Goal: Task Accomplishment & Management: Manage account settings

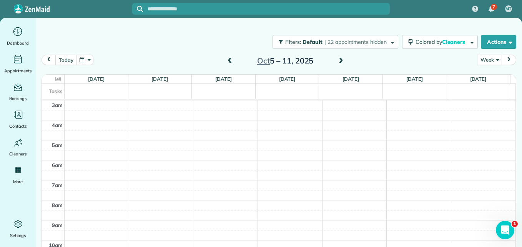
scroll to position [80, 0]
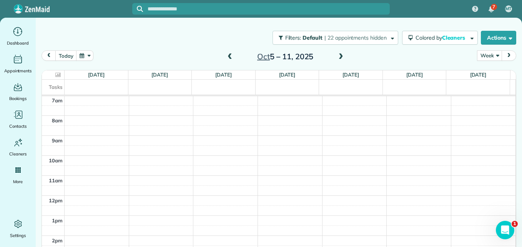
click at [336, 55] on span at bounding box center [340, 56] width 8 height 7
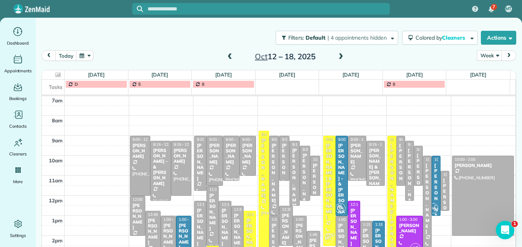
click at [336, 55] on span at bounding box center [340, 56] width 8 height 7
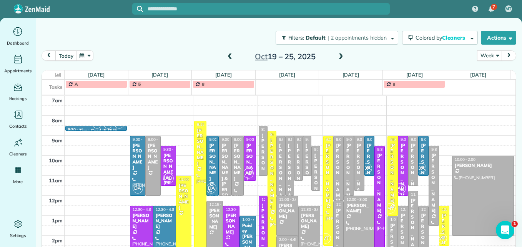
click at [336, 55] on span at bounding box center [340, 56] width 8 height 7
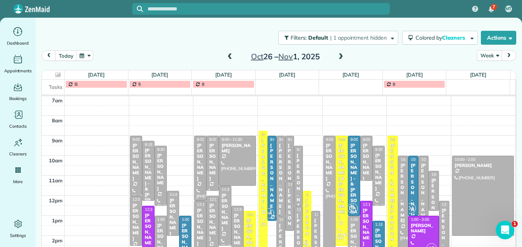
click at [336, 55] on span at bounding box center [340, 56] width 8 height 7
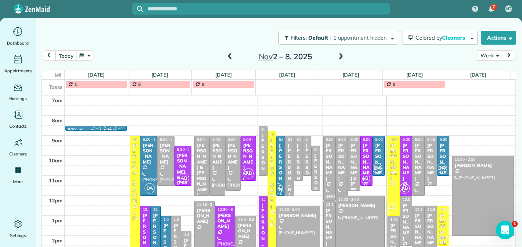
click at [336, 55] on span at bounding box center [340, 56] width 8 height 7
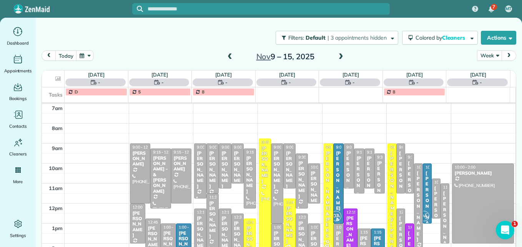
click at [336, 55] on span at bounding box center [340, 56] width 8 height 7
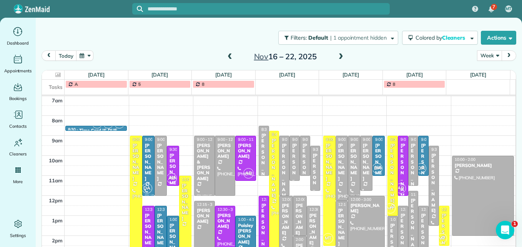
click at [336, 55] on span at bounding box center [340, 56] width 8 height 7
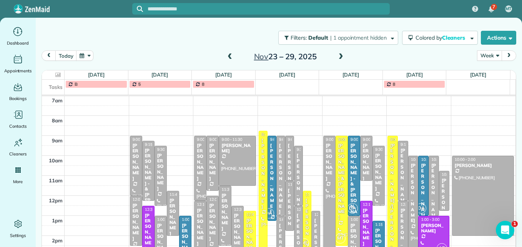
click at [228, 57] on span at bounding box center [229, 56] width 8 height 7
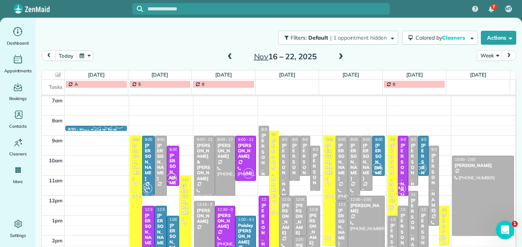
click at [336, 55] on span at bounding box center [340, 56] width 8 height 7
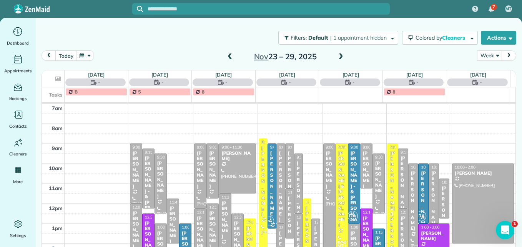
click at [336, 55] on span at bounding box center [340, 56] width 8 height 7
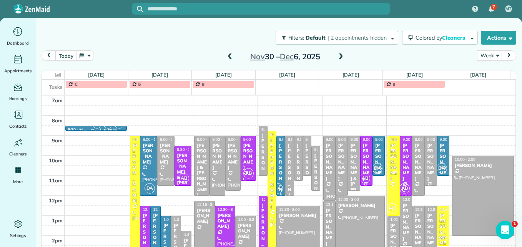
click at [229, 55] on span at bounding box center [229, 56] width 8 height 7
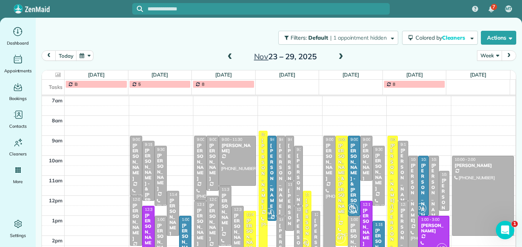
click at [229, 55] on span at bounding box center [229, 56] width 8 height 7
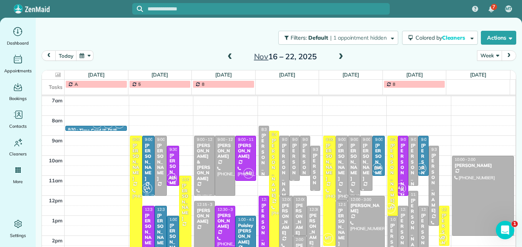
click at [229, 55] on span at bounding box center [229, 56] width 8 height 7
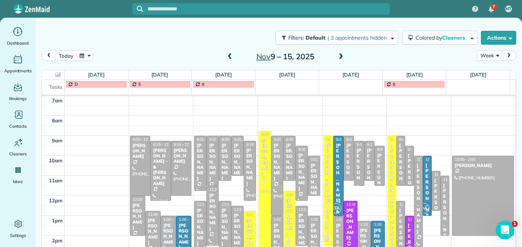
click at [229, 55] on span at bounding box center [229, 56] width 8 height 7
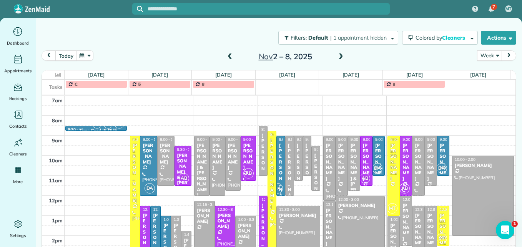
click at [226, 58] on span at bounding box center [229, 56] width 8 height 7
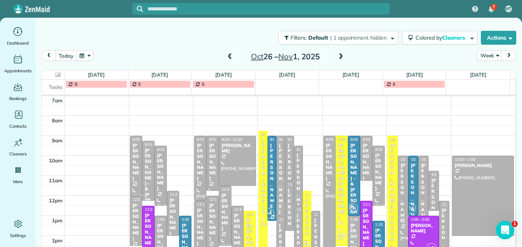
click at [226, 58] on span at bounding box center [229, 56] width 8 height 7
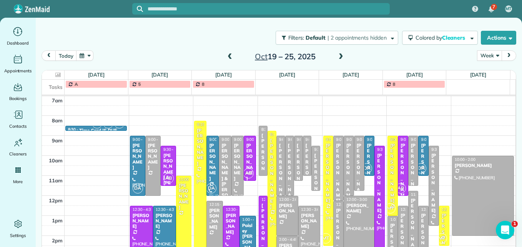
click at [228, 58] on span at bounding box center [229, 56] width 8 height 7
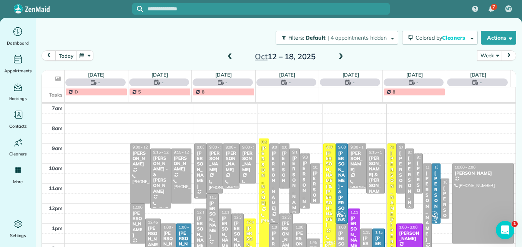
click at [228, 58] on span at bounding box center [229, 56] width 8 height 7
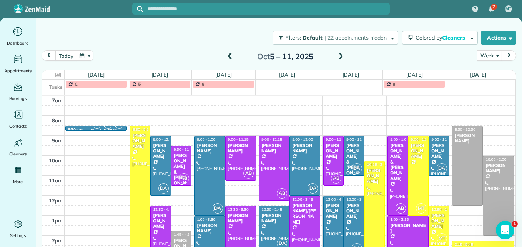
click at [228, 58] on span at bounding box center [229, 56] width 8 height 7
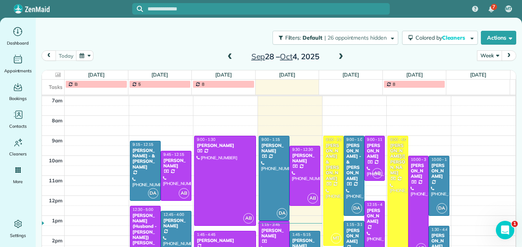
click at [228, 58] on span at bounding box center [229, 56] width 8 height 7
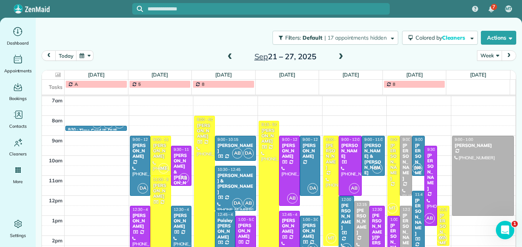
click at [228, 58] on span at bounding box center [229, 56] width 8 height 7
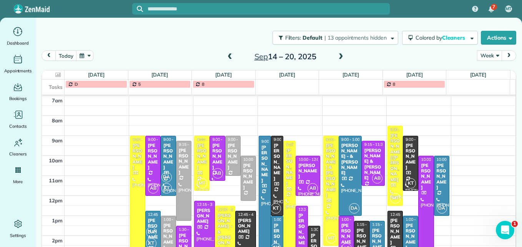
click at [337, 56] on span at bounding box center [340, 56] width 8 height 7
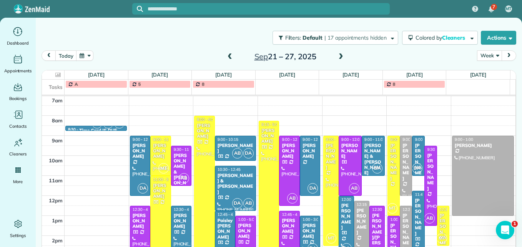
scroll to position [119, 0]
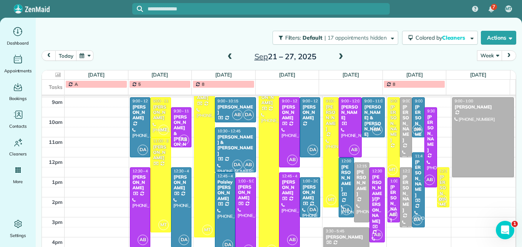
click at [217, 195] on div "Paisley Nash-Dooley" at bounding box center [225, 190] width 16 height 22
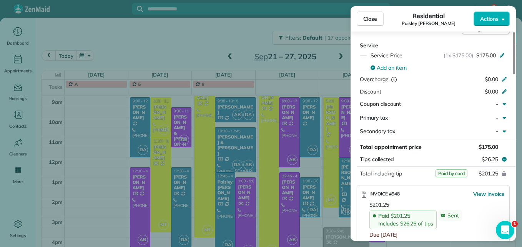
scroll to position [385, 0]
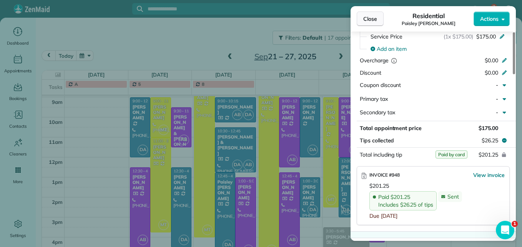
click at [376, 22] on span "Close" at bounding box center [370, 19] width 14 height 8
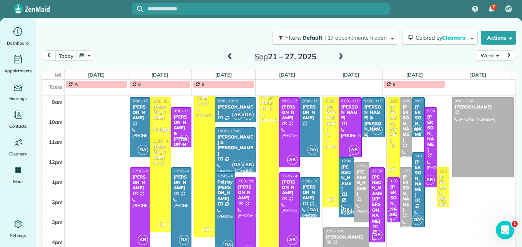
click at [342, 131] on div at bounding box center [350, 127] width 22 height 59
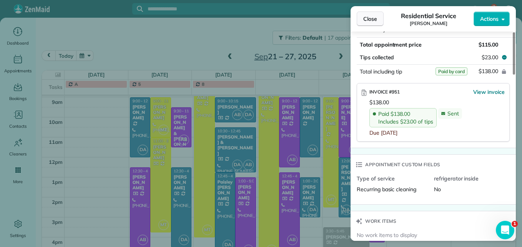
scroll to position [453, 0]
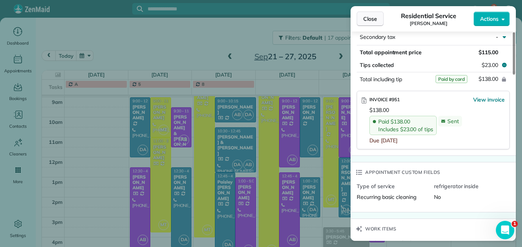
click at [374, 19] on span "Close" at bounding box center [370, 19] width 14 height 8
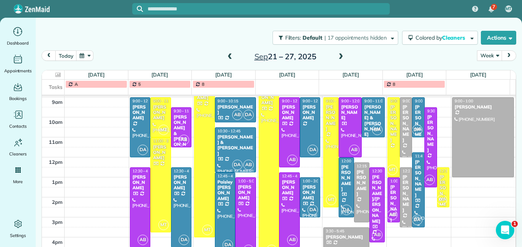
click at [414, 182] on div "Allison Calcaterra" at bounding box center [418, 178] width 8 height 39
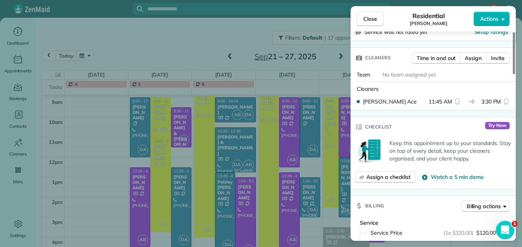
scroll to position [307, 0]
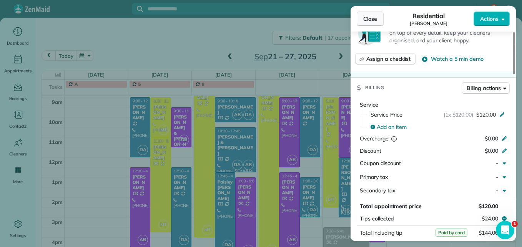
click at [377, 22] on button "Close" at bounding box center [369, 19] width 27 height 15
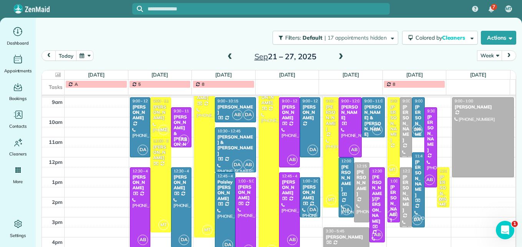
click at [336, 58] on span at bounding box center [340, 56] width 8 height 7
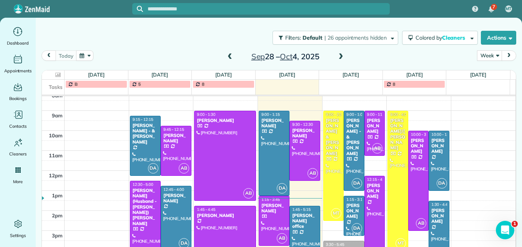
scroll to position [119, 0]
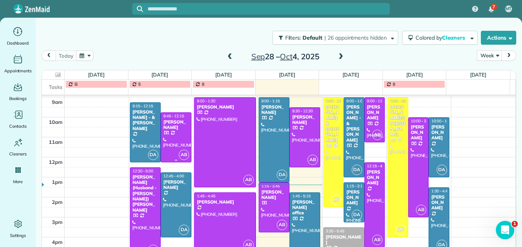
click at [168, 135] on div at bounding box center [176, 137] width 30 height 49
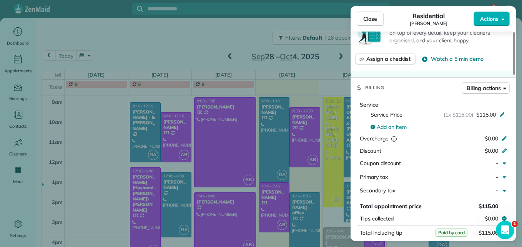
scroll to position [346, 0]
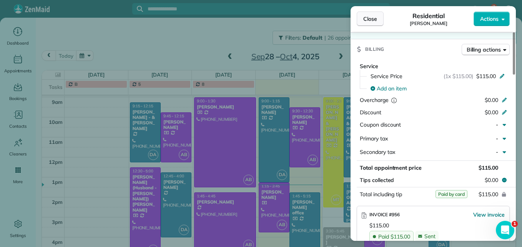
click at [373, 23] on button "Close" at bounding box center [369, 19] width 27 height 15
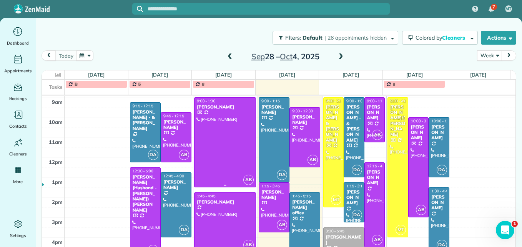
scroll to position [127, 0]
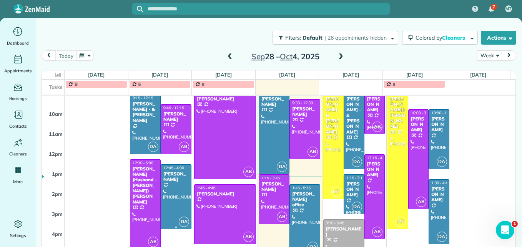
click at [175, 176] on div "[PERSON_NAME]" at bounding box center [176, 176] width 26 height 11
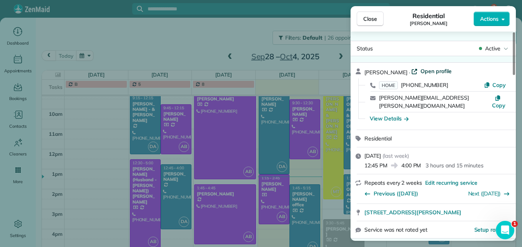
click at [421, 71] on span "Open profile" at bounding box center [435, 71] width 31 height 8
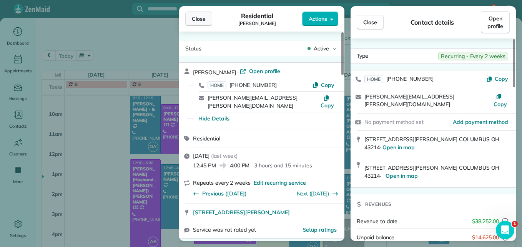
click at [208, 19] on button "Close" at bounding box center [198, 19] width 27 height 15
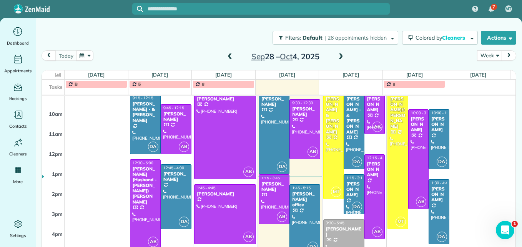
click at [228, 57] on span at bounding box center [229, 56] width 8 height 7
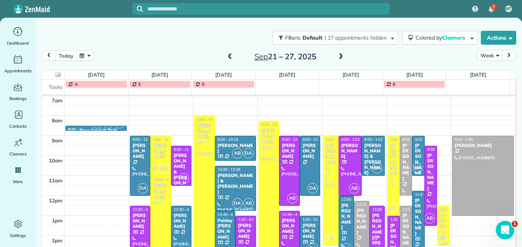
click at [228, 57] on span at bounding box center [229, 56] width 8 height 7
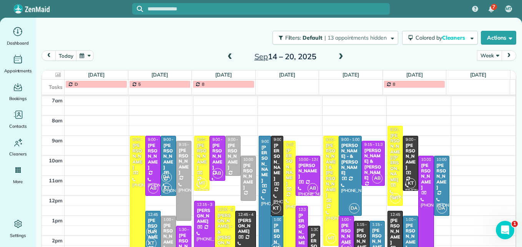
click at [228, 57] on span at bounding box center [229, 56] width 8 height 7
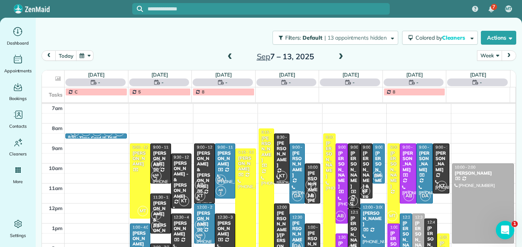
click at [228, 57] on span at bounding box center [229, 56] width 8 height 7
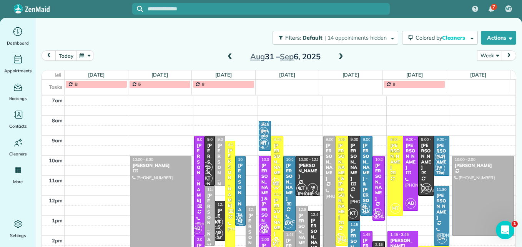
click at [339, 57] on span at bounding box center [340, 56] width 8 height 7
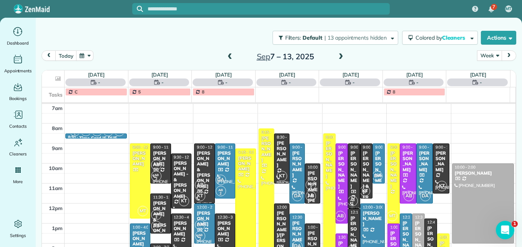
click at [339, 57] on span at bounding box center [340, 56] width 8 height 7
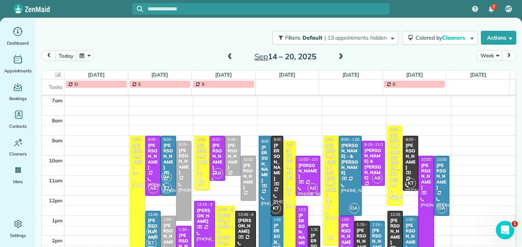
click at [338, 56] on span at bounding box center [340, 56] width 8 height 7
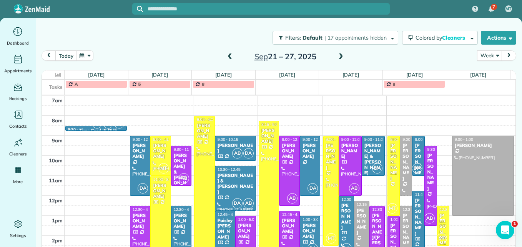
click at [338, 56] on span at bounding box center [340, 56] width 8 height 7
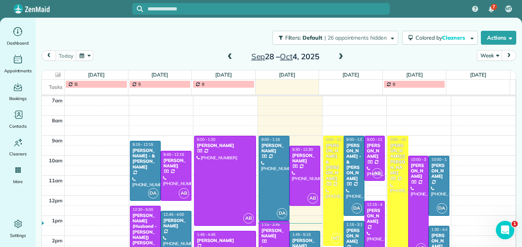
click at [338, 56] on span at bounding box center [340, 56] width 8 height 7
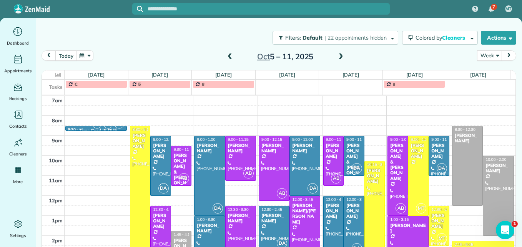
click at [225, 60] on span at bounding box center [229, 56] width 8 height 7
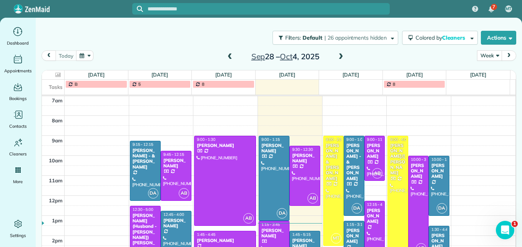
click at [336, 58] on span at bounding box center [340, 56] width 8 height 7
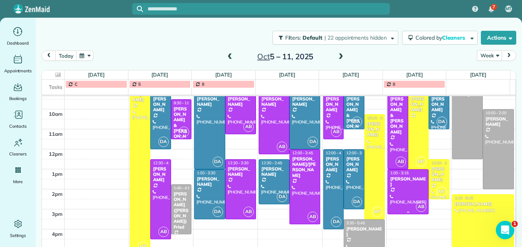
scroll to position [88, 0]
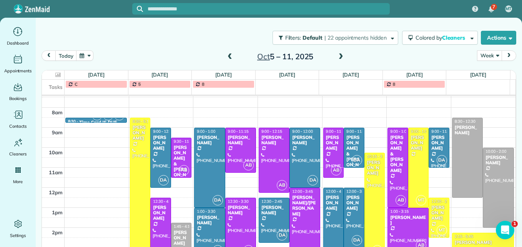
click at [176, 231] on div "Nicole(Nicky) Fried" at bounding box center [181, 248] width 16 height 39
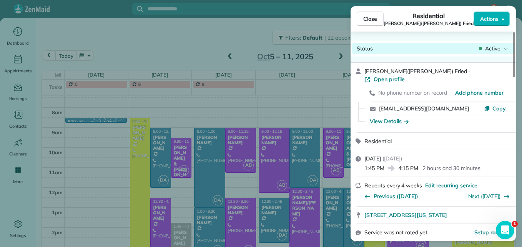
click at [485, 48] on span "Active" at bounding box center [492, 49] width 15 height 8
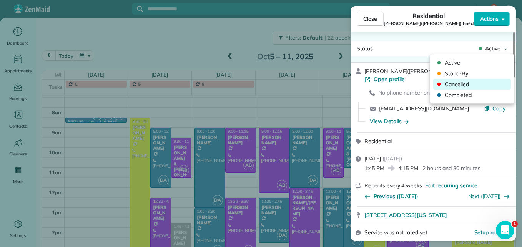
click at [473, 80] on span "Cancelled" at bounding box center [476, 84] width 65 height 8
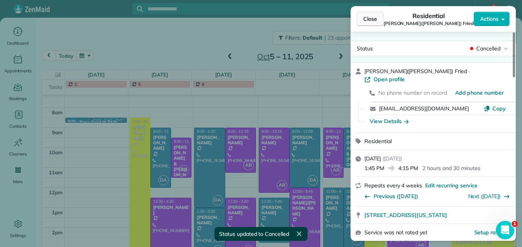
click at [369, 24] on button "Close" at bounding box center [369, 19] width 27 height 15
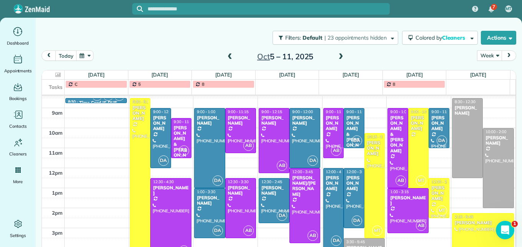
scroll to position [119, 0]
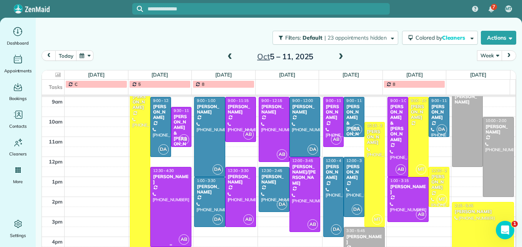
click at [168, 198] on div at bounding box center [171, 206] width 40 height 79
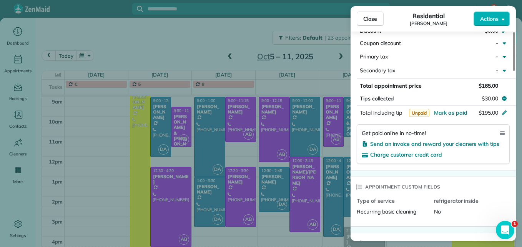
scroll to position [460, 0]
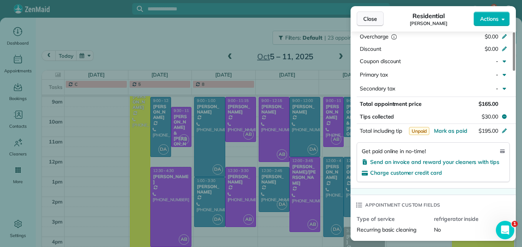
click at [371, 20] on span "Close" at bounding box center [370, 19] width 14 height 8
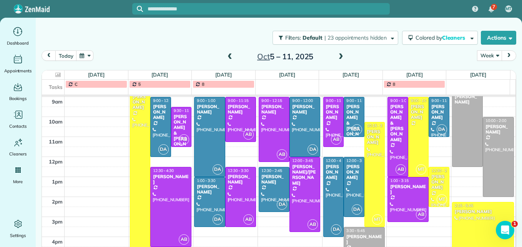
click at [177, 126] on div "[PERSON_NAME] & [PERSON_NAME]" at bounding box center [181, 133] width 16 height 39
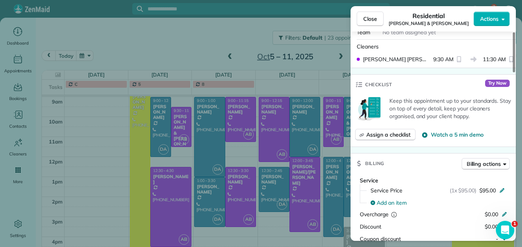
scroll to position [308, 0]
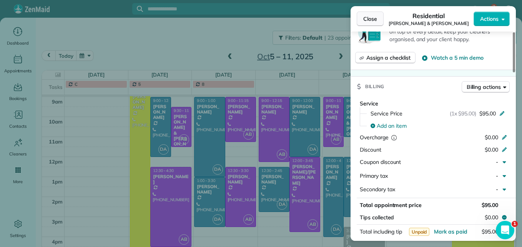
click at [369, 16] on span "Close" at bounding box center [370, 19] width 14 height 8
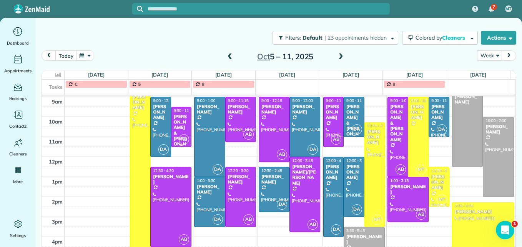
click at [178, 125] on div "[PERSON_NAME] & [PERSON_NAME]" at bounding box center [181, 133] width 16 height 39
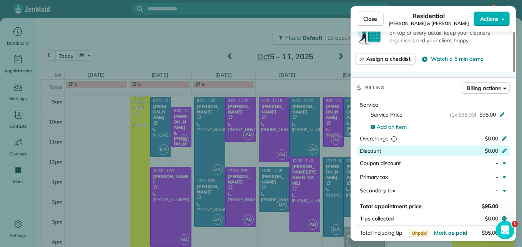
scroll to position [462, 0]
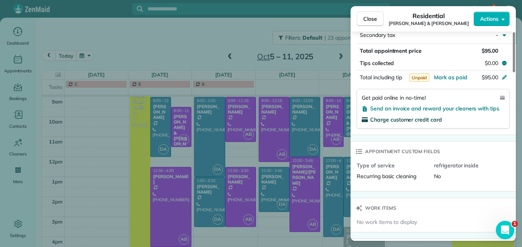
click at [412, 120] on span "Charge customer credit card" at bounding box center [406, 119] width 72 height 7
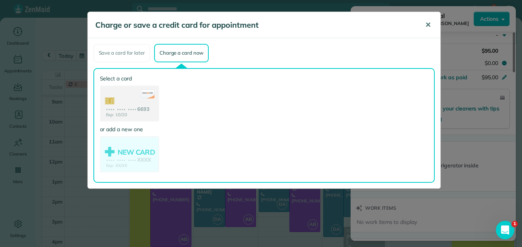
click at [429, 23] on span "✕" at bounding box center [428, 24] width 6 height 9
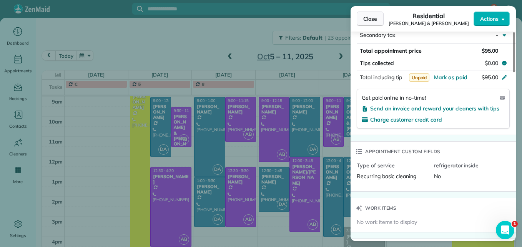
click at [368, 20] on span "Close" at bounding box center [370, 19] width 14 height 8
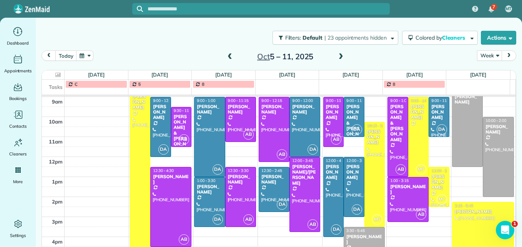
click at [228, 56] on span at bounding box center [229, 56] width 8 height 7
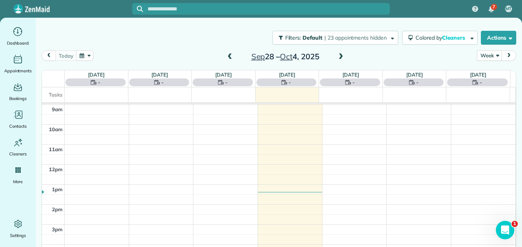
scroll to position [80, 0]
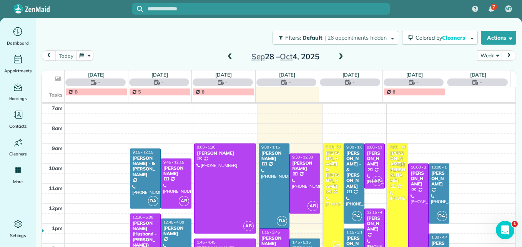
click at [228, 56] on span at bounding box center [229, 56] width 8 height 7
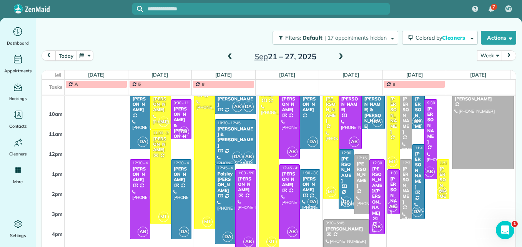
scroll to position [5, 0]
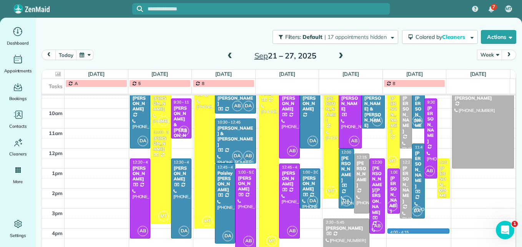
click at [414, 232] on div "3am 4am 5am 6am 7am 8am 9am 10am 11am 12pm 1pm 2pm 3pm 4pm 5pm DA AB MT 8:30 - …" at bounding box center [278, 118] width 473 height 299
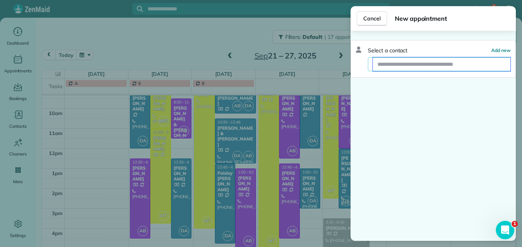
click at [401, 66] on input "text" at bounding box center [441, 64] width 137 height 14
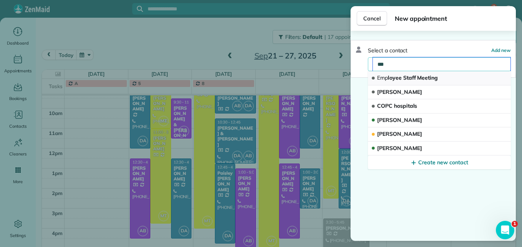
type input "***"
click at [418, 82] on button "Emp loyee Staff Meeting" at bounding box center [439, 78] width 143 height 14
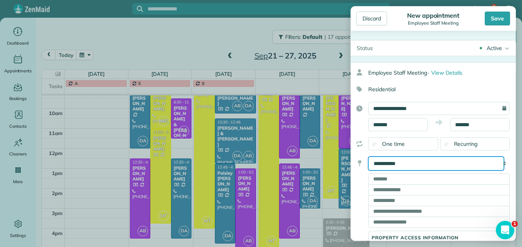
click at [422, 163] on select "**********" at bounding box center [436, 163] width 136 height 14
select select "******"
click at [368, 156] on select "**********" at bounding box center [436, 163] width 136 height 14
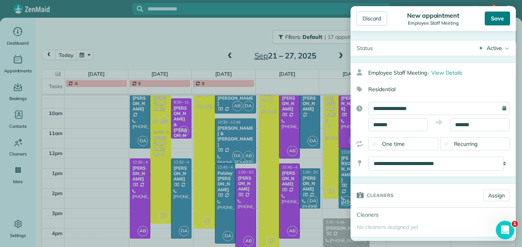
click at [500, 17] on div "Save" at bounding box center [496, 19] width 25 height 14
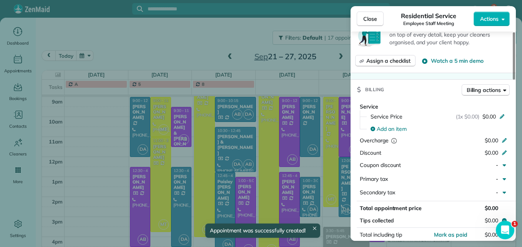
scroll to position [308, 0]
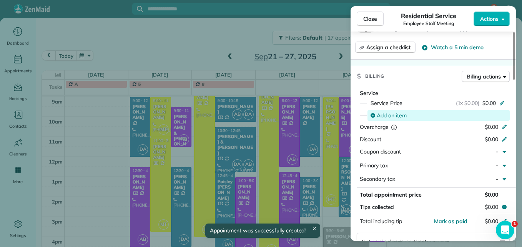
click at [404, 116] on span "Add an item" at bounding box center [391, 115] width 30 height 8
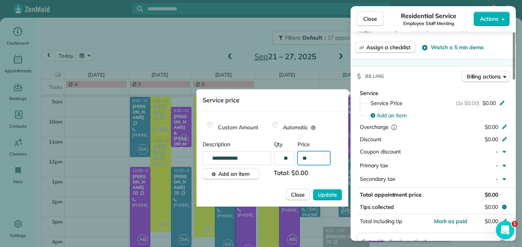
click at [315, 158] on input "**" at bounding box center [313, 158] width 33 height 14
type input "**"
click at [324, 197] on span "Update" at bounding box center [327, 194] width 19 height 8
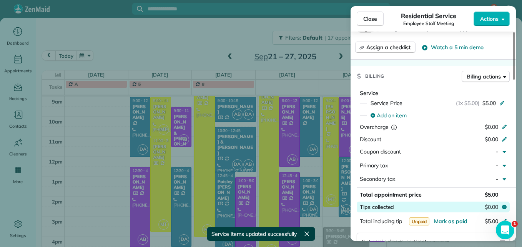
scroll to position [385, 0]
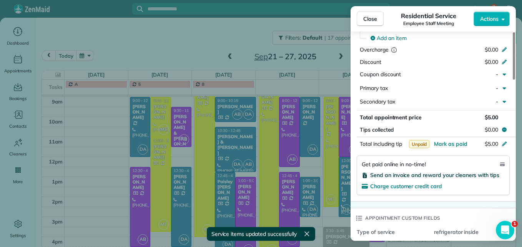
click at [429, 175] on span "Send an invoice and reward your cleaners with tips" at bounding box center [434, 174] width 129 height 7
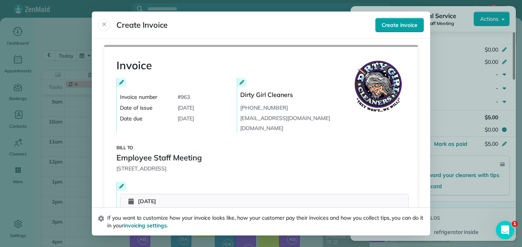
click at [387, 26] on span "Create invoice" at bounding box center [399, 25] width 36 height 8
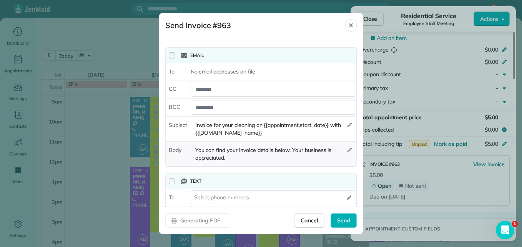
scroll to position [34, 0]
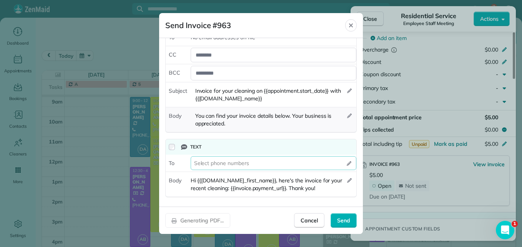
click at [256, 163] on div "Select phone numbers" at bounding box center [273, 163] width 166 height 14
click at [204, 162] on span "Select phone numbers" at bounding box center [221, 163] width 55 height 8
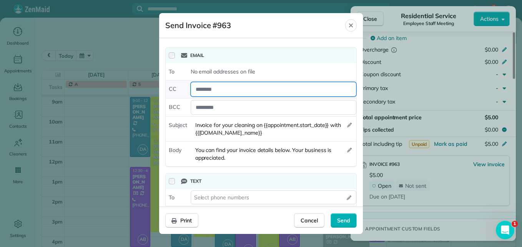
click at [235, 93] on div at bounding box center [273, 89] width 166 height 15
type div "*"
type div "**********"
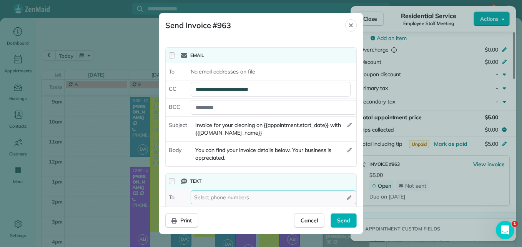
click at [346, 196] on div "Select phone numbers" at bounding box center [273, 197] width 166 height 14
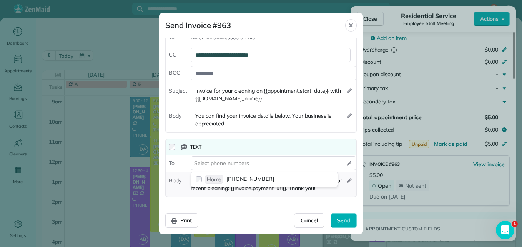
click at [324, 195] on div "Body Hi {{invoice.contact_first_name}}, here's the invoice for your recent clea…" at bounding box center [261, 184] width 190 height 25
click at [351, 219] on div "Send" at bounding box center [343, 220] width 26 height 15
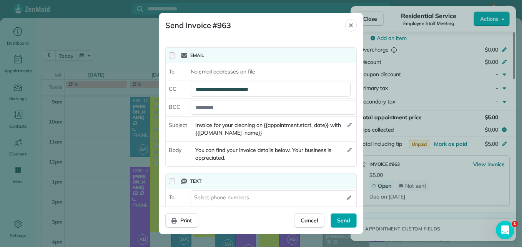
click at [335, 222] on div "Send" at bounding box center [343, 220] width 26 height 15
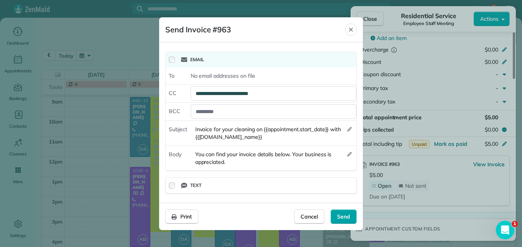
click at [338, 218] on span "Send" at bounding box center [343, 216] width 13 height 8
click at [340, 218] on span "Send" at bounding box center [343, 216] width 13 height 8
click at [353, 31] on icon "Close" at bounding box center [351, 29] width 6 height 6
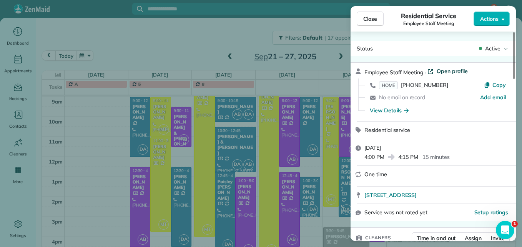
click at [452, 68] on span "Open profile" at bounding box center [451, 71] width 31 height 8
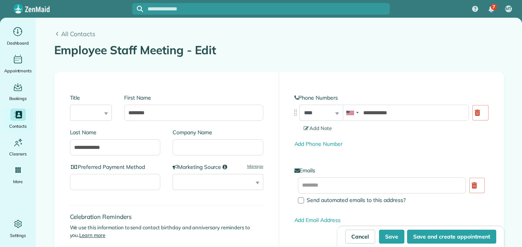
type input "**********"
click at [313, 143] on link "Add Phone Number" at bounding box center [318, 143] width 48 height 7
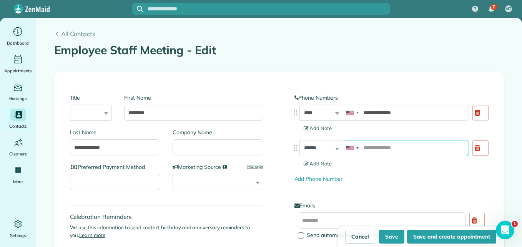
click at [363, 149] on input "tel" at bounding box center [406, 148] width 126 height 16
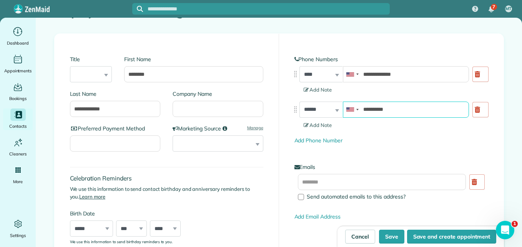
type input "**********"
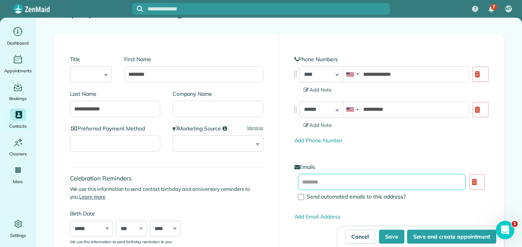
click at [352, 182] on input "text" at bounding box center [382, 182] width 168 height 16
type input "**********"
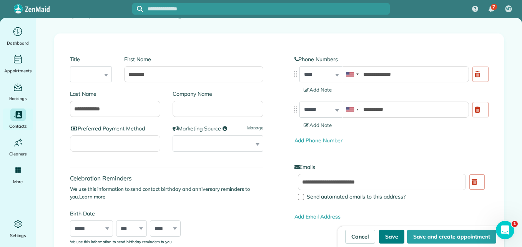
click at [386, 237] on button "Save" at bounding box center [391, 236] width 25 height 14
type input "**********"
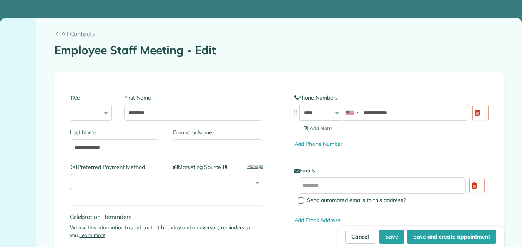
type input "**********"
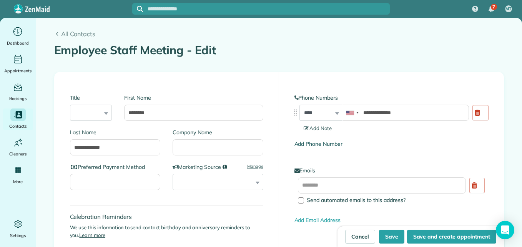
click at [308, 144] on link "Add Phone Number" at bounding box center [318, 143] width 48 height 7
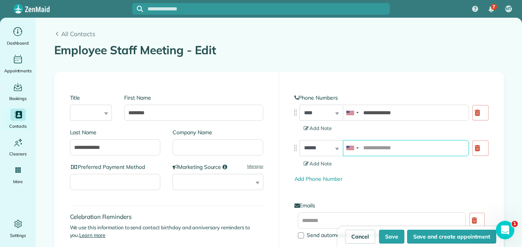
click at [395, 148] on input "tel" at bounding box center [406, 148] width 126 height 16
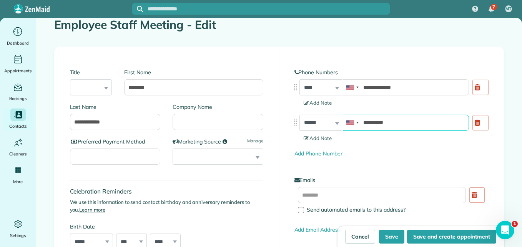
scroll to position [38, 0]
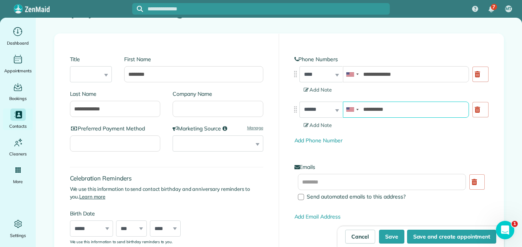
type input "**********"
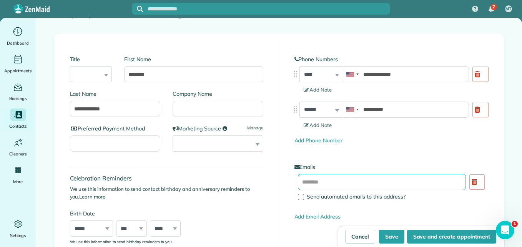
click at [337, 180] on input "text" at bounding box center [382, 182] width 168 height 16
type input "**********"
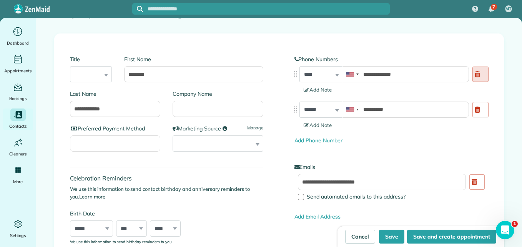
click at [477, 77] on link at bounding box center [480, 73] width 16 height 15
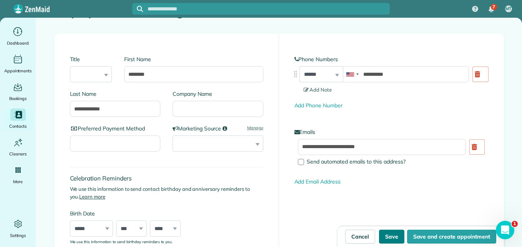
click at [388, 235] on button "Save" at bounding box center [391, 236] width 25 height 14
type input "**********"
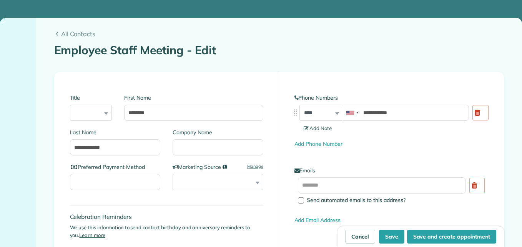
type input "**********"
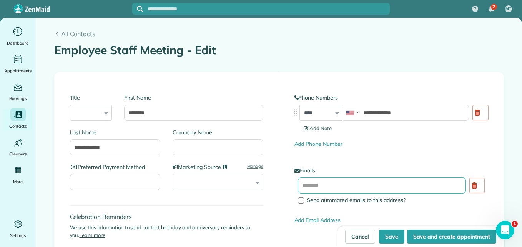
click at [355, 185] on input "text" at bounding box center [382, 185] width 168 height 16
type input "**********"
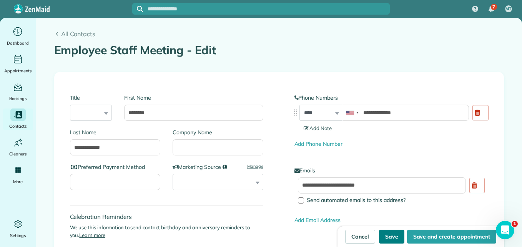
click at [385, 236] on button "Save" at bounding box center [391, 236] width 25 height 14
type input "**********"
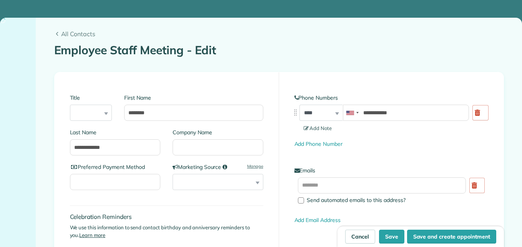
type input "**********"
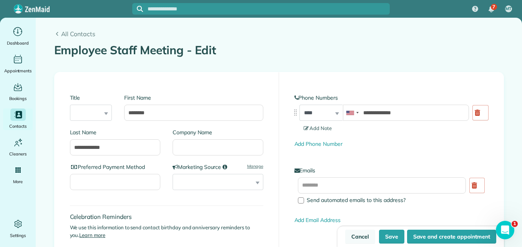
click at [358, 240] on link "Cancel" at bounding box center [360, 236] width 30 height 14
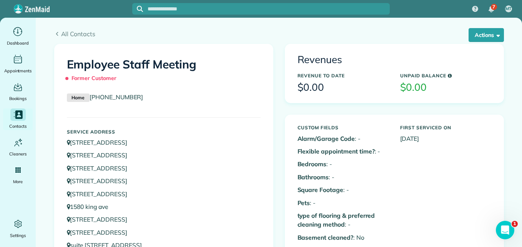
click at [17, 116] on icon "Main" at bounding box center [18, 114] width 7 height 8
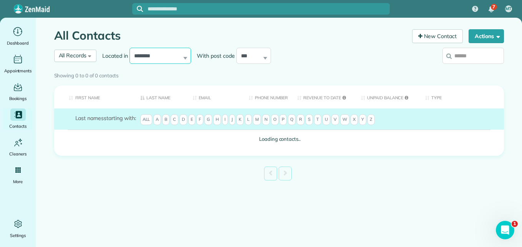
click at [169, 57] on select "**********" at bounding box center [159, 56] width 61 height 16
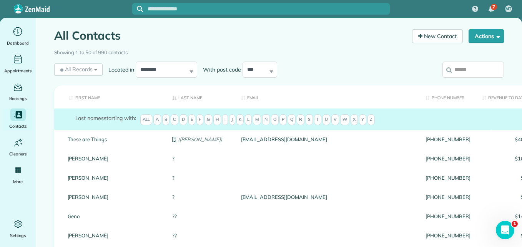
click at [458, 68] on input "search" at bounding box center [472, 69] width 61 height 16
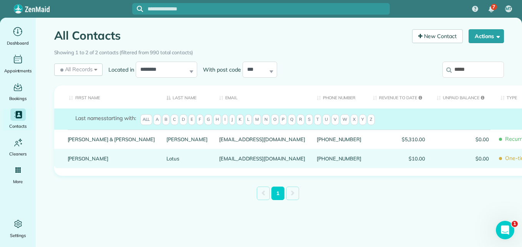
type input "*****"
click at [78, 161] on link "[PERSON_NAME]" at bounding box center [112, 158] width 88 height 5
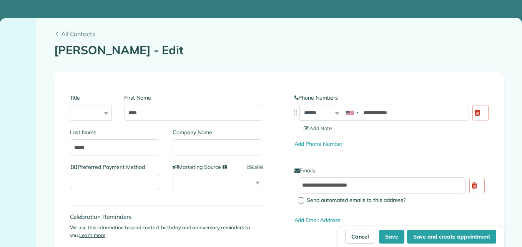
type input "**********"
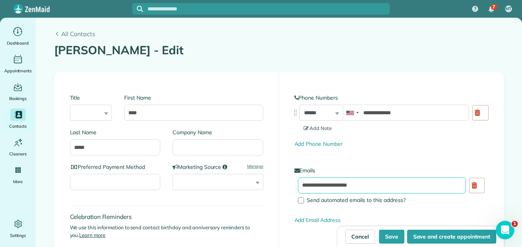
drag, startPoint x: 367, startPoint y: 188, endPoint x: 293, endPoint y: 190, distance: 73.8
click at [293, 190] on div "**********" at bounding box center [390, 190] width 205 height 27
type input "**********"
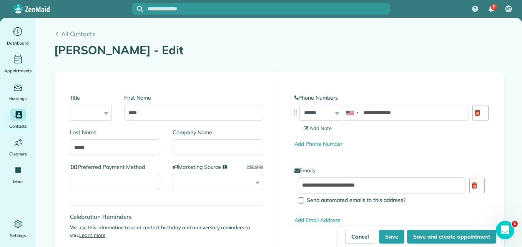
select select "*"
select select "**"
select select "****"
type input "*********"
click at [393, 237] on button "Save" at bounding box center [391, 236] width 25 height 14
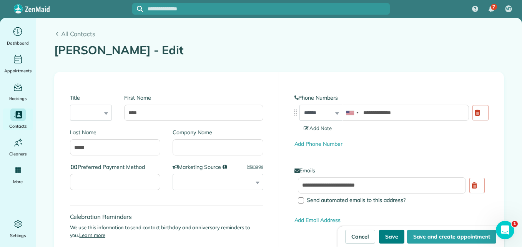
type input "**********"
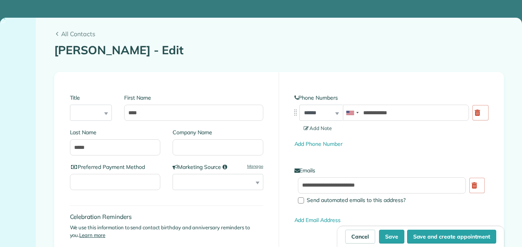
type input "**********"
click at [482, 116] on link at bounding box center [480, 112] width 16 height 15
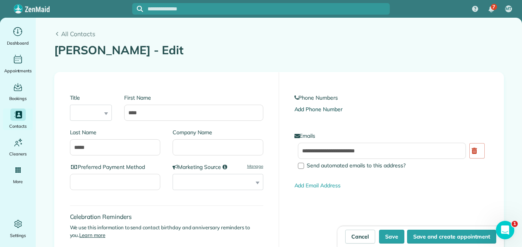
click at [327, 110] on link "Add Phone Number" at bounding box center [318, 109] width 48 height 7
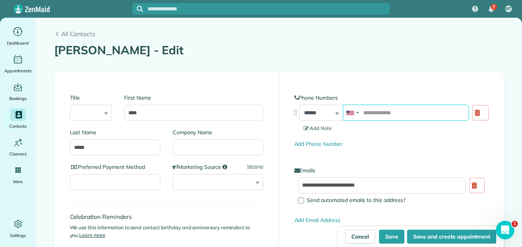
click at [374, 113] on input "tel" at bounding box center [406, 112] width 126 height 16
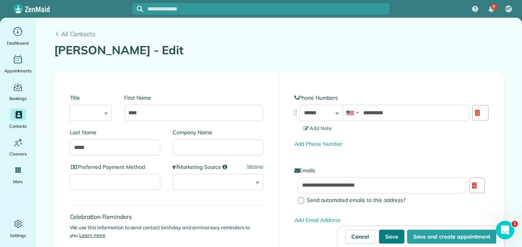
click at [394, 236] on button "Save" at bounding box center [391, 236] width 25 height 14
type input "**********"
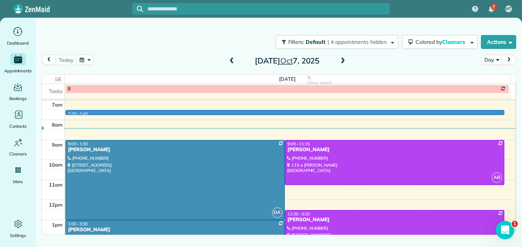
click at [406, 112] on div "3am 4am 5am 6am 7am 8am 9am 10am 11am 12pm 1pm 2pm 3pm 4pm 5pm 7:30 - 7:45 DA 9…" at bounding box center [278, 169] width 473 height 299
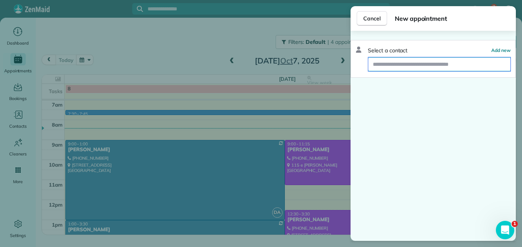
click at [422, 64] on input "text" at bounding box center [439, 64] width 142 height 14
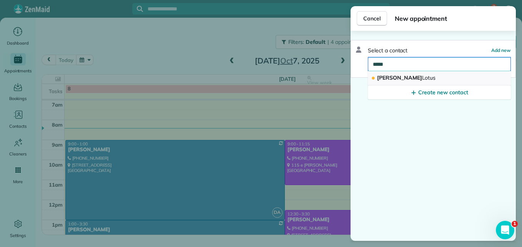
type input "*****"
click at [422, 79] on span "Lotus" at bounding box center [429, 77] width 14 height 7
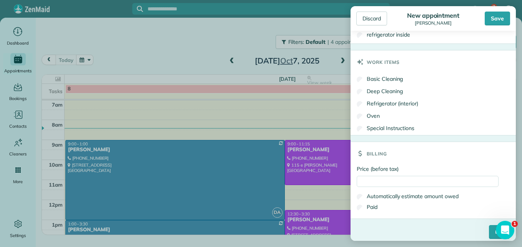
scroll to position [443, 0]
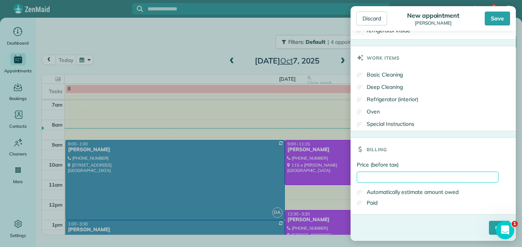
click at [451, 176] on input "Price (before tax)" at bounding box center [427, 176] width 142 height 11
type input "*"
click at [488, 227] on input "****" at bounding box center [498, 227] width 21 height 14
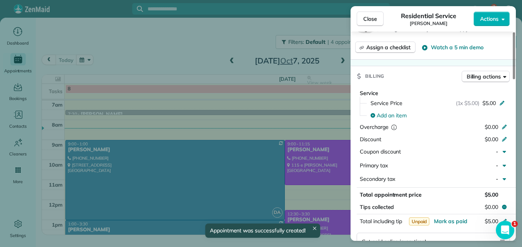
scroll to position [388, 0]
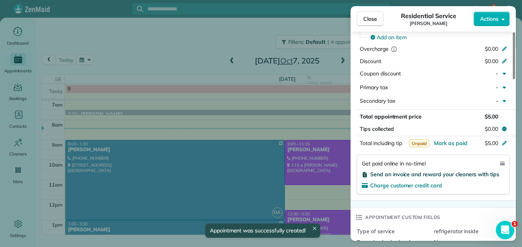
click at [430, 175] on span "Send an invoice and reward your cleaners with tips" at bounding box center [434, 174] width 129 height 7
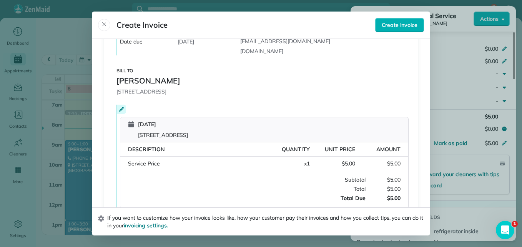
scroll to position [38, 0]
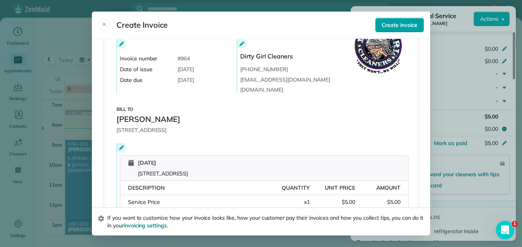
click at [405, 23] on span "Create invoice" at bounding box center [399, 25] width 36 height 8
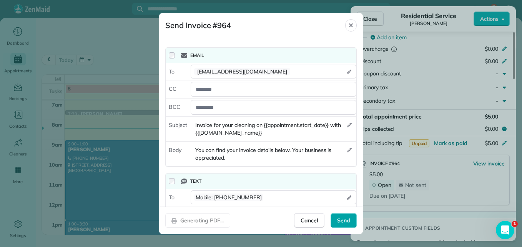
click at [338, 220] on span "Send" at bounding box center [343, 220] width 13 height 8
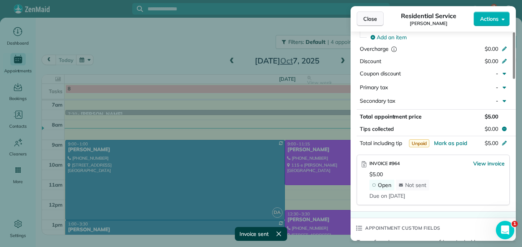
click at [368, 22] on span "Close" at bounding box center [370, 19] width 14 height 8
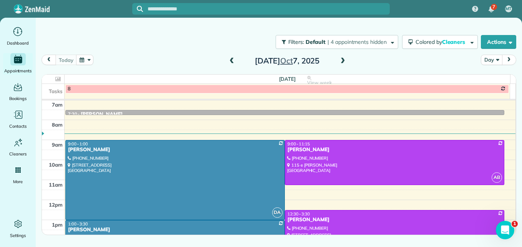
click at [487, 56] on button "Day" at bounding box center [490, 60] width 21 height 10
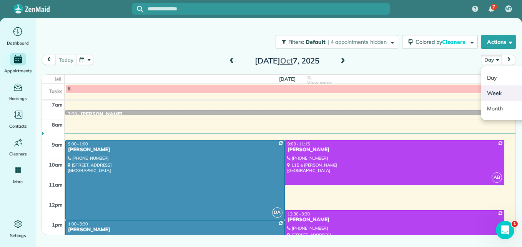
click at [490, 89] on link "Week" at bounding box center [511, 92] width 61 height 15
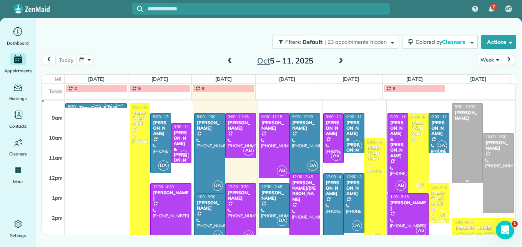
scroll to position [119, 0]
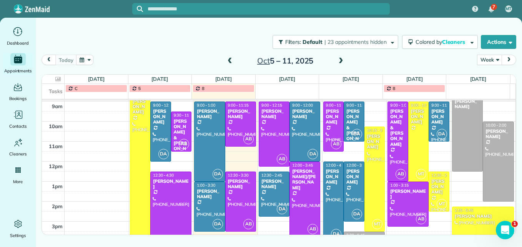
click at [482, 218] on div "Karen Daw" at bounding box center [482, 215] width 57 height 5
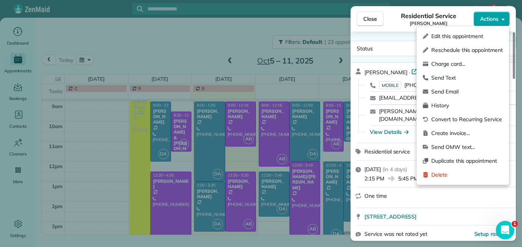
click at [487, 16] on span "Actions" at bounding box center [489, 19] width 18 height 8
click at [466, 39] on span "Edit this appointment" at bounding box center [466, 36] width 71 height 8
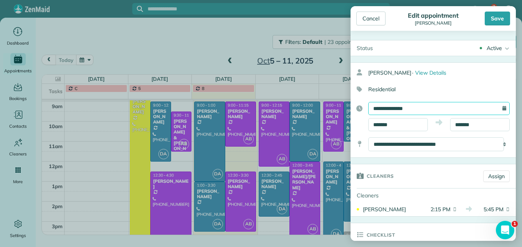
click at [412, 106] on input "**********" at bounding box center [438, 108] width 141 height 13
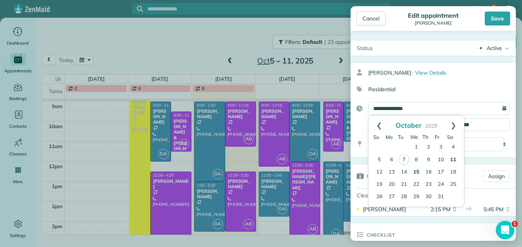
click at [412, 173] on link "15" at bounding box center [416, 172] width 12 height 12
type input "**********"
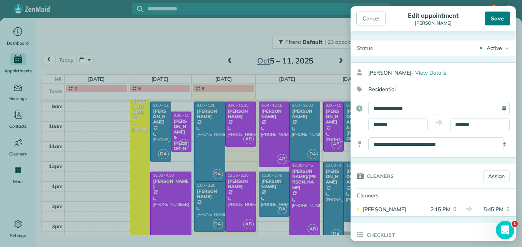
click at [495, 22] on div "Save" at bounding box center [496, 19] width 25 height 14
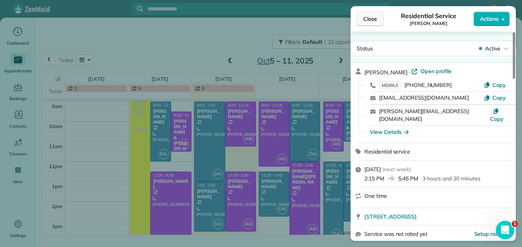
click at [376, 20] on span "Close" at bounding box center [370, 19] width 14 height 8
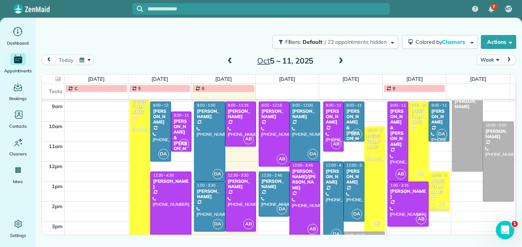
click at [229, 61] on span at bounding box center [229, 61] width 8 height 7
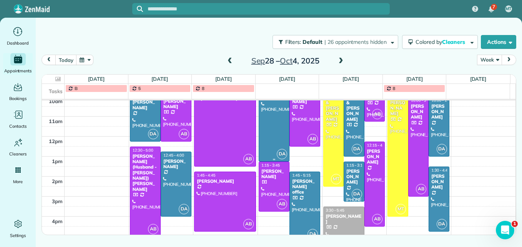
scroll to position [157, 0]
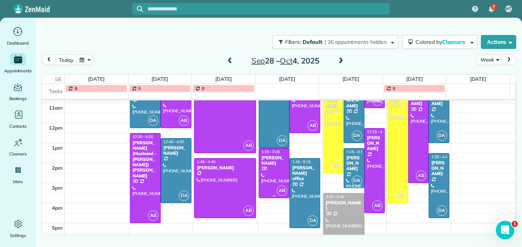
click at [276, 169] on div at bounding box center [274, 172] width 30 height 49
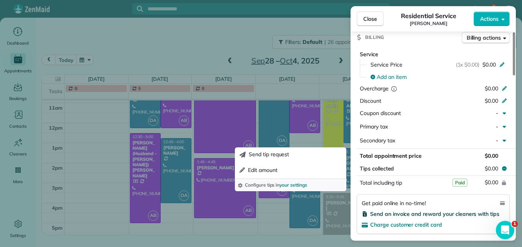
scroll to position [387, 0]
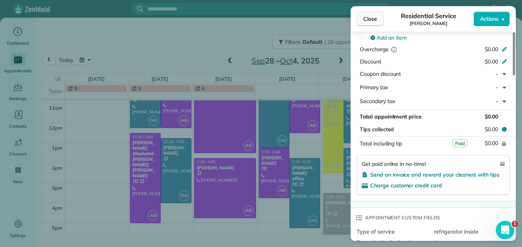
click at [366, 20] on span "Close" at bounding box center [370, 19] width 14 height 8
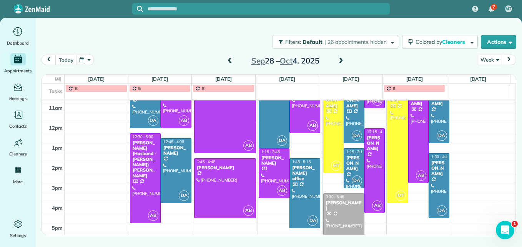
click at [227, 60] on span at bounding box center [229, 61] width 8 height 7
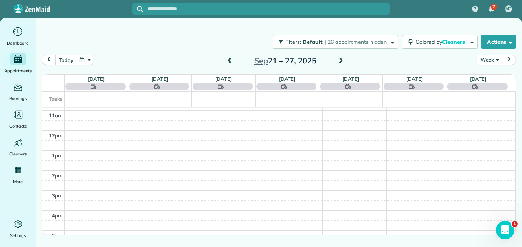
scroll to position [80, 0]
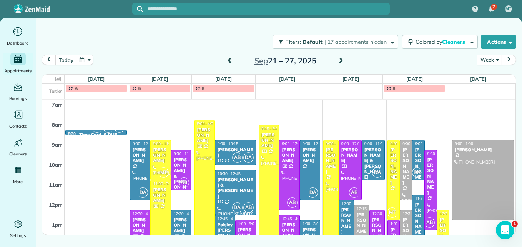
click at [227, 60] on span at bounding box center [229, 61] width 8 height 7
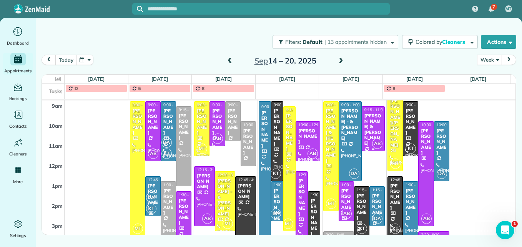
scroll to position [157, 0]
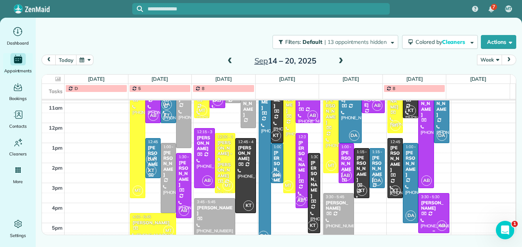
click at [429, 215] on div at bounding box center [433, 212] width 30 height 39
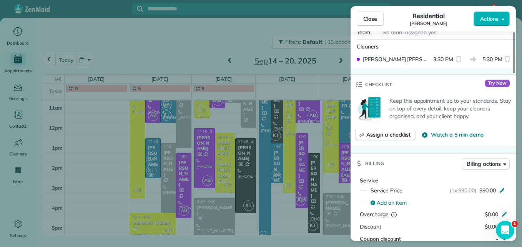
scroll to position [309, 0]
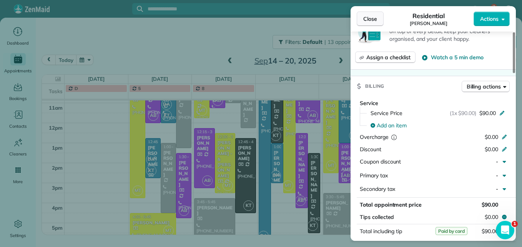
click at [372, 17] on span "Close" at bounding box center [370, 19] width 14 height 8
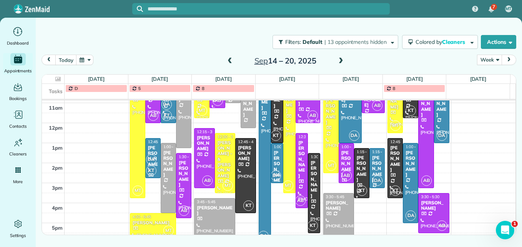
click at [340, 59] on span at bounding box center [340, 61] width 8 height 7
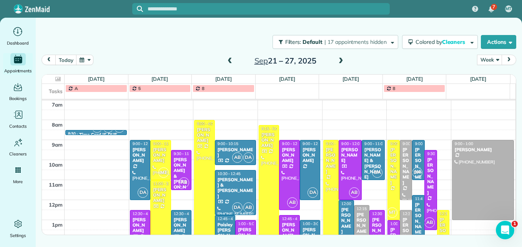
click at [226, 59] on span at bounding box center [229, 61] width 8 height 7
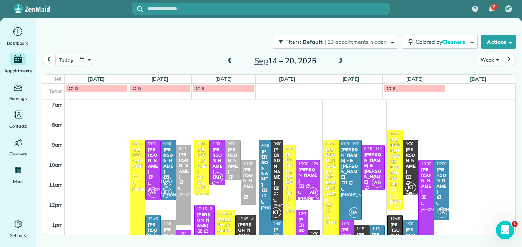
click at [405, 152] on div "[PERSON_NAME]" at bounding box center [410, 161] width 11 height 28
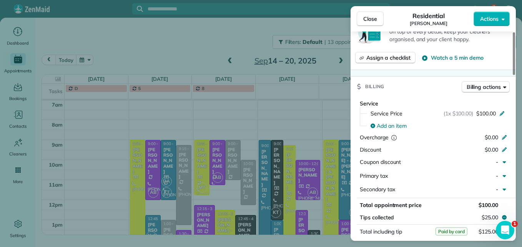
scroll to position [347, 0]
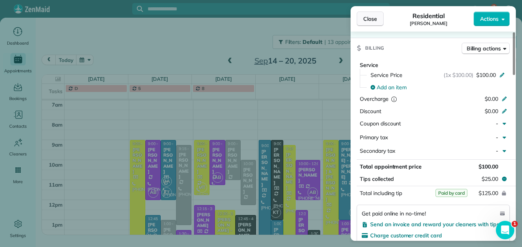
click at [371, 17] on span "Close" at bounding box center [370, 19] width 14 height 8
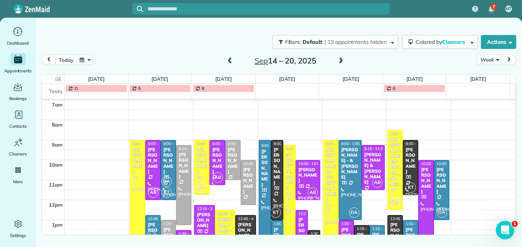
click at [343, 61] on span at bounding box center [340, 61] width 8 height 7
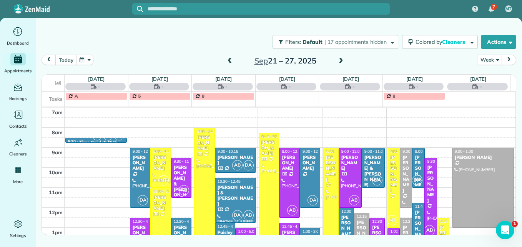
click at [343, 61] on span at bounding box center [340, 61] width 8 height 7
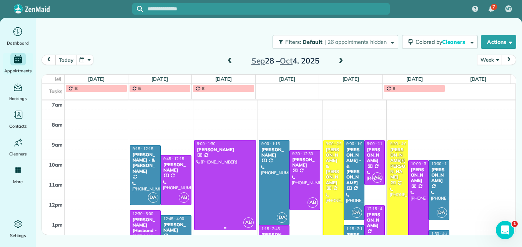
click at [224, 184] on div at bounding box center [224, 184] width 61 height 89
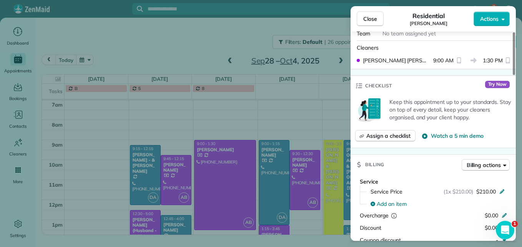
scroll to position [269, 0]
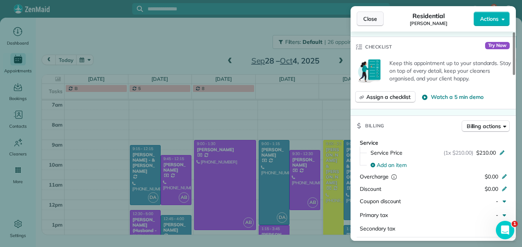
click at [365, 18] on span "Close" at bounding box center [370, 19] width 14 height 8
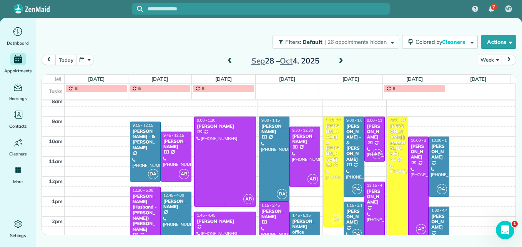
scroll to position [157, 0]
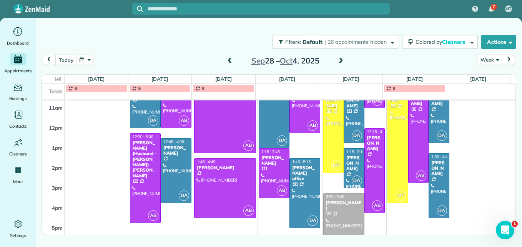
click at [231, 65] on span at bounding box center [229, 61] width 8 height 12
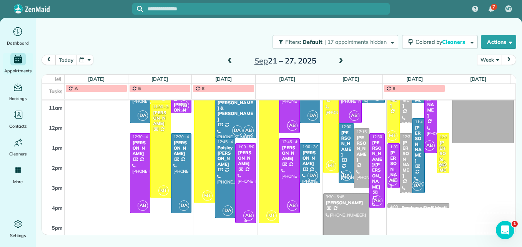
click at [240, 180] on div at bounding box center [245, 182] width 20 height 79
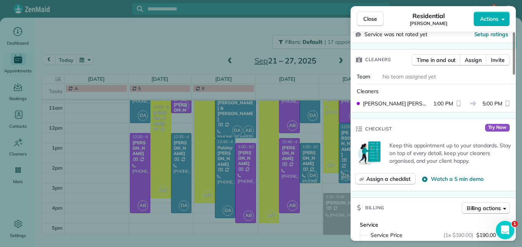
scroll to position [384, 0]
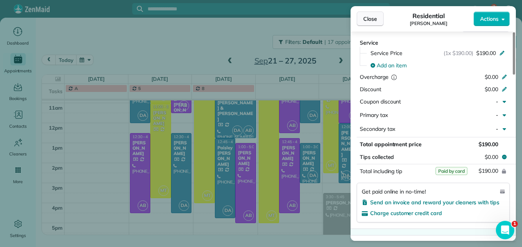
click at [377, 23] on button "Close" at bounding box center [369, 19] width 27 height 15
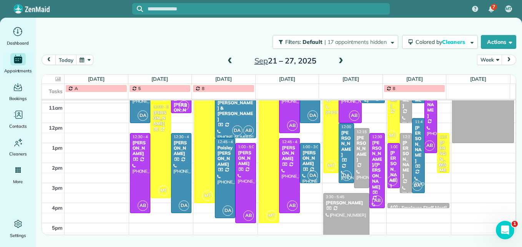
click at [341, 62] on span at bounding box center [340, 61] width 8 height 7
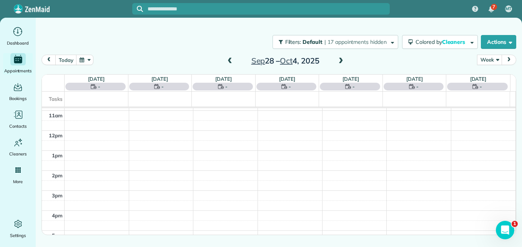
scroll to position [80, 0]
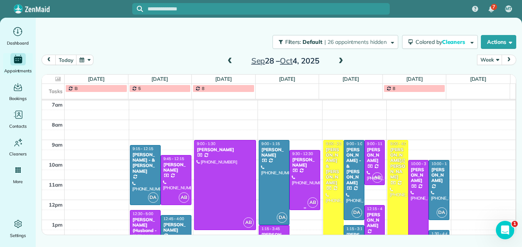
click at [306, 176] on div at bounding box center [305, 179] width 30 height 59
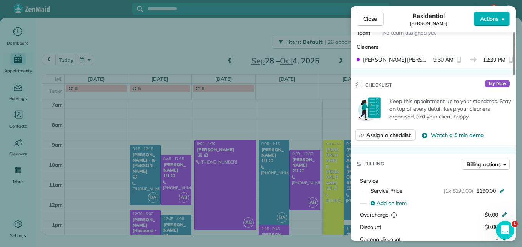
scroll to position [270, 0]
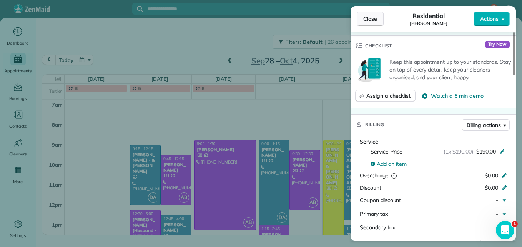
click at [367, 22] on span "Close" at bounding box center [370, 19] width 14 height 8
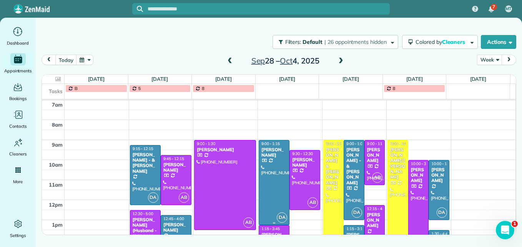
click at [272, 197] on div at bounding box center [274, 182] width 30 height 84
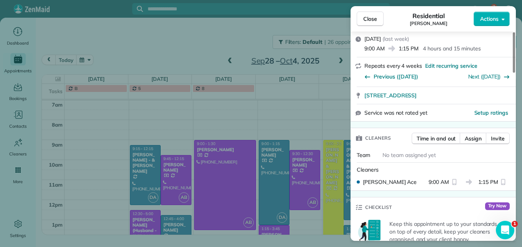
scroll to position [272, 0]
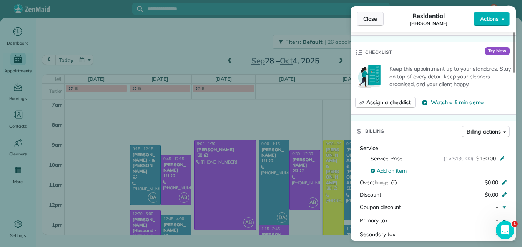
click at [370, 25] on button "Close" at bounding box center [369, 19] width 27 height 15
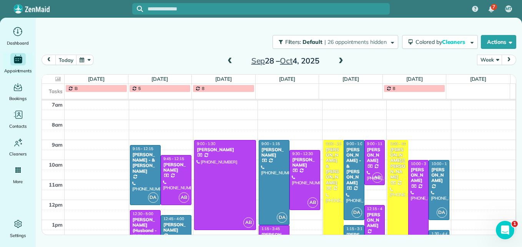
click at [338, 62] on span at bounding box center [340, 61] width 8 height 7
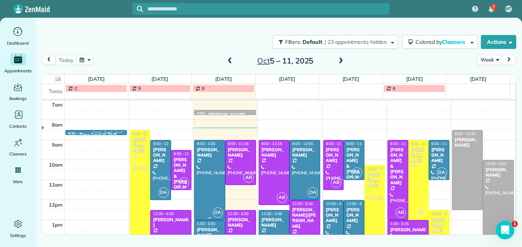
click at [206, 187] on div at bounding box center [209, 179] width 30 height 79
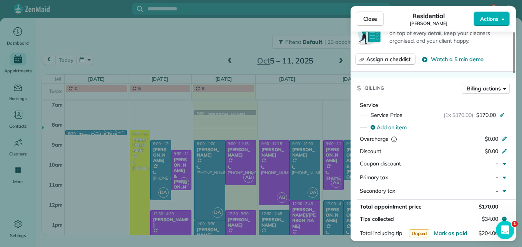
scroll to position [347, 0]
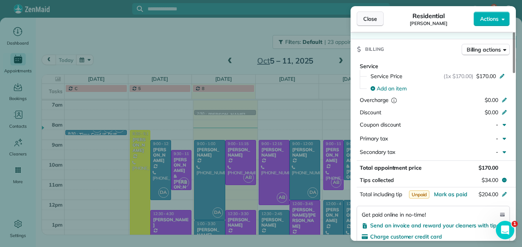
click at [366, 21] on span "Close" at bounding box center [370, 19] width 14 height 8
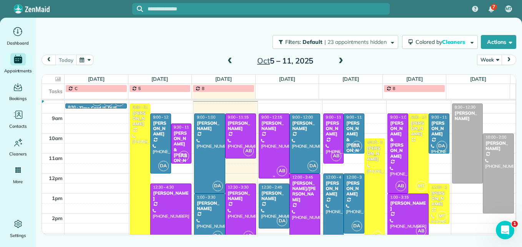
scroll to position [119, 0]
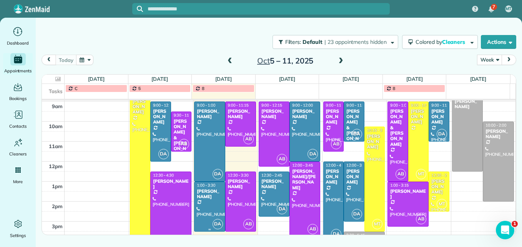
click at [210, 205] on div at bounding box center [209, 206] width 30 height 49
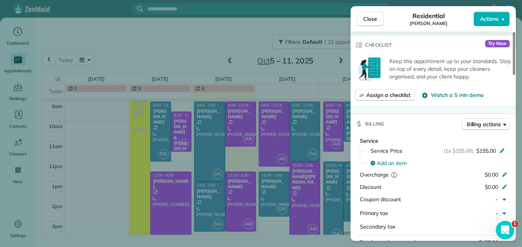
scroll to position [348, 0]
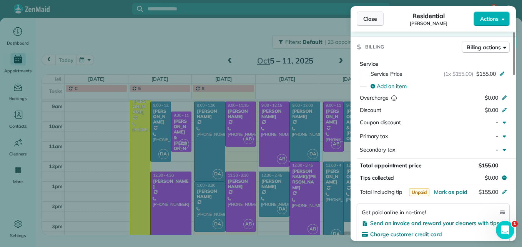
click at [367, 23] on button "Close" at bounding box center [369, 19] width 27 height 15
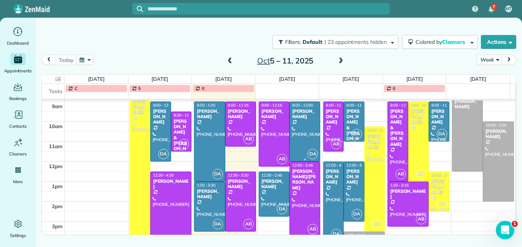
click at [306, 134] on div at bounding box center [305, 131] width 30 height 59
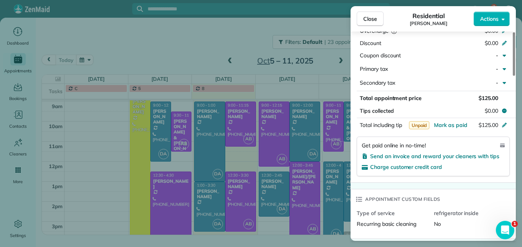
scroll to position [426, 0]
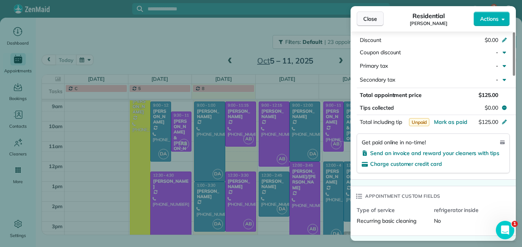
click at [371, 22] on span "Close" at bounding box center [370, 19] width 14 height 8
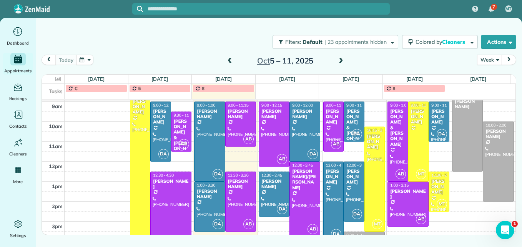
click at [341, 61] on span at bounding box center [340, 61] width 8 height 7
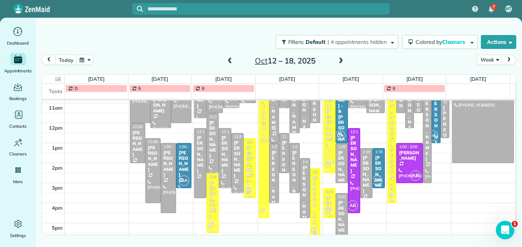
scroll to position [119, 0]
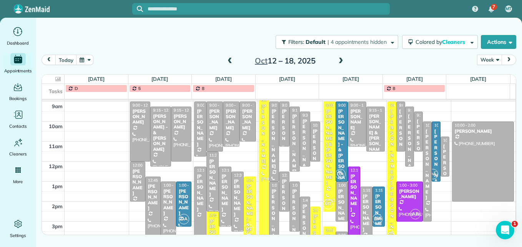
click at [343, 58] on span at bounding box center [340, 61] width 8 height 7
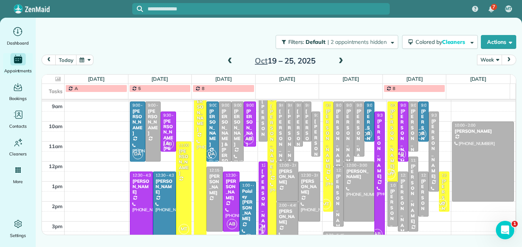
click at [278, 216] on div "John Swarz" at bounding box center [286, 216] width 17 height 17
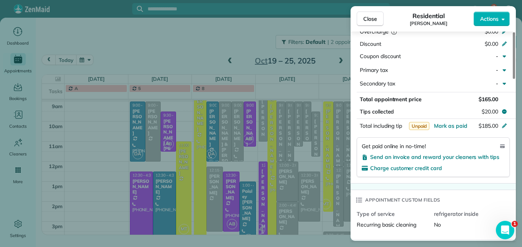
scroll to position [423, 0]
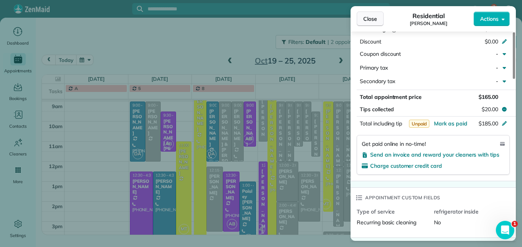
click at [359, 24] on button "Close" at bounding box center [369, 19] width 27 height 15
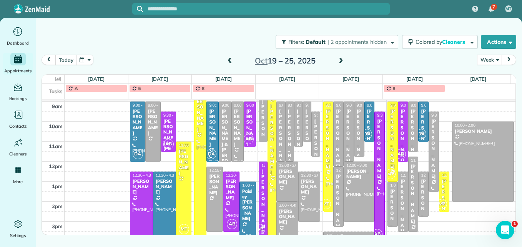
click at [336, 58] on span at bounding box center [340, 61] width 8 height 7
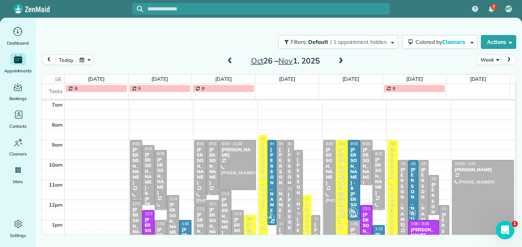
click at [336, 58] on span at bounding box center [340, 61] width 8 height 7
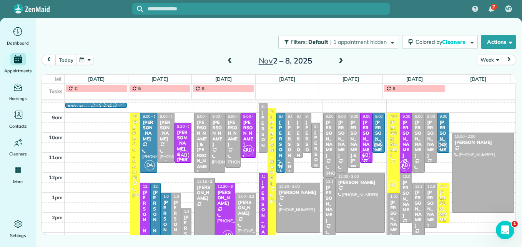
scroll to position [119, 0]
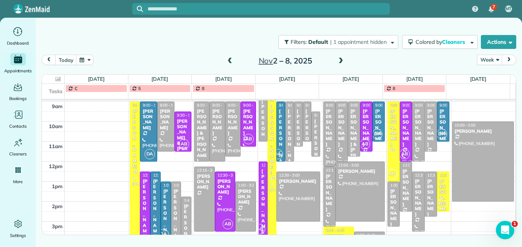
click at [343, 60] on span at bounding box center [340, 61] width 8 height 7
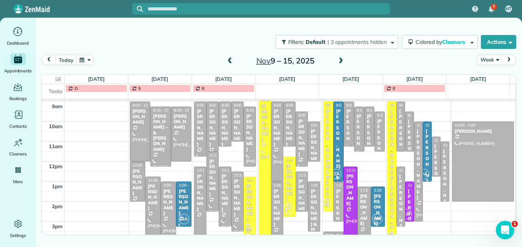
click at [150, 196] on div at bounding box center [153, 209] width 15 height 64
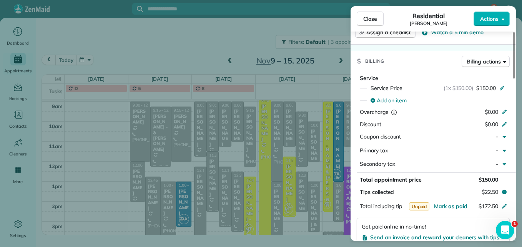
scroll to position [422, 0]
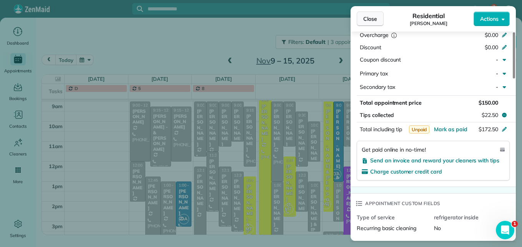
click at [380, 15] on button "Close" at bounding box center [369, 19] width 27 height 15
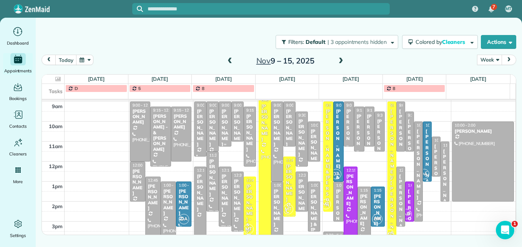
click at [224, 130] on div "Meg Connelly" at bounding box center [225, 127] width 8 height 39
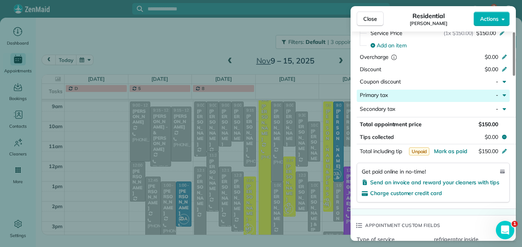
scroll to position [311, 0]
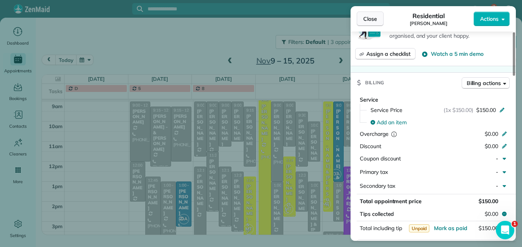
click at [365, 17] on span "Close" at bounding box center [370, 19] width 14 height 8
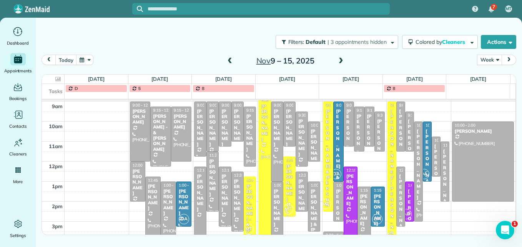
click at [230, 61] on span at bounding box center [229, 61] width 8 height 7
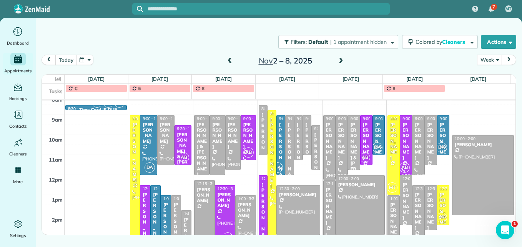
scroll to position [119, 0]
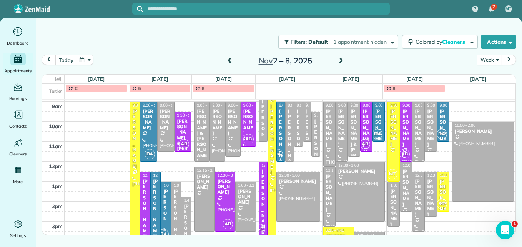
click at [229, 61] on span at bounding box center [229, 61] width 8 height 7
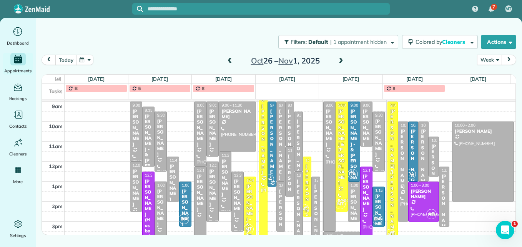
click at [247, 195] on div "Amy Price - & Charlotte Belland" at bounding box center [250, 224] width 8 height 83
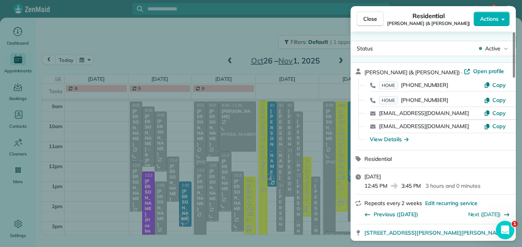
drag, startPoint x: 443, startPoint y: 98, endPoint x: 402, endPoint y: 87, distance: 42.1
click at [402, 87] on div "Amy Price (& Charlotte Belland) · Open profile HOME (614) 657-6277 Copy HOME (6…" at bounding box center [437, 106] width 147 height 78
drag, startPoint x: 402, startPoint y: 87, endPoint x: 423, endPoint y: 86, distance: 21.2
copy div "614) 657-6277 Copy HOME (614) 354-5728"
click at [367, 17] on span "Close" at bounding box center [370, 19] width 14 height 8
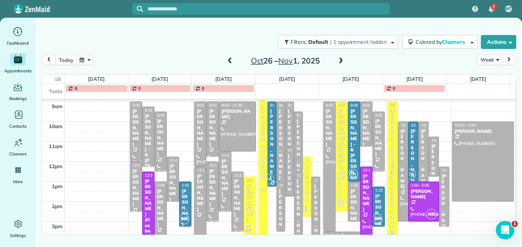
click at [296, 210] on div "[PERSON_NAME] office" at bounding box center [298, 225] width 4 height 94
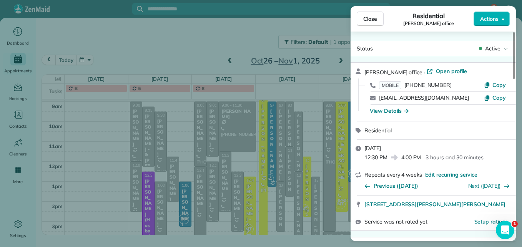
drag, startPoint x: 449, startPoint y: 83, endPoint x: 407, endPoint y: 85, distance: 41.9
click at [407, 85] on div "MOBILE (614) 286-7362" at bounding box center [431, 85] width 105 height 8
copy span "614) 286-7362"
click at [362, 22] on button "Close" at bounding box center [369, 19] width 27 height 15
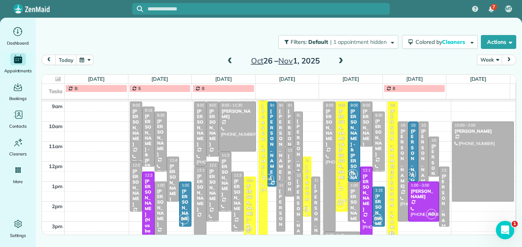
click at [230, 59] on span at bounding box center [229, 61] width 8 height 7
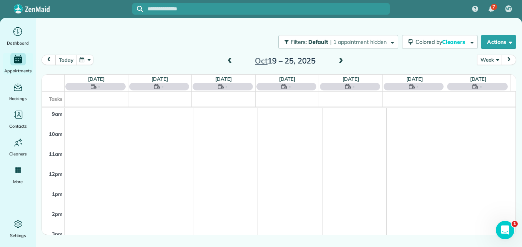
scroll to position [80, 0]
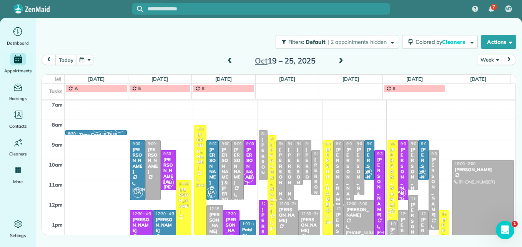
click at [229, 57] on span at bounding box center [229, 61] width 8 height 12
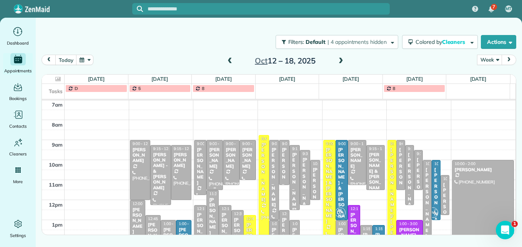
scroll to position [119, 0]
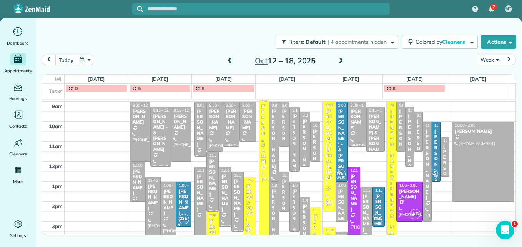
click at [182, 203] on div "[PERSON_NAME]" at bounding box center [183, 202] width 11 height 28
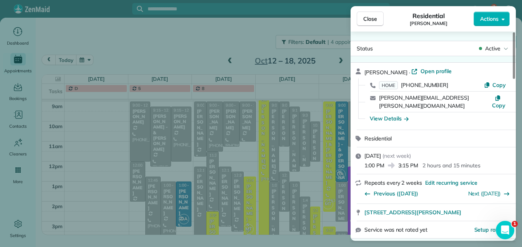
drag, startPoint x: 442, startPoint y: 84, endPoint x: 404, endPoint y: 86, distance: 38.5
click at [404, 86] on div "HOME (614) 290-0528" at bounding box center [431, 85] width 105 height 8
drag, startPoint x: 404, startPoint y: 86, endPoint x: 411, endPoint y: 85, distance: 7.0
copy span "614) 290-0528"
click at [372, 22] on span "Close" at bounding box center [370, 19] width 14 height 8
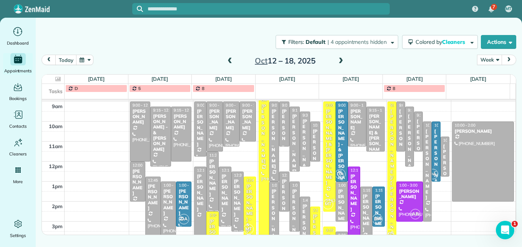
click at [338, 147] on div "[PERSON_NAME] - & [PERSON_NAME]" at bounding box center [342, 149] width 8 height 83
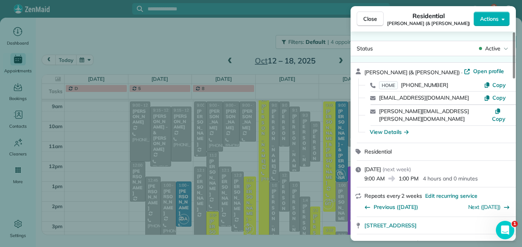
drag, startPoint x: 445, startPoint y: 85, endPoint x: 404, endPoint y: 85, distance: 41.5
click at [404, 85] on div "HOME (404) 520-6191" at bounding box center [431, 85] width 105 height 8
drag, startPoint x: 404, startPoint y: 85, endPoint x: 428, endPoint y: 85, distance: 23.8
copy span "404) 520-6191"
click at [371, 23] on button "Close" at bounding box center [369, 19] width 27 height 15
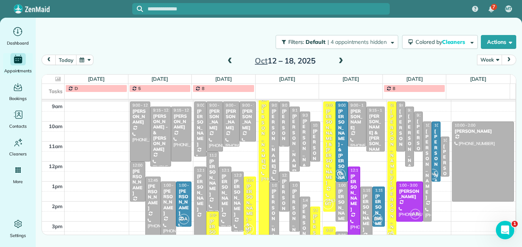
click at [338, 63] on span at bounding box center [340, 61] width 8 height 7
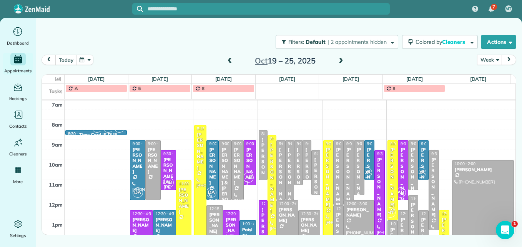
scroll to position [119, 0]
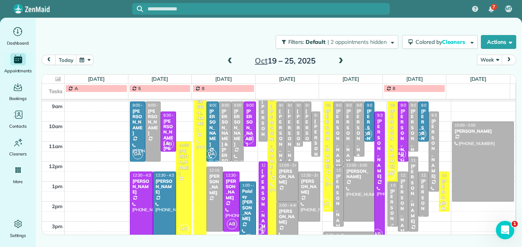
click at [389, 212] on div "[PERSON_NAME]" at bounding box center [392, 218] width 6 height 61
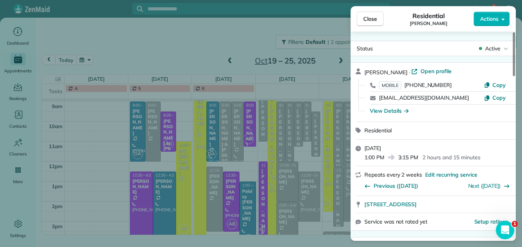
drag, startPoint x: 445, startPoint y: 83, endPoint x: 407, endPoint y: 87, distance: 38.6
click at [407, 87] on div "MOBILE (614) 270-1077" at bounding box center [431, 85] width 105 height 8
drag, startPoint x: 407, startPoint y: 87, endPoint x: 417, endPoint y: 86, distance: 10.0
copy span "614) 270-1077"
click at [370, 20] on span "Close" at bounding box center [370, 19] width 14 height 8
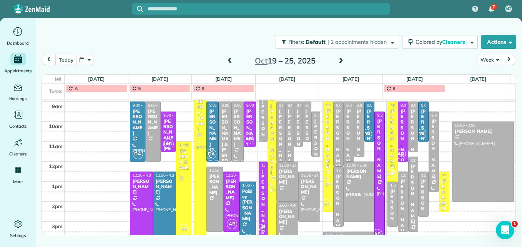
click at [213, 136] on div "Natalie Boyne" at bounding box center [213, 127] width 8 height 39
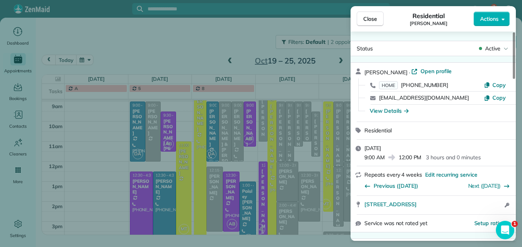
drag, startPoint x: 442, startPoint y: 85, endPoint x: 403, endPoint y: 85, distance: 38.8
click at [403, 85] on div "HOME (614) 558-4096" at bounding box center [431, 85] width 105 height 8
drag, startPoint x: 403, startPoint y: 85, endPoint x: 413, endPoint y: 87, distance: 10.1
copy span "614) 558-4096"
click at [375, 20] on span "Close" at bounding box center [370, 19] width 14 height 8
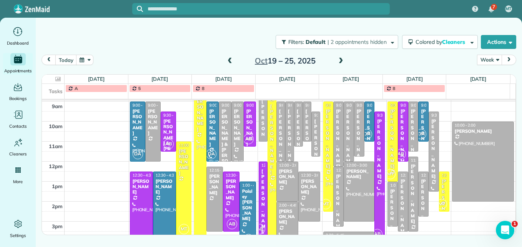
click at [170, 127] on div "[PERSON_NAME] & [PERSON_NAME]" at bounding box center [168, 145] width 11 height 55
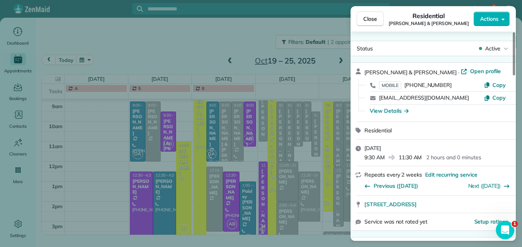
drag, startPoint x: 449, startPoint y: 84, endPoint x: 407, endPoint y: 88, distance: 42.4
click at [407, 88] on div "MOBILE (614) 477-5525" at bounding box center [431, 85] width 105 height 8
drag, startPoint x: 407, startPoint y: 88, endPoint x: 416, endPoint y: 85, distance: 9.4
copy span "614) 477-5525"
click at [367, 18] on span "Close" at bounding box center [370, 19] width 14 height 8
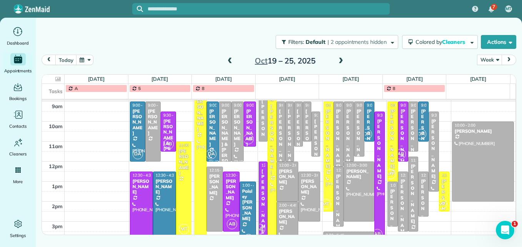
click at [231, 61] on span at bounding box center [229, 61] width 8 height 7
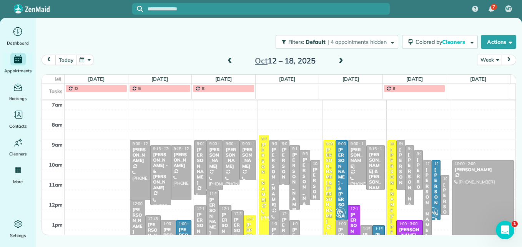
click at [231, 61] on span at bounding box center [229, 61] width 8 height 7
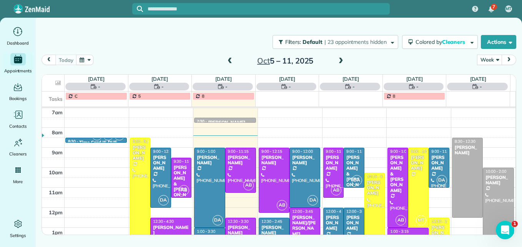
click at [231, 61] on span at bounding box center [229, 61] width 8 height 7
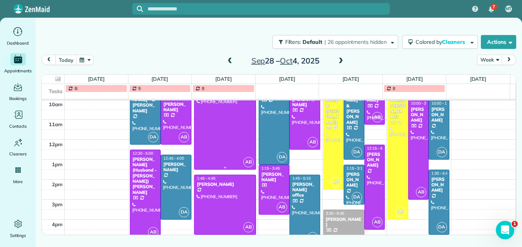
scroll to position [161, 0]
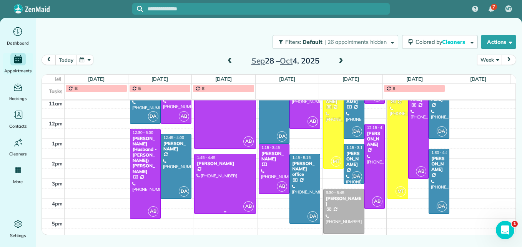
click at [233, 189] on div at bounding box center [224, 183] width 61 height 59
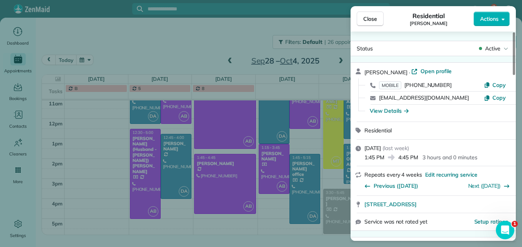
drag, startPoint x: 451, startPoint y: 85, endPoint x: 405, endPoint y: 88, distance: 46.1
click at [405, 88] on div "MOBILE (614) 284-1275" at bounding box center [431, 85] width 105 height 8
drag, startPoint x: 405, startPoint y: 88, endPoint x: 427, endPoint y: 86, distance: 22.0
copy span "[PHONE_NUMBER]"
click at [371, 22] on span "Close" at bounding box center [370, 19] width 14 height 8
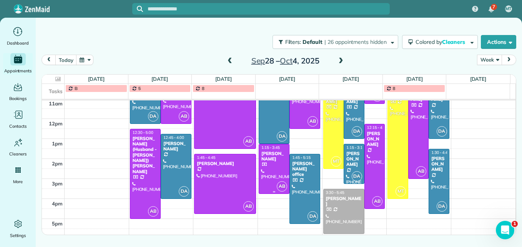
click at [278, 173] on div at bounding box center [274, 168] width 30 height 49
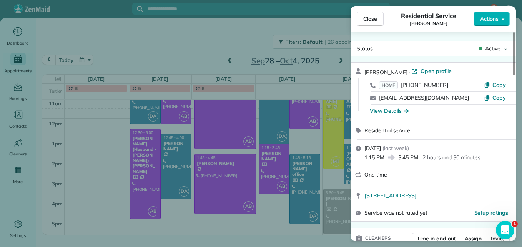
drag, startPoint x: 442, startPoint y: 84, endPoint x: 404, endPoint y: 86, distance: 38.1
click at [404, 86] on div "HOME (614) 404-8261" at bounding box center [431, 85] width 105 height 8
drag, startPoint x: 404, startPoint y: 86, endPoint x: 426, endPoint y: 85, distance: 22.3
copy span "614) 404-8261"
click at [366, 18] on span "Close" at bounding box center [370, 19] width 14 height 8
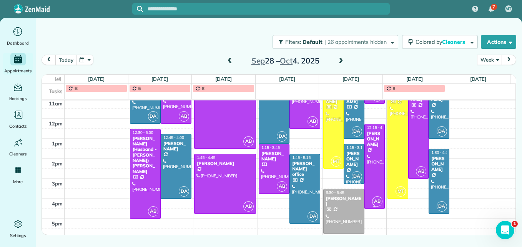
scroll to position [123, 0]
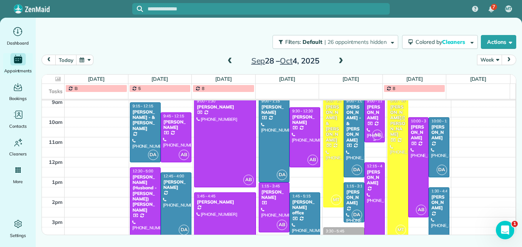
click at [377, 117] on div at bounding box center [374, 120] width 20 height 44
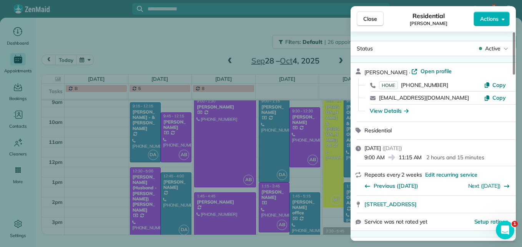
drag, startPoint x: 445, startPoint y: 85, endPoint x: 403, endPoint y: 88, distance: 42.0
click at [403, 88] on div "HOME (512) 963-3569" at bounding box center [431, 85] width 105 height 8
drag, startPoint x: 403, startPoint y: 88, endPoint x: 411, endPoint y: 86, distance: 8.5
copy span "512) 963-3569"
click at [381, 22] on button "Close" at bounding box center [369, 19] width 27 height 15
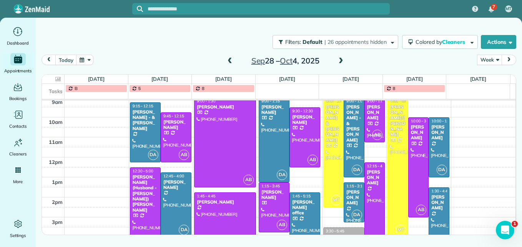
click at [339, 59] on span at bounding box center [340, 61] width 8 height 7
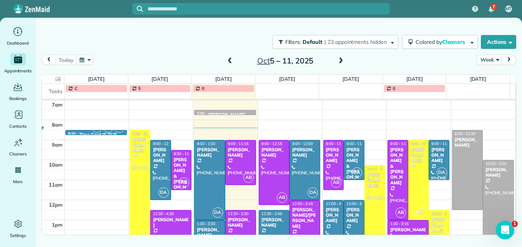
click at [351, 223] on div "[PERSON_NAME]" at bounding box center [354, 215] width 16 height 17
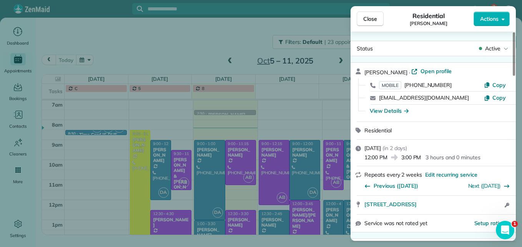
drag, startPoint x: 446, startPoint y: 84, endPoint x: 407, endPoint y: 86, distance: 39.2
click at [407, 86] on div "MOBILE (845) 206-8440" at bounding box center [431, 85] width 105 height 8
drag, startPoint x: 407, startPoint y: 86, endPoint x: 412, endPoint y: 86, distance: 5.4
click at [378, 18] on button "Close" at bounding box center [369, 19] width 27 height 15
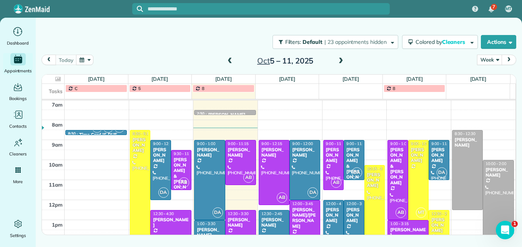
click at [335, 60] on div "Oct 5 – 11, 2025" at bounding box center [285, 61] width 123 height 12
click at [343, 61] on span at bounding box center [340, 61] width 8 height 7
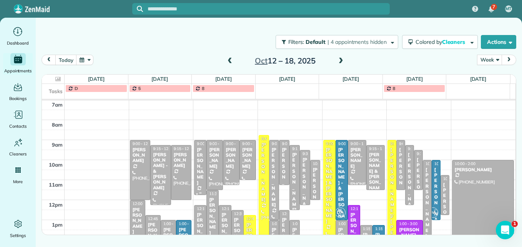
click at [200, 165] on div "Morgan Veach" at bounding box center [200, 166] width 8 height 39
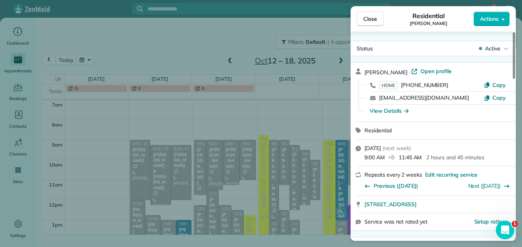
drag, startPoint x: 445, startPoint y: 86, endPoint x: 402, endPoint y: 87, distance: 42.6
click at [402, 87] on div "HOME (740) 816-0145" at bounding box center [431, 85] width 105 height 8
drag, startPoint x: 402, startPoint y: 87, endPoint x: 420, endPoint y: 86, distance: 17.3
click at [357, 20] on button "Close" at bounding box center [369, 19] width 27 height 15
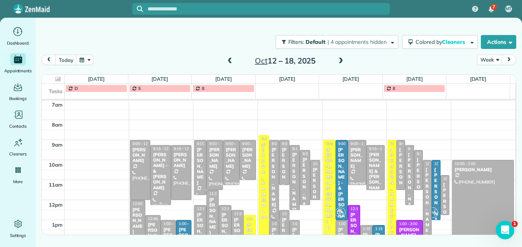
click at [161, 189] on div at bounding box center [161, 174] width 20 height 59
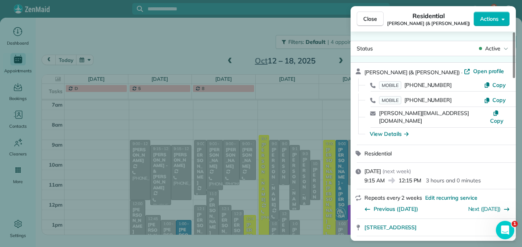
drag, startPoint x: 447, startPoint y: 100, endPoint x: 406, endPoint y: 103, distance: 40.5
click at [406, 103] on div "MOBILE (614) 261-7290" at bounding box center [431, 100] width 105 height 8
drag, startPoint x: 406, startPoint y: 103, endPoint x: 437, endPoint y: 101, distance: 30.8
drag, startPoint x: 447, startPoint y: 84, endPoint x: 405, endPoint y: 85, distance: 42.2
click at [405, 85] on div "MOBILE (614) 323-6267" at bounding box center [431, 85] width 105 height 8
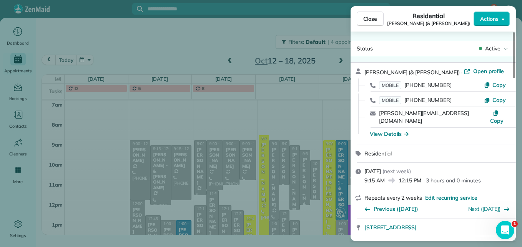
drag, startPoint x: 405, startPoint y: 85, endPoint x: 423, endPoint y: 85, distance: 18.4
click at [368, 17] on span "Close" at bounding box center [370, 19] width 14 height 8
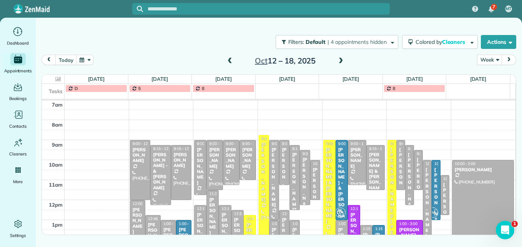
click at [230, 60] on span at bounding box center [229, 61] width 8 height 7
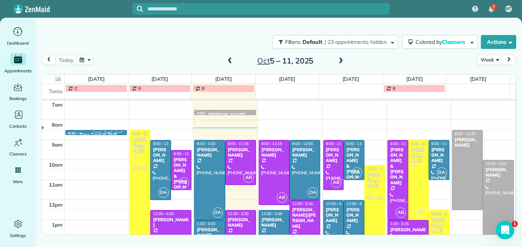
click at [230, 60] on span at bounding box center [229, 61] width 8 height 7
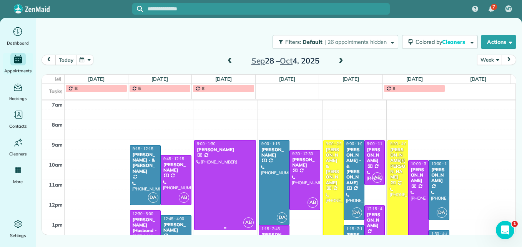
click at [221, 175] on div at bounding box center [224, 184] width 61 height 89
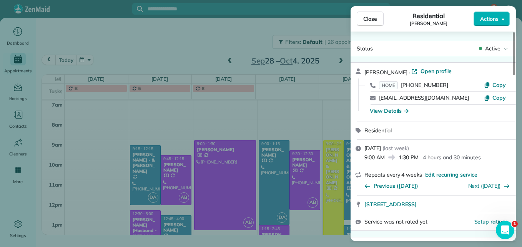
drag, startPoint x: 444, startPoint y: 86, endPoint x: 403, endPoint y: 86, distance: 41.1
click at [403, 86] on div "HOME (330) 398-1278" at bounding box center [431, 85] width 105 height 8
drag, startPoint x: 403, startPoint y: 86, endPoint x: 420, endPoint y: 85, distance: 17.3
click at [369, 18] on span "Close" at bounding box center [370, 19] width 14 height 8
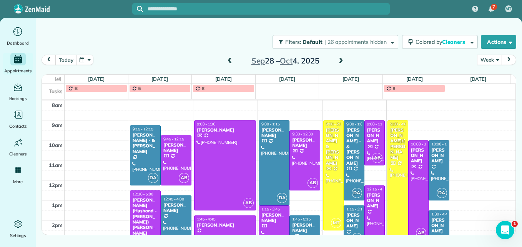
scroll to position [119, 0]
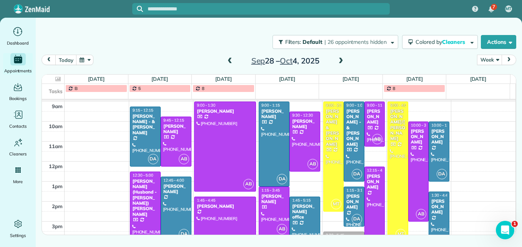
click at [338, 58] on span at bounding box center [340, 61] width 8 height 7
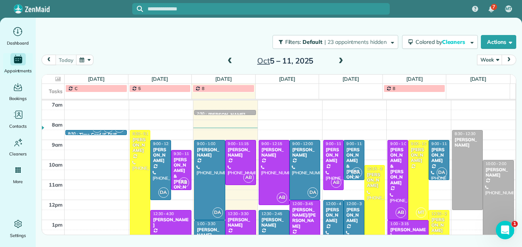
click at [232, 63] on span at bounding box center [229, 61] width 8 height 7
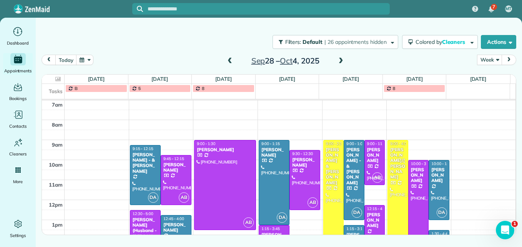
click at [232, 63] on span at bounding box center [229, 61] width 8 height 7
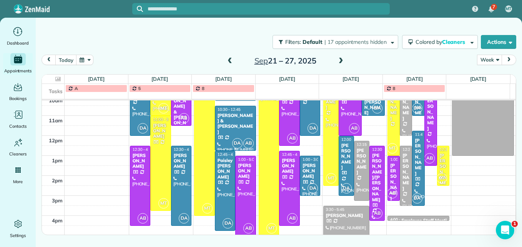
scroll to position [157, 0]
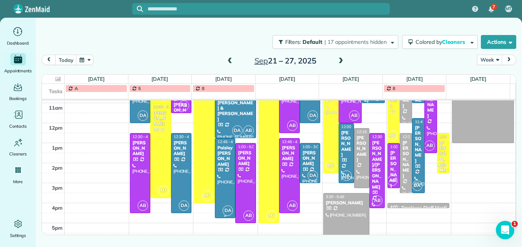
click at [225, 185] on div at bounding box center [225, 177] width 20 height 79
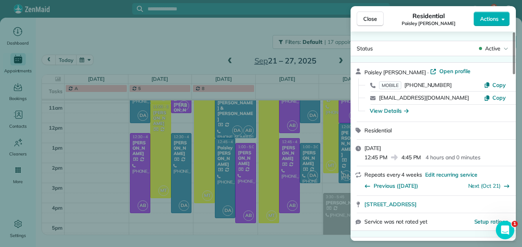
drag, startPoint x: 448, startPoint y: 83, endPoint x: 406, endPoint y: 88, distance: 42.2
click at [406, 88] on div "MOBILE (614) 500-2682" at bounding box center [431, 85] width 105 height 8
drag, startPoint x: 406, startPoint y: 88, endPoint x: 426, endPoint y: 87, distance: 19.6
click at [371, 19] on span "Close" at bounding box center [370, 19] width 14 height 8
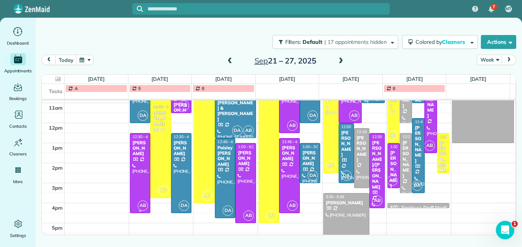
click at [137, 181] on div at bounding box center [140, 172] width 20 height 79
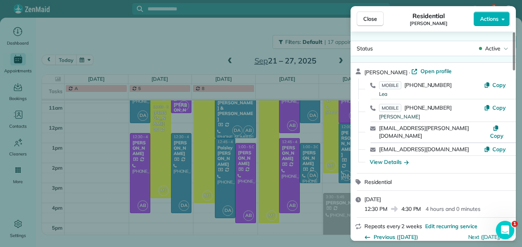
drag, startPoint x: 449, startPoint y: 85, endPoint x: 406, endPoint y: 88, distance: 42.7
click at [406, 88] on div "MOBILE (202) 386-2133 Lea" at bounding box center [431, 88] width 105 height 15
drag, startPoint x: 406, startPoint y: 88, endPoint x: 427, endPoint y: 87, distance: 21.1
click at [446, 108] on div "MOBILE (773) 426-5147 Ted" at bounding box center [431, 111] width 105 height 15
drag, startPoint x: 447, startPoint y: 108, endPoint x: 407, endPoint y: 109, distance: 40.0
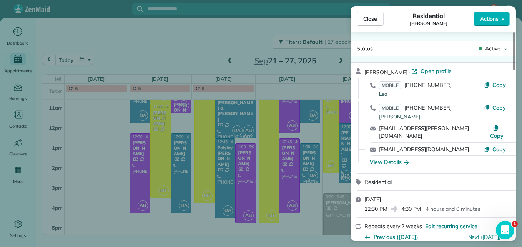
click at [407, 109] on div "MOBILE (773) 426-5147 Ted" at bounding box center [431, 111] width 105 height 15
drag, startPoint x: 407, startPoint y: 109, endPoint x: 427, endPoint y: 109, distance: 20.4
click at [361, 18] on button "Close" at bounding box center [369, 19] width 27 height 15
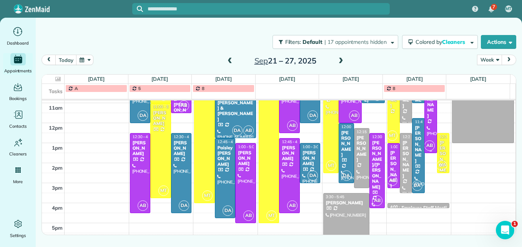
click at [427, 124] on div at bounding box center [430, 112] width 12 height 79
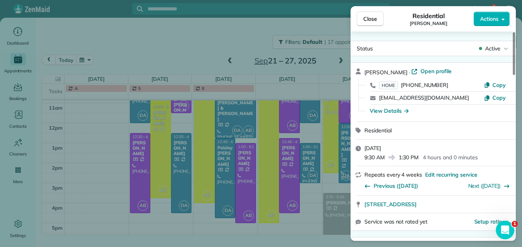
drag, startPoint x: 442, startPoint y: 83, endPoint x: 404, endPoint y: 86, distance: 38.5
click at [404, 86] on div "HOME (614) 736-3958" at bounding box center [431, 85] width 105 height 8
drag, startPoint x: 404, startPoint y: 86, endPoint x: 418, endPoint y: 86, distance: 14.6
click at [358, 21] on button "Close" at bounding box center [369, 19] width 27 height 15
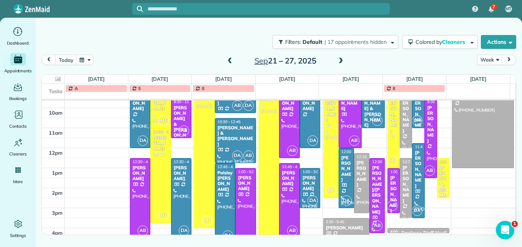
scroll to position [119, 0]
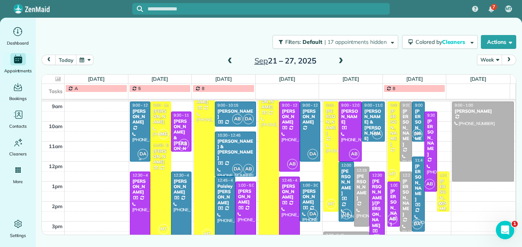
click at [136, 137] on div at bounding box center [140, 131] width 20 height 59
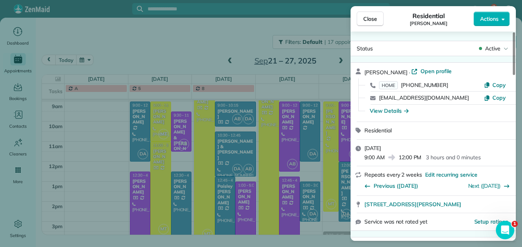
drag, startPoint x: 442, startPoint y: 85, endPoint x: 402, endPoint y: 88, distance: 39.7
click at [402, 88] on div "HOME (815) 355-0512" at bounding box center [431, 85] width 105 height 8
drag, startPoint x: 402, startPoint y: 88, endPoint x: 433, endPoint y: 85, distance: 30.5
click at [373, 22] on span "Close" at bounding box center [370, 19] width 14 height 8
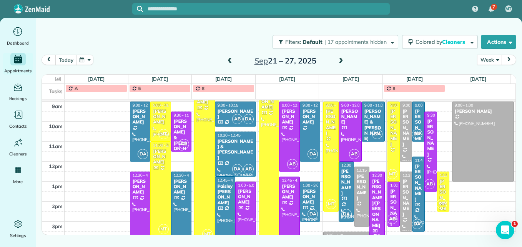
click at [237, 149] on div "Amanda & Daeron Wilson" at bounding box center [235, 149] width 36 height 22
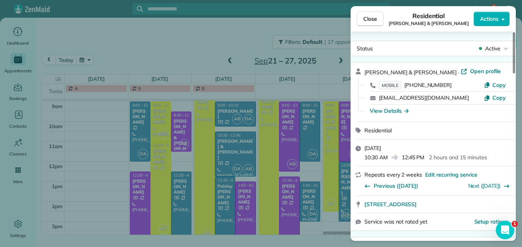
drag, startPoint x: 448, startPoint y: 83, endPoint x: 407, endPoint y: 87, distance: 40.9
click at [407, 87] on div "MOBILE (614) 537-6739" at bounding box center [431, 85] width 105 height 8
drag, startPoint x: 407, startPoint y: 87, endPoint x: 428, endPoint y: 88, distance: 20.8
click at [377, 20] on button "Close" at bounding box center [369, 19] width 27 height 15
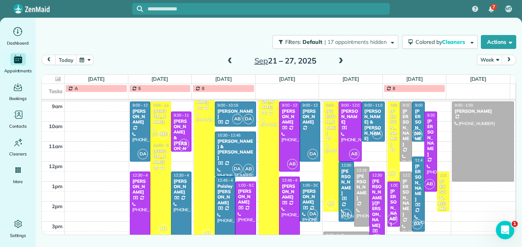
click at [415, 123] on div "[PERSON_NAME]" at bounding box center [418, 127] width 8 height 39
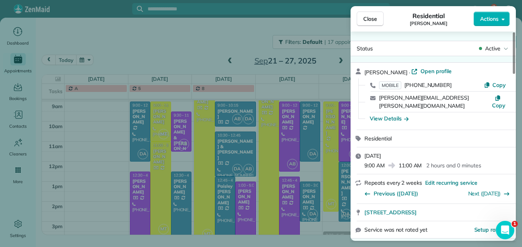
drag, startPoint x: 446, startPoint y: 84, endPoint x: 407, endPoint y: 86, distance: 39.6
click at [407, 86] on div "MOBILE (440) 637-3557" at bounding box center [431, 85] width 105 height 8
drag, startPoint x: 407, startPoint y: 86, endPoint x: 425, endPoint y: 86, distance: 18.0
click at [370, 19] on span "Close" at bounding box center [370, 19] width 14 height 8
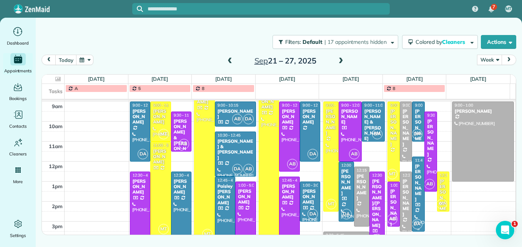
click at [412, 213] on div at bounding box center [418, 194] width 12 height 74
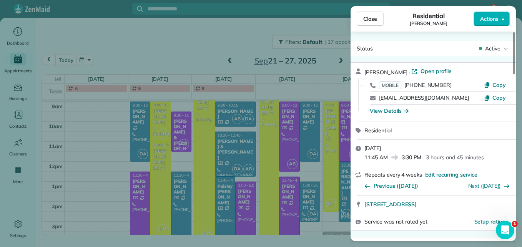
drag, startPoint x: 447, startPoint y: 84, endPoint x: 405, endPoint y: 86, distance: 42.3
click at [405, 86] on div "MOBILE (614) 674-2535" at bounding box center [431, 85] width 105 height 8
drag, startPoint x: 405, startPoint y: 86, endPoint x: 421, endPoint y: 85, distance: 16.1
click at [367, 14] on button "Close" at bounding box center [369, 19] width 27 height 15
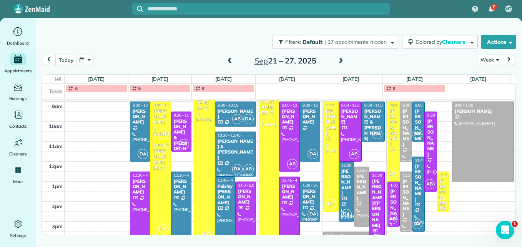
click at [219, 114] on div "[PERSON_NAME]" at bounding box center [235, 113] width 36 height 11
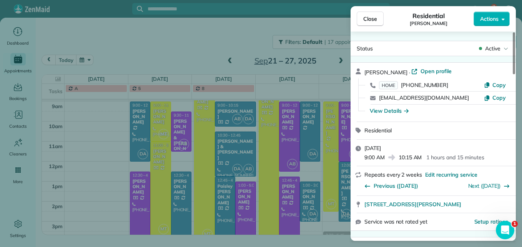
drag, startPoint x: 443, startPoint y: 84, endPoint x: 404, endPoint y: 84, distance: 39.6
click at [404, 84] on div "HOME (937) 216-2577" at bounding box center [431, 85] width 105 height 8
drag, startPoint x: 404, startPoint y: 84, endPoint x: 423, endPoint y: 83, distance: 19.6
click at [367, 21] on span "Close" at bounding box center [370, 19] width 14 height 8
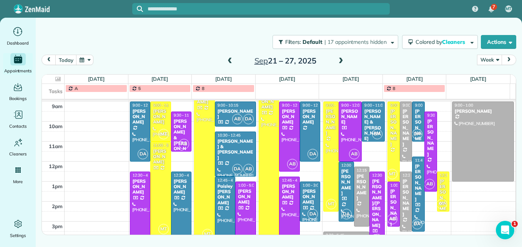
click at [244, 219] on div at bounding box center [245, 221] width 20 height 79
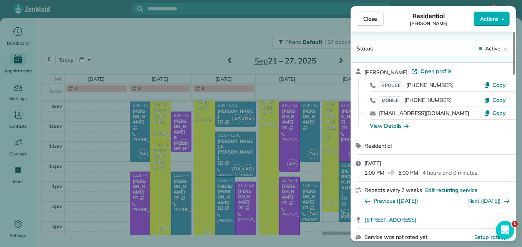
drag, startPoint x: 446, startPoint y: 99, endPoint x: 406, endPoint y: 100, distance: 40.4
click at [406, 100] on div "MOBILE (929) 428-1194" at bounding box center [431, 100] width 105 height 8
drag, startPoint x: 406, startPoint y: 100, endPoint x: 428, endPoint y: 99, distance: 22.3
drag, startPoint x: 452, startPoint y: 112, endPoint x: 451, endPoint y: 107, distance: 4.7
click at [452, 112] on div "brown.991@osu.edu" at bounding box center [431, 113] width 105 height 8
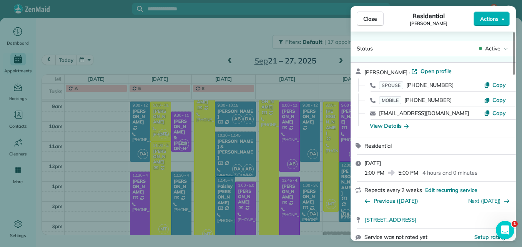
drag, startPoint x: 447, startPoint y: 84, endPoint x: 408, endPoint y: 87, distance: 39.7
click at [408, 87] on div "SPOUSE (917) 304-6101" at bounding box center [431, 85] width 105 height 8
drag, startPoint x: 408, startPoint y: 87, endPoint x: 417, endPoint y: 85, distance: 9.9
click at [360, 22] on button "Close" at bounding box center [369, 19] width 27 height 15
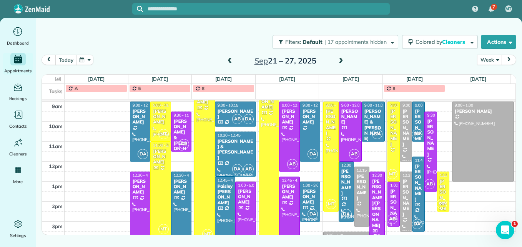
click at [282, 147] on div at bounding box center [289, 136] width 20 height 69
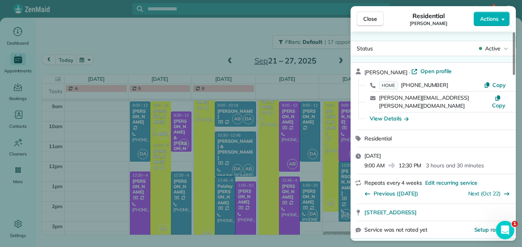
drag, startPoint x: 441, startPoint y: 85, endPoint x: 403, endPoint y: 88, distance: 38.1
click at [403, 88] on div "HOME (614) 949-2606" at bounding box center [431, 85] width 105 height 8
drag, startPoint x: 403, startPoint y: 88, endPoint x: 424, endPoint y: 84, distance: 21.3
click at [367, 20] on span "Close" at bounding box center [370, 19] width 14 height 8
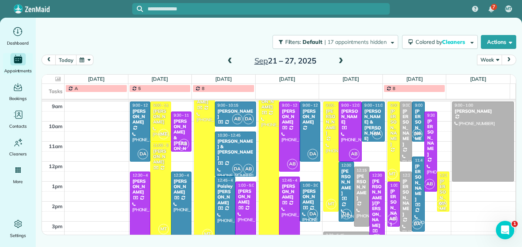
click at [371, 205] on div "[PERSON_NAME]/[PERSON_NAME]" at bounding box center [376, 203] width 11 height 50
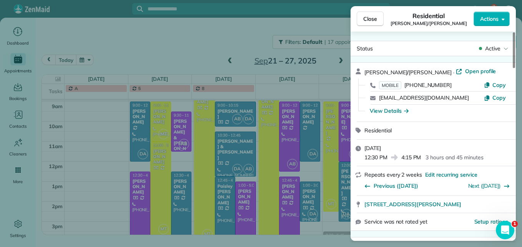
drag, startPoint x: 447, startPoint y: 84, endPoint x: 407, endPoint y: 88, distance: 40.1
click at [407, 88] on div "MOBILE (614) 439-9166" at bounding box center [431, 85] width 105 height 8
drag, startPoint x: 407, startPoint y: 88, endPoint x: 422, endPoint y: 86, distance: 15.5
click at [377, 19] on button "Close" at bounding box center [369, 19] width 27 height 15
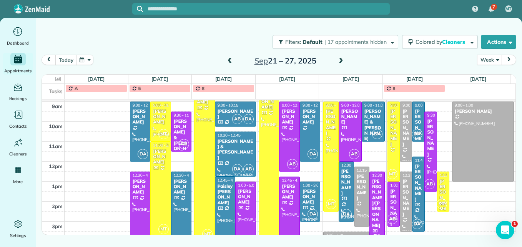
click at [338, 61] on span at bounding box center [340, 61] width 8 height 7
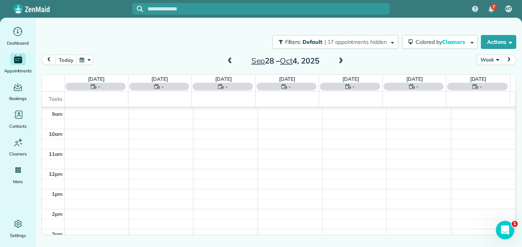
scroll to position [80, 0]
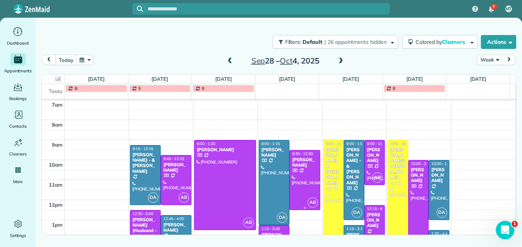
click at [303, 189] on div at bounding box center [305, 179] width 30 height 59
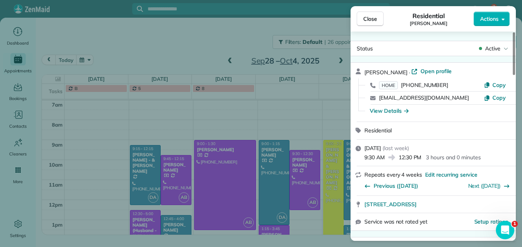
drag, startPoint x: 445, startPoint y: 83, endPoint x: 403, endPoint y: 88, distance: 42.6
click at [403, 88] on div "HOME (614) 893-8431" at bounding box center [431, 85] width 105 height 8
drag, startPoint x: 403, startPoint y: 88, endPoint x: 432, endPoint y: 88, distance: 28.4
click at [371, 19] on span "Close" at bounding box center [370, 19] width 14 height 8
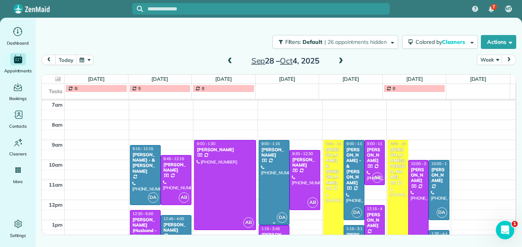
click at [268, 187] on div at bounding box center [274, 182] width 30 height 84
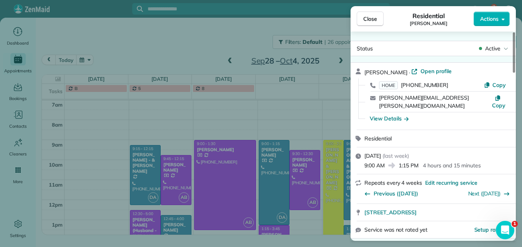
drag, startPoint x: 444, startPoint y: 85, endPoint x: 403, endPoint y: 86, distance: 41.1
click at [403, 86] on div "HOME (614) 595-9304" at bounding box center [431, 85] width 105 height 8
drag, startPoint x: 403, startPoint y: 86, endPoint x: 429, endPoint y: 83, distance: 25.5
click at [368, 18] on span "Close" at bounding box center [370, 19] width 14 height 8
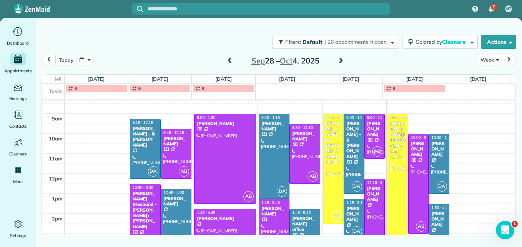
scroll to position [119, 0]
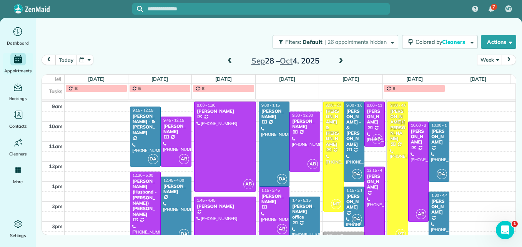
click at [145, 226] on div at bounding box center [145, 216] width 30 height 89
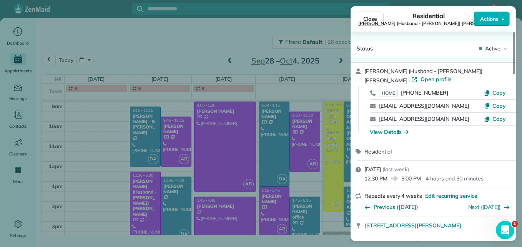
drag, startPoint x: 447, startPoint y: 83, endPoint x: 404, endPoint y: 86, distance: 43.5
click at [404, 89] on div "HOME (614) 519-9801" at bounding box center [431, 93] width 105 height 8
drag, startPoint x: 404, startPoint y: 86, endPoint x: 436, endPoint y: 85, distance: 32.7
click at [363, 20] on span "Close" at bounding box center [370, 19] width 14 height 8
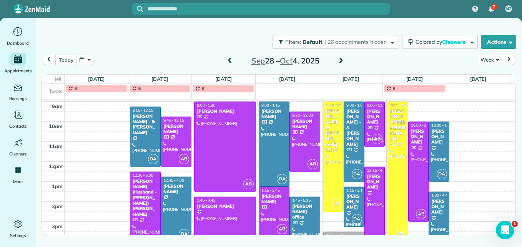
click at [420, 169] on div at bounding box center [418, 171] width 20 height 99
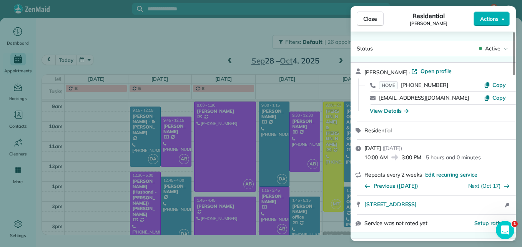
drag, startPoint x: 442, startPoint y: 85, endPoint x: 403, endPoint y: 86, distance: 38.4
click at [403, 86] on div "HOME (614) 596-6366" at bounding box center [431, 85] width 105 height 8
drag, startPoint x: 403, startPoint y: 86, endPoint x: 419, endPoint y: 85, distance: 15.8
click at [376, 21] on span "Close" at bounding box center [370, 19] width 14 height 8
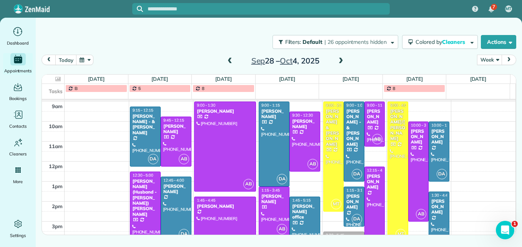
click at [340, 58] on span at bounding box center [340, 61] width 8 height 7
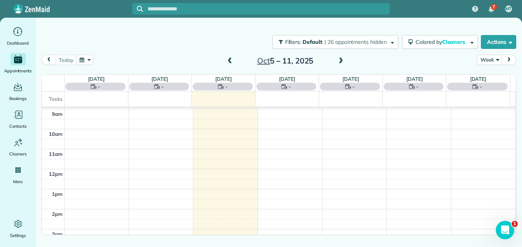
scroll to position [80, 0]
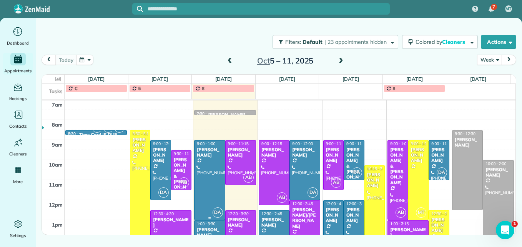
click at [205, 197] on div at bounding box center [209, 179] width 30 height 79
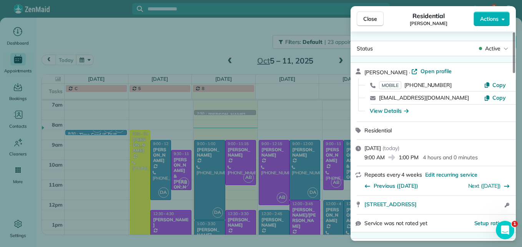
drag, startPoint x: 447, startPoint y: 83, endPoint x: 405, endPoint y: 87, distance: 42.0
click at [405, 87] on div "MOBILE (614) 260-0298" at bounding box center [431, 85] width 105 height 8
drag, startPoint x: 405, startPoint y: 87, endPoint x: 432, endPoint y: 86, distance: 27.3
click at [373, 17] on span "Close" at bounding box center [370, 19] width 14 height 8
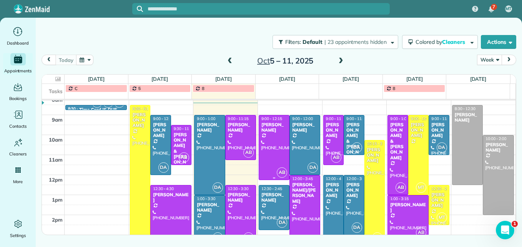
scroll to position [119, 0]
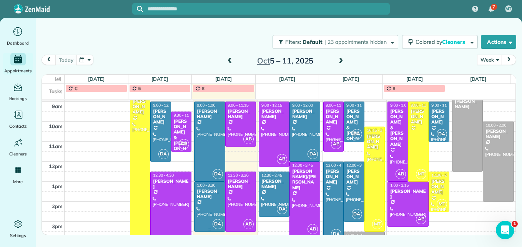
click at [209, 215] on div at bounding box center [209, 206] width 30 height 49
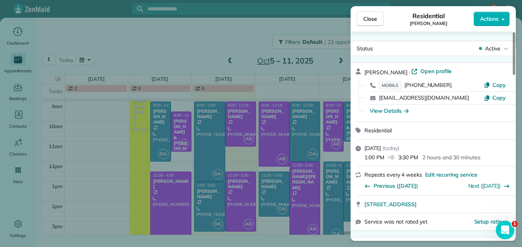
drag, startPoint x: 445, startPoint y: 85, endPoint x: 407, endPoint y: 88, distance: 37.7
click at [407, 88] on div "MOBILE (614) 314-4943" at bounding box center [431, 85] width 105 height 8
drag, startPoint x: 407, startPoint y: 88, endPoint x: 433, endPoint y: 86, distance: 25.4
click at [369, 17] on span "Close" at bounding box center [370, 19] width 14 height 8
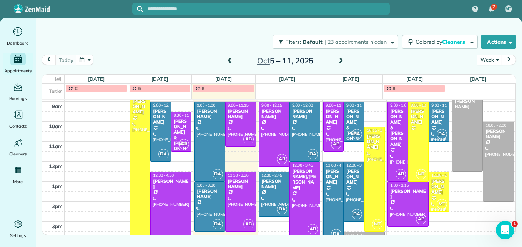
click at [299, 143] on div at bounding box center [305, 131] width 30 height 59
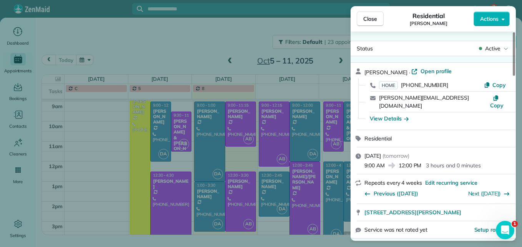
drag, startPoint x: 444, startPoint y: 82, endPoint x: 400, endPoint y: 87, distance: 44.4
click at [400, 87] on div "HOME (614) 420-6603" at bounding box center [431, 85] width 105 height 8
drag, startPoint x: 400, startPoint y: 87, endPoint x: 427, endPoint y: 84, distance: 27.1
click at [379, 21] on button "Close" at bounding box center [369, 19] width 27 height 15
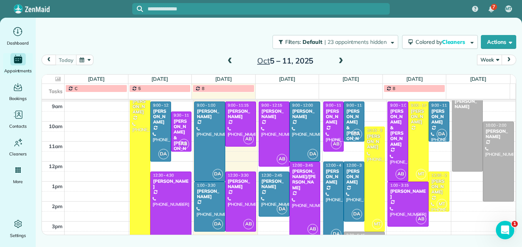
click at [339, 60] on span at bounding box center [340, 61] width 8 height 7
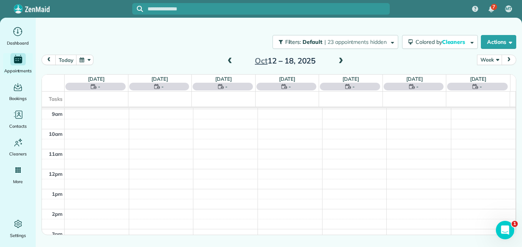
scroll to position [80, 0]
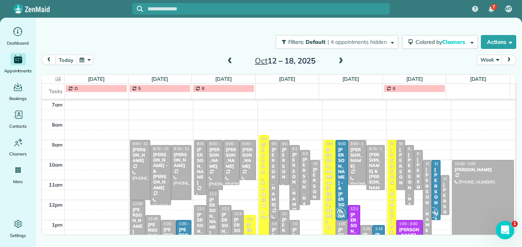
click at [416, 177] on link "9:30 - 11:30 Andrea Masters (614) 256-8947 4033 brookrun dr Columbus, OH 43204" at bounding box center [418, 170] width 9 height 40
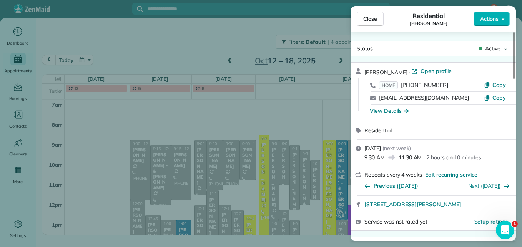
drag, startPoint x: 444, startPoint y: 86, endPoint x: 404, endPoint y: 83, distance: 40.4
click at [404, 83] on div "HOME (614) 256-8947" at bounding box center [431, 85] width 105 height 8
drag, startPoint x: 404, startPoint y: 83, endPoint x: 415, endPoint y: 86, distance: 11.8
click at [367, 22] on span "Close" at bounding box center [370, 19] width 14 height 8
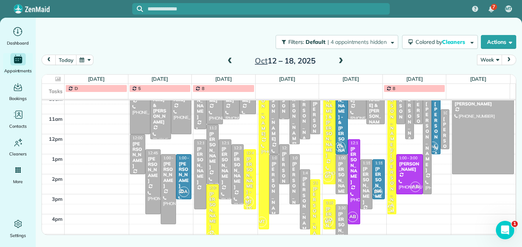
scroll to position [157, 0]
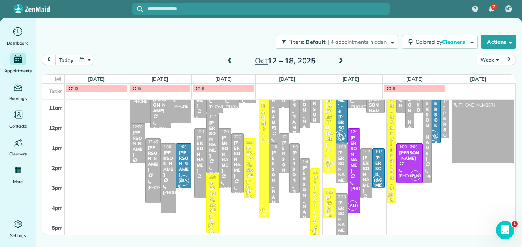
click at [343, 61] on span at bounding box center [340, 61] width 8 height 7
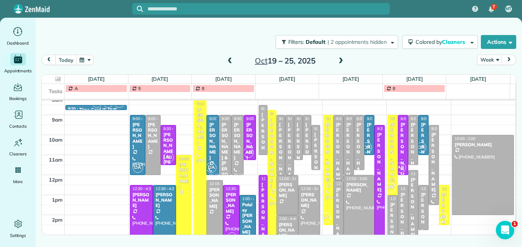
scroll to position [119, 0]
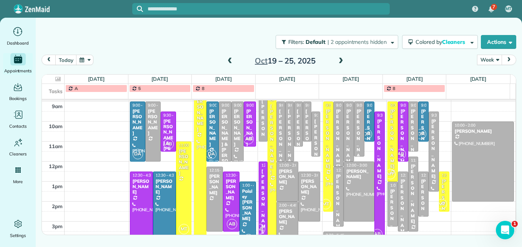
click at [281, 219] on div "John Swarz" at bounding box center [286, 216] width 17 height 17
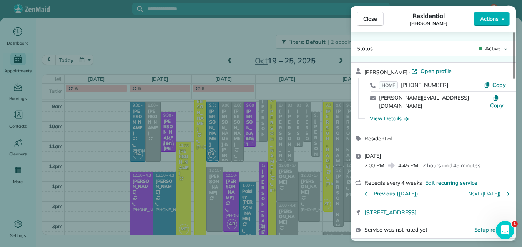
drag, startPoint x: 445, startPoint y: 84, endPoint x: 404, endPoint y: 87, distance: 41.6
click at [404, 87] on div "HOME (614) 557-9188" at bounding box center [431, 85] width 105 height 8
drag, startPoint x: 404, startPoint y: 87, endPoint x: 423, endPoint y: 86, distance: 19.2
click at [363, 17] on span "Close" at bounding box center [370, 19] width 14 height 8
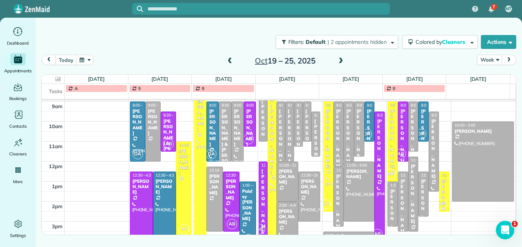
click at [228, 63] on span at bounding box center [229, 61] width 8 height 7
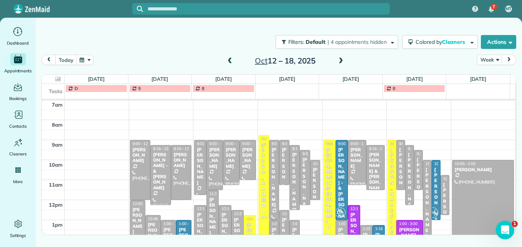
click at [228, 63] on span at bounding box center [229, 61] width 8 height 7
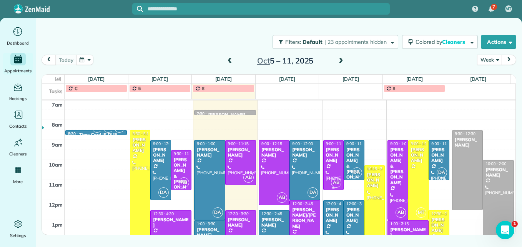
click at [332, 156] on div "[PERSON_NAME]" at bounding box center [333, 155] width 16 height 17
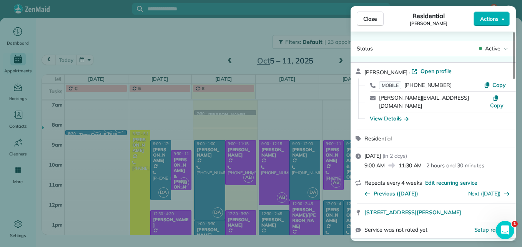
drag, startPoint x: 450, startPoint y: 84, endPoint x: 406, endPoint y: 86, distance: 43.4
click at [406, 86] on div "MOBILE (614) 832-7261" at bounding box center [431, 85] width 105 height 8
drag, startPoint x: 406, startPoint y: 86, endPoint x: 434, endPoint y: 84, distance: 27.8
click at [359, 14] on button "Close" at bounding box center [369, 19] width 27 height 15
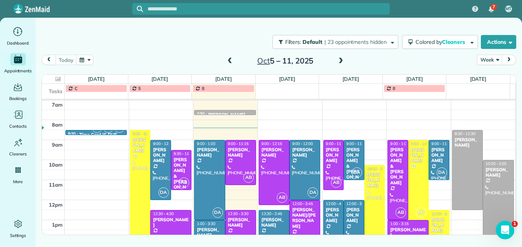
click at [339, 61] on span at bounding box center [340, 61] width 8 height 7
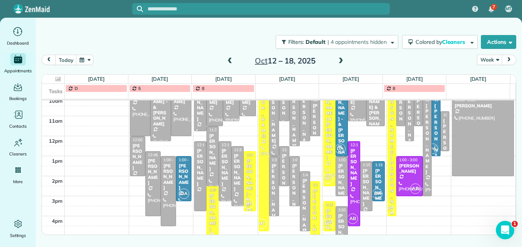
scroll to position [157, 0]
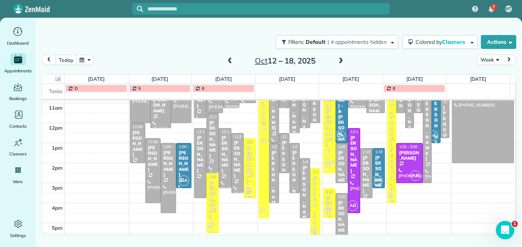
click at [301, 204] on div at bounding box center [305, 187] width 10 height 59
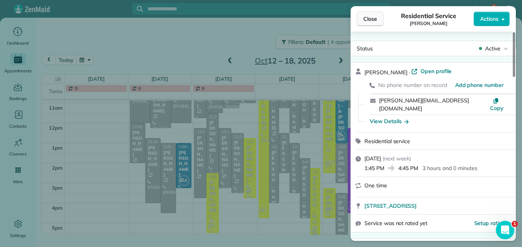
click at [368, 18] on span "Close" at bounding box center [370, 19] width 14 height 8
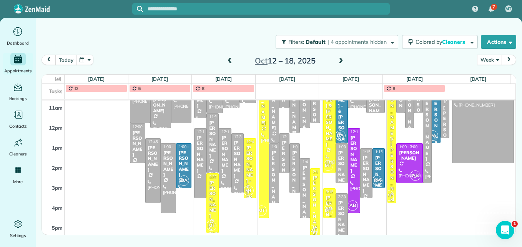
click at [376, 164] on div "[PERSON_NAME]" at bounding box center [378, 174] width 8 height 39
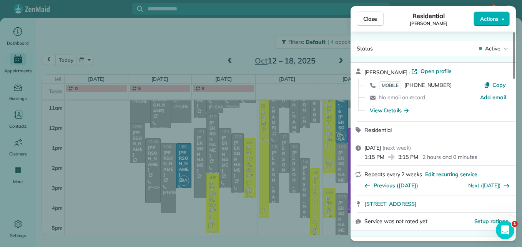
drag, startPoint x: 447, startPoint y: 88, endPoint x: 405, endPoint y: 86, distance: 41.5
click at [405, 86] on div "MOBILE (614) 370-8065" at bounding box center [431, 85] width 105 height 8
drag, startPoint x: 405, startPoint y: 86, endPoint x: 429, endPoint y: 87, distance: 23.5
click at [380, 20] on button "Close" at bounding box center [369, 19] width 27 height 15
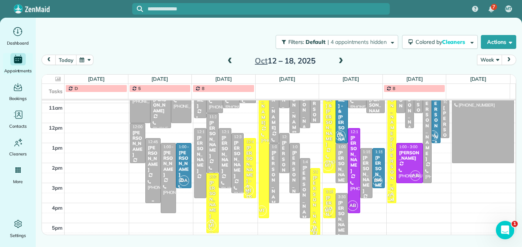
click at [152, 173] on div at bounding box center [153, 170] width 15 height 64
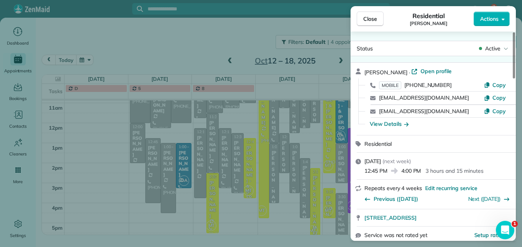
drag, startPoint x: 446, startPoint y: 86, endPoint x: 407, endPoint y: 86, distance: 38.8
click at [407, 86] on div "MOBILE (740) 359-6756" at bounding box center [431, 85] width 105 height 8
drag, startPoint x: 407, startPoint y: 86, endPoint x: 430, endPoint y: 84, distance: 23.5
click at [371, 18] on span "Close" at bounding box center [370, 19] width 14 height 8
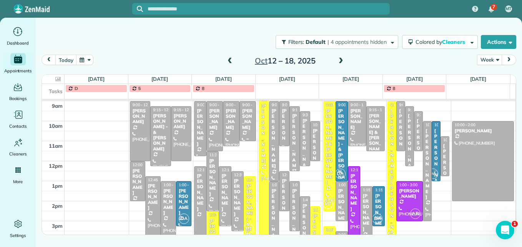
scroll to position [119, 0]
click at [226, 131] on div at bounding box center [231, 124] width 16 height 44
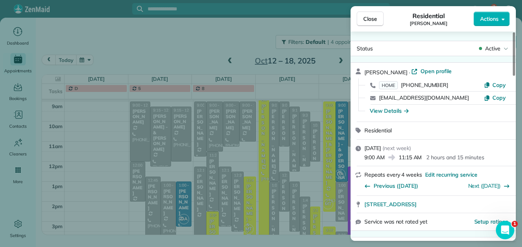
drag, startPoint x: 444, startPoint y: 86, endPoint x: 402, endPoint y: 88, distance: 42.3
click at [402, 88] on div "HOME (614) 306-9145" at bounding box center [431, 85] width 105 height 8
drag, startPoint x: 402, startPoint y: 88, endPoint x: 427, endPoint y: 85, distance: 25.5
click at [373, 20] on span "Close" at bounding box center [370, 19] width 14 height 8
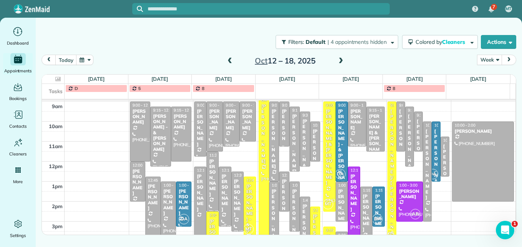
click at [224, 200] on div "Jena Bilinovic" at bounding box center [225, 192] width 8 height 39
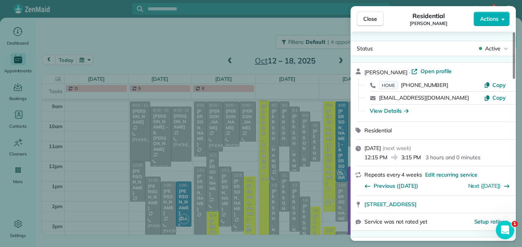
drag, startPoint x: 442, startPoint y: 84, endPoint x: 402, endPoint y: 86, distance: 40.4
click at [402, 86] on div "HOME (216) 372-0015" at bounding box center [431, 85] width 105 height 8
drag, startPoint x: 402, startPoint y: 86, endPoint x: 422, endPoint y: 86, distance: 19.6
click at [373, 20] on span "Close" at bounding box center [370, 19] width 14 height 8
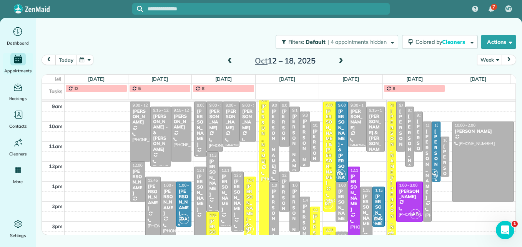
click at [302, 141] on div "Katie Carlson" at bounding box center [305, 148] width 6 height 61
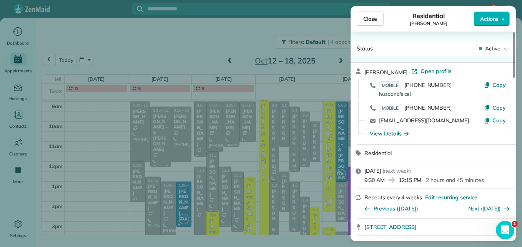
drag, startPoint x: 450, startPoint y: 107, endPoint x: 407, endPoint y: 108, distance: 43.0
click at [407, 108] on div "MOBILE (614) 804-7461" at bounding box center [431, 108] width 105 height 8
drag, startPoint x: 407, startPoint y: 108, endPoint x: 425, endPoint y: 109, distance: 18.5
click at [406, 86] on span "(740) 464-3335" at bounding box center [427, 84] width 47 height 7
drag, startPoint x: 445, startPoint y: 84, endPoint x: 407, endPoint y: 83, distance: 38.0
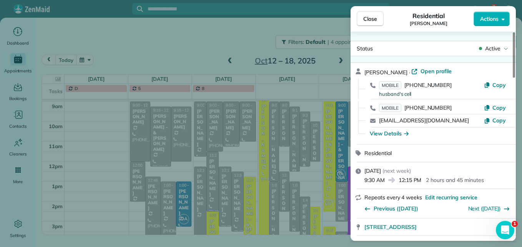
click at [407, 83] on div "MOBILE (740) 464-3335 husband's cell" at bounding box center [431, 88] width 105 height 15
drag, startPoint x: 407, startPoint y: 83, endPoint x: 426, endPoint y: 84, distance: 18.4
click at [377, 21] on button "Close" at bounding box center [369, 19] width 27 height 15
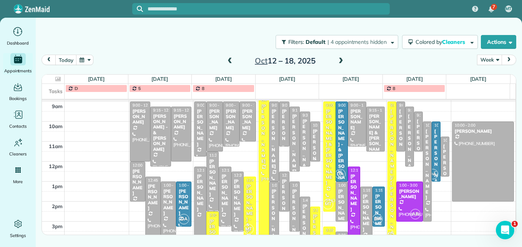
click at [313, 139] on div "Adam Weiland" at bounding box center [315, 158] width 6 height 61
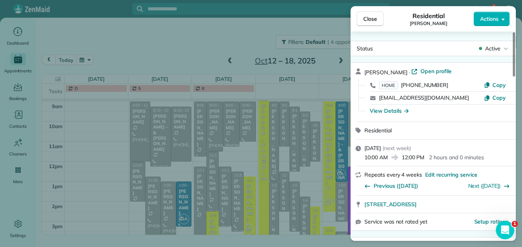
drag, startPoint x: 443, startPoint y: 84, endPoint x: 402, endPoint y: 86, distance: 40.7
click at [402, 86] on div "HOME (937) 232-5717" at bounding box center [431, 85] width 105 height 8
drag, startPoint x: 402, startPoint y: 86, endPoint x: 425, endPoint y: 86, distance: 22.7
click at [369, 21] on span "Close" at bounding box center [370, 19] width 14 height 8
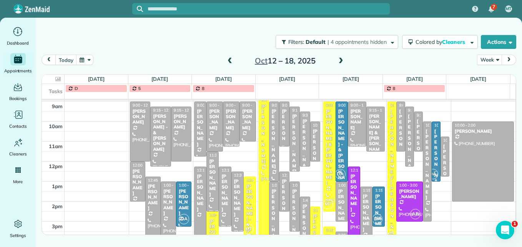
click at [228, 63] on span at bounding box center [229, 61] width 8 height 7
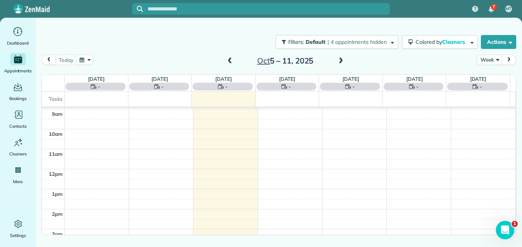
scroll to position [80, 0]
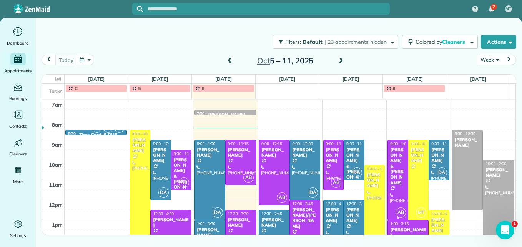
click at [395, 188] on div at bounding box center [397, 179] width 20 height 79
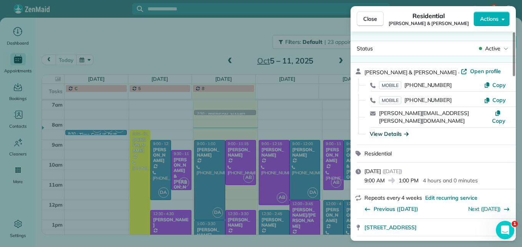
click at [387, 130] on div "View Details" at bounding box center [388, 134] width 39 height 8
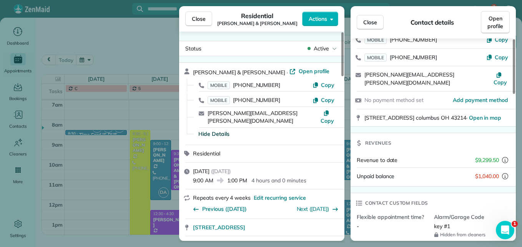
scroll to position [116, 0]
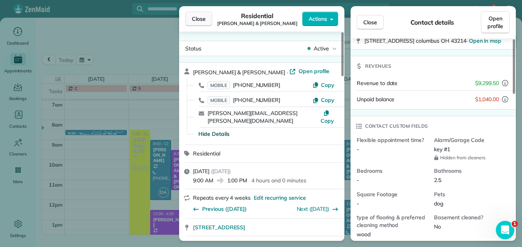
click at [191, 16] on button "Close" at bounding box center [198, 19] width 27 height 15
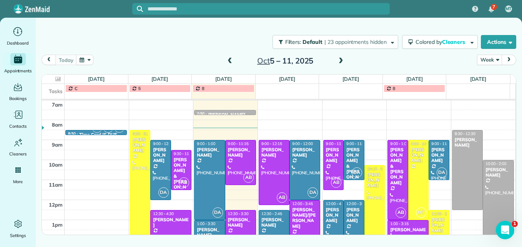
click at [228, 63] on span at bounding box center [229, 61] width 8 height 7
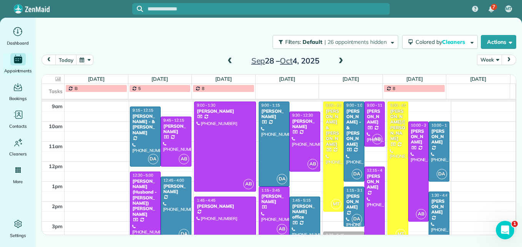
scroll to position [157, 0]
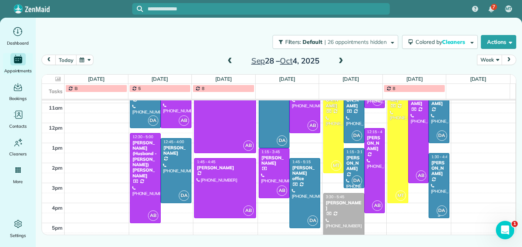
click at [440, 182] on div at bounding box center [439, 185] width 20 height 64
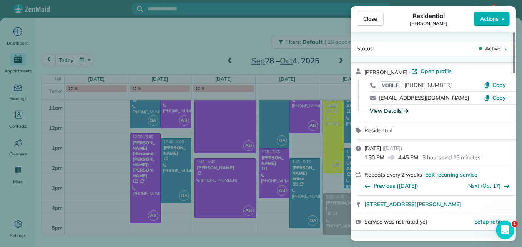
click at [382, 111] on div "View Details" at bounding box center [388, 111] width 39 height 8
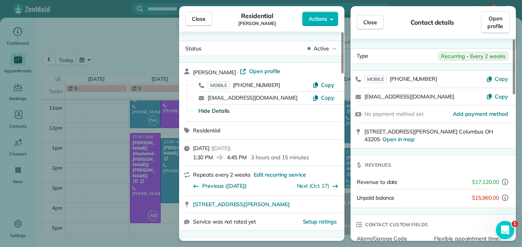
scroll to position [77, 0]
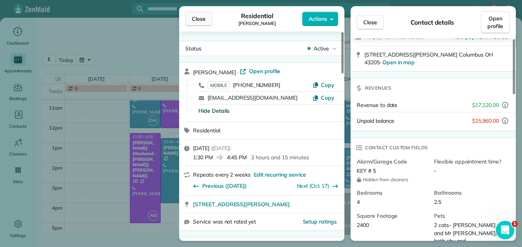
click at [193, 16] on span "Close" at bounding box center [199, 19] width 14 height 8
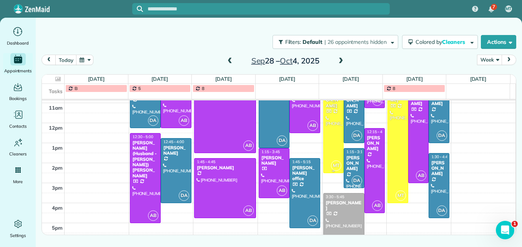
scroll to position [119, 0]
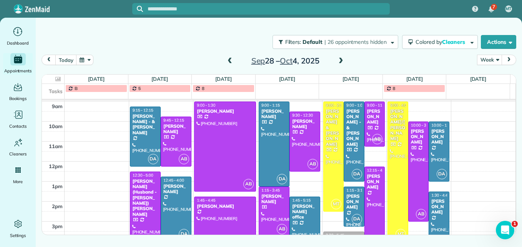
click at [232, 60] on span at bounding box center [229, 61] width 8 height 7
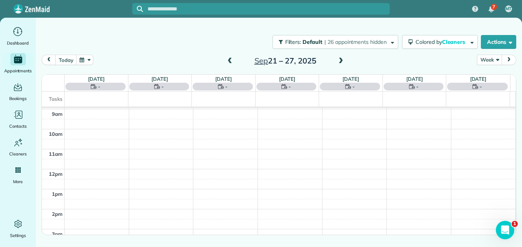
scroll to position [80, 0]
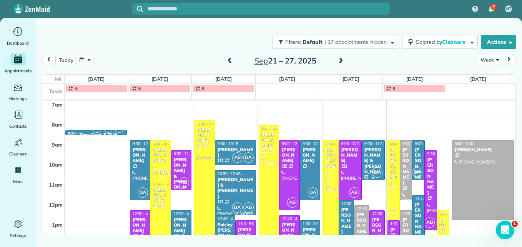
click at [365, 158] on div "[PERSON_NAME] & [PERSON_NAME]" at bounding box center [373, 163] width 18 height 33
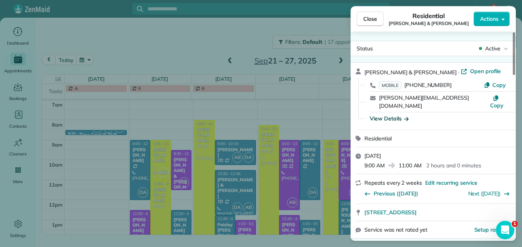
click at [386, 114] on div "View Details" at bounding box center [388, 118] width 39 height 8
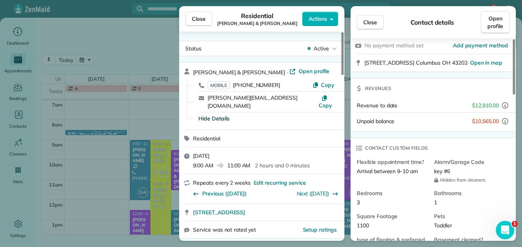
scroll to position [77, 0]
click at [199, 24] on button "Close" at bounding box center [198, 19] width 27 height 15
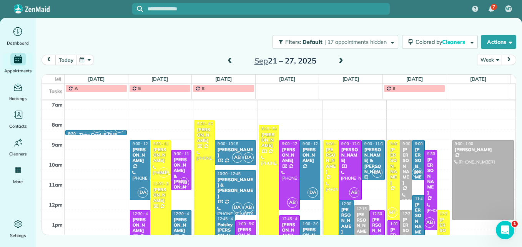
scroll to position [119, 0]
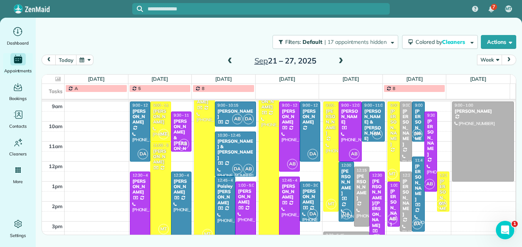
click at [340, 60] on span at bounding box center [340, 61] width 8 height 7
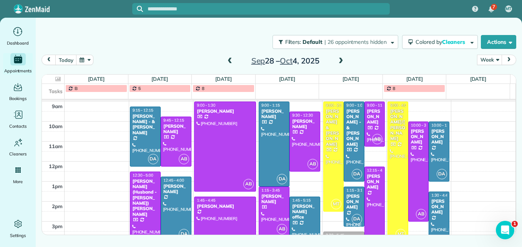
click at [371, 193] on div at bounding box center [374, 209] width 20 height 84
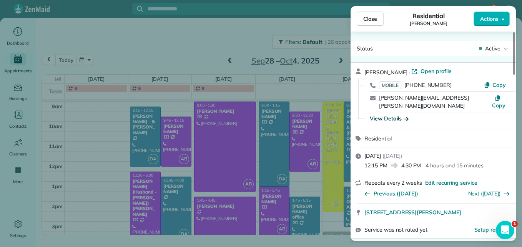
click at [398, 114] on div "View Details" at bounding box center [388, 118] width 39 height 8
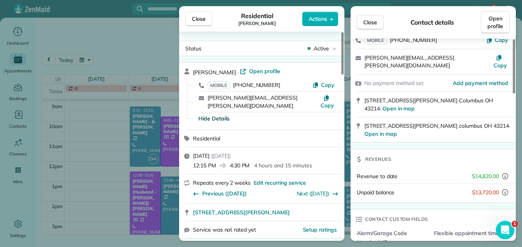
scroll to position [78, 0]
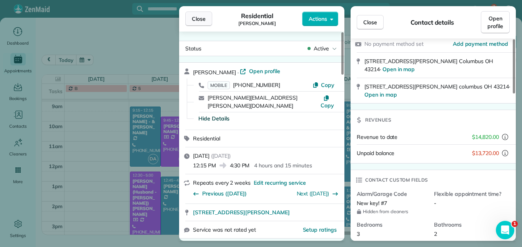
click at [194, 18] on span "Close" at bounding box center [199, 19] width 14 height 8
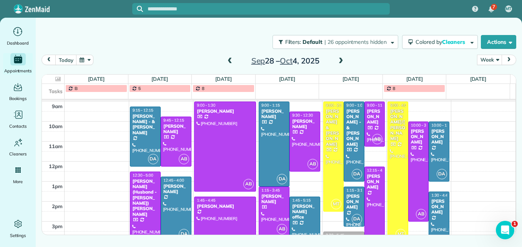
click at [341, 60] on span at bounding box center [340, 61] width 8 height 7
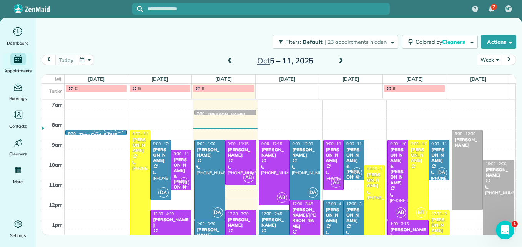
click at [272, 222] on div at bounding box center [274, 232] width 30 height 44
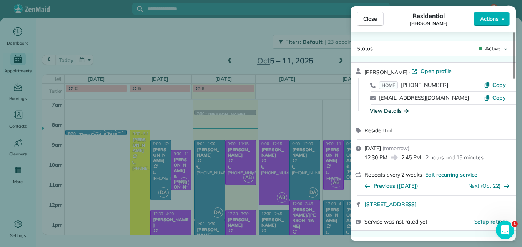
click at [388, 111] on div "View Details" at bounding box center [388, 111] width 39 height 8
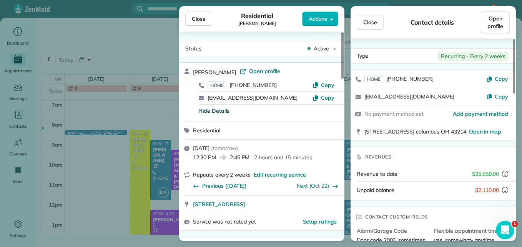
scroll to position [39, 0]
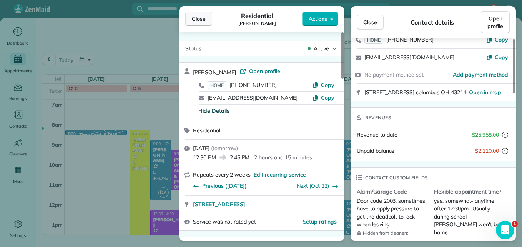
click at [202, 15] on span "Close" at bounding box center [199, 19] width 14 height 8
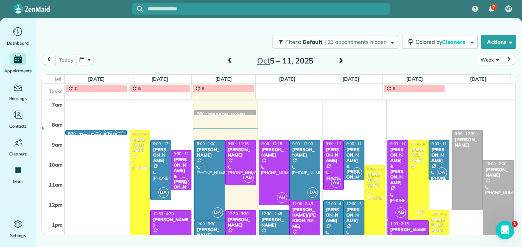
click at [326, 220] on div "[PERSON_NAME]" at bounding box center [333, 215] width 16 height 17
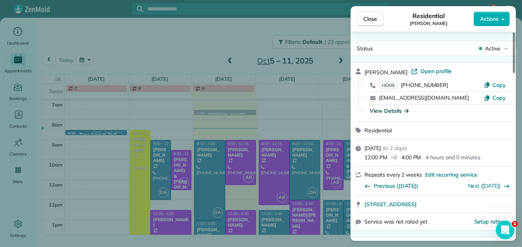
click at [392, 109] on div "View Details" at bounding box center [388, 111] width 39 height 8
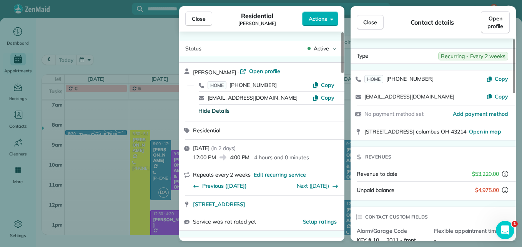
scroll to position [39, 0]
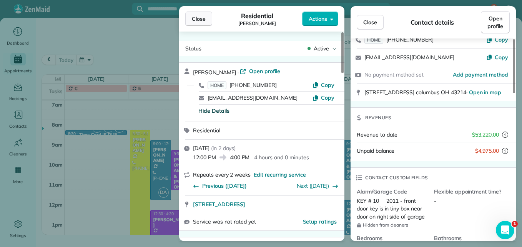
click at [195, 19] on span "Close" at bounding box center [199, 19] width 14 height 8
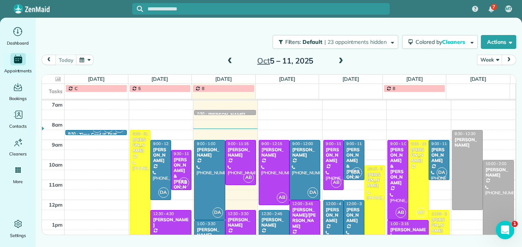
click at [343, 64] on span at bounding box center [340, 61] width 8 height 7
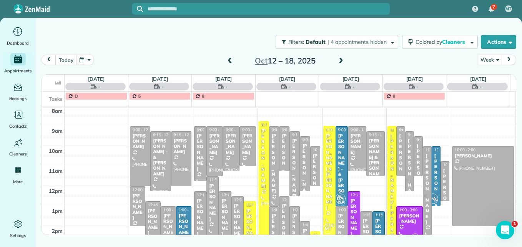
scroll to position [119, 0]
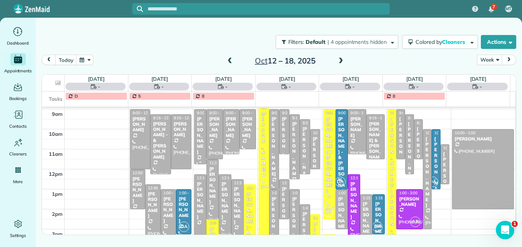
click at [198, 133] on div "Morgan Veach" at bounding box center [200, 135] width 8 height 39
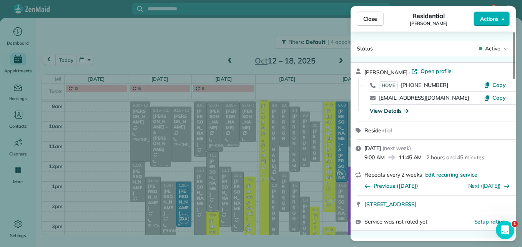
click at [392, 109] on div "View Details" at bounding box center [388, 111] width 39 height 8
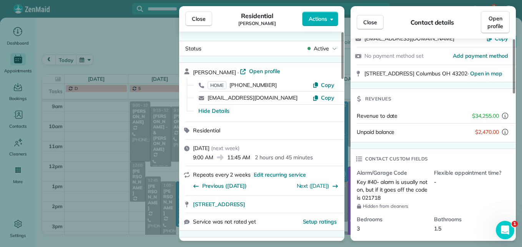
scroll to position [77, 0]
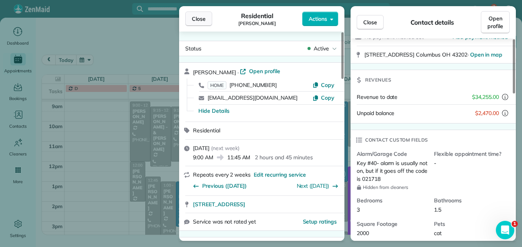
click at [204, 20] on span "Close" at bounding box center [199, 19] width 14 height 8
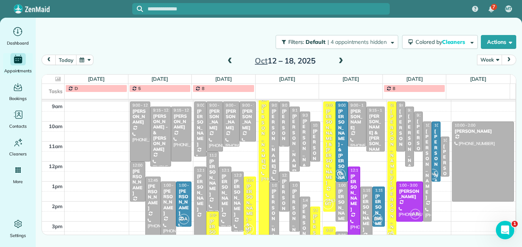
click at [228, 66] on span at bounding box center [229, 61] width 8 height 12
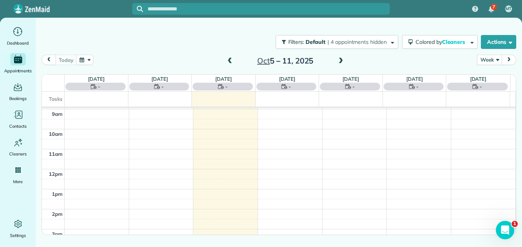
scroll to position [80, 0]
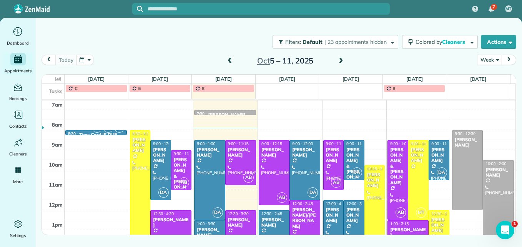
click at [228, 66] on span at bounding box center [229, 61] width 8 height 12
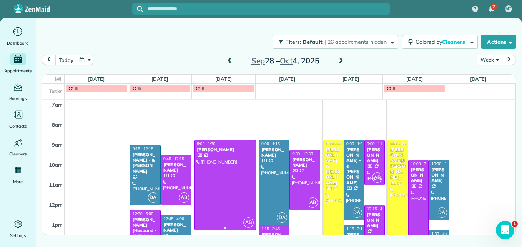
click at [235, 161] on div at bounding box center [224, 184] width 61 height 89
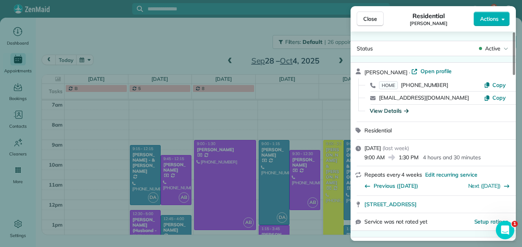
click at [394, 108] on div "View Details" at bounding box center [388, 111] width 39 height 8
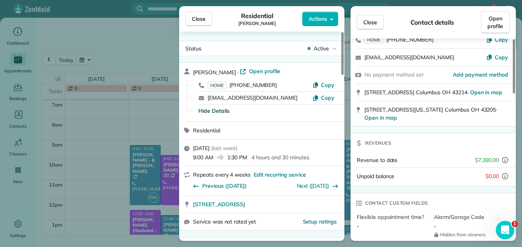
scroll to position [116, 0]
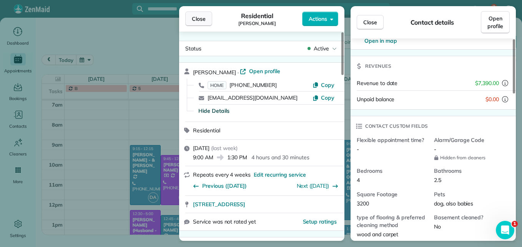
click at [198, 20] on span "Close" at bounding box center [199, 19] width 14 height 8
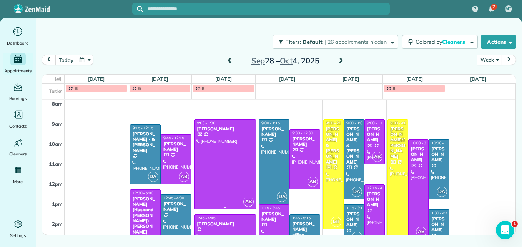
scroll to position [119, 0]
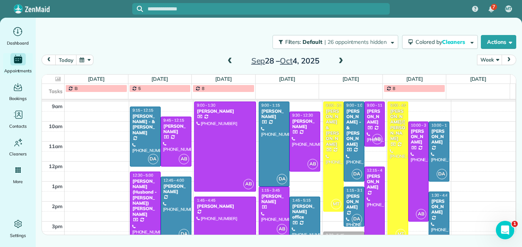
click at [228, 61] on span at bounding box center [229, 61] width 8 height 7
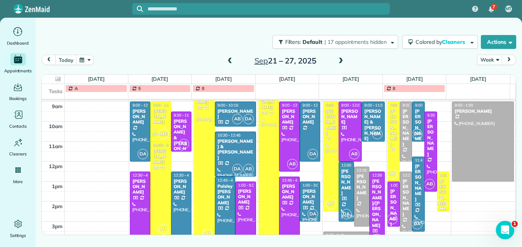
click at [226, 209] on div at bounding box center [225, 216] width 20 height 79
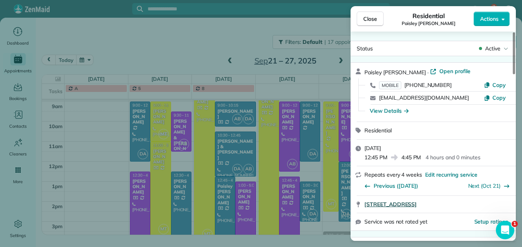
scroll to position [39, 0]
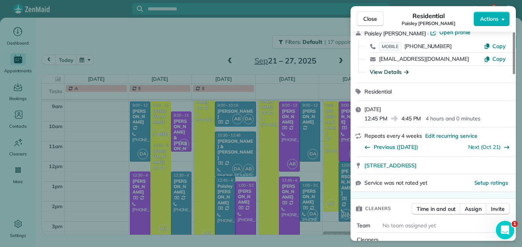
click at [381, 70] on div "View Details" at bounding box center [388, 72] width 39 height 8
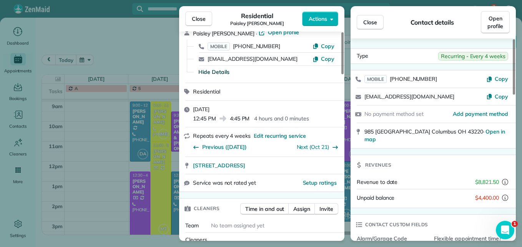
scroll to position [77, 0]
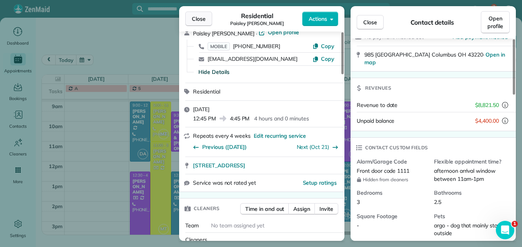
click at [199, 20] on span "Close" at bounding box center [199, 19] width 14 height 8
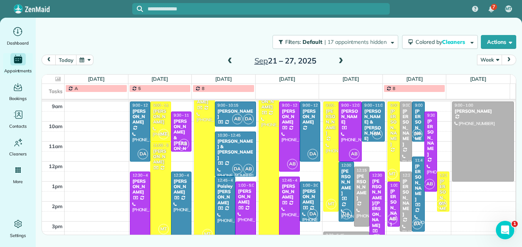
click at [229, 61] on span at bounding box center [229, 61] width 8 height 7
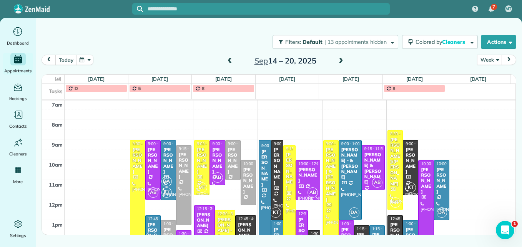
click at [342, 60] on span at bounding box center [340, 61] width 8 height 7
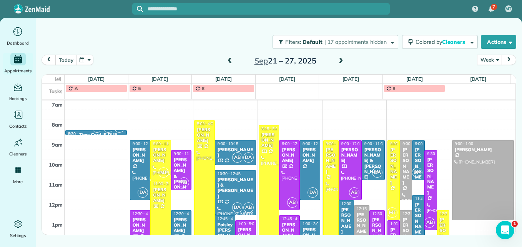
click at [342, 60] on span at bounding box center [340, 61] width 8 height 7
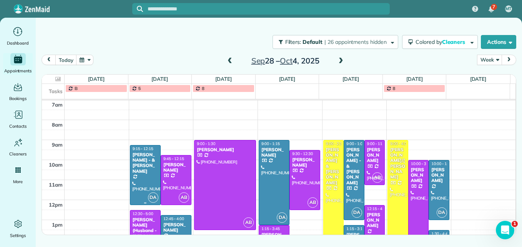
click at [140, 176] on div at bounding box center [145, 174] width 30 height 59
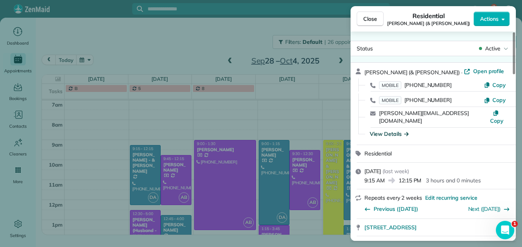
click at [377, 130] on div "View Details" at bounding box center [388, 134] width 39 height 8
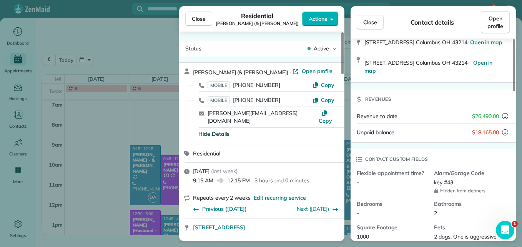
scroll to position [116, 0]
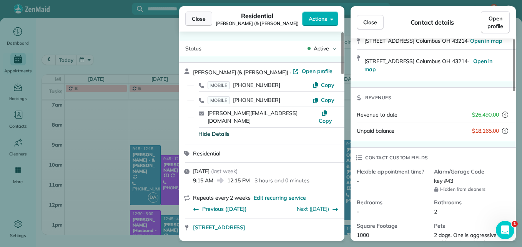
click at [204, 15] on span "Close" at bounding box center [199, 19] width 14 height 8
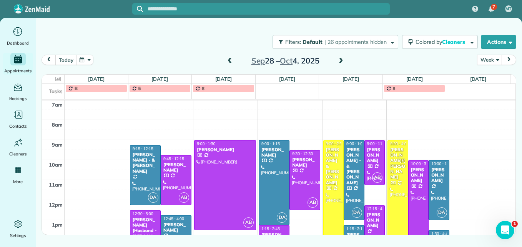
click at [341, 64] on span at bounding box center [340, 61] width 8 height 7
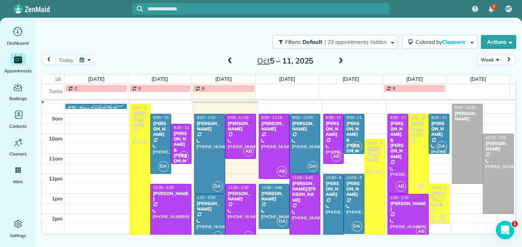
scroll to position [119, 0]
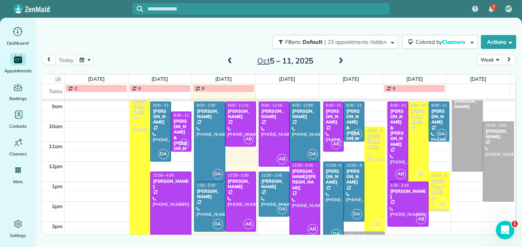
click at [161, 202] on div at bounding box center [171, 211] width 40 height 79
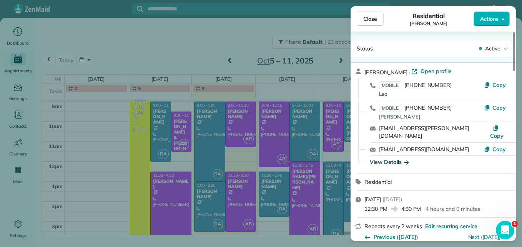
click at [377, 158] on div "View Details" at bounding box center [388, 162] width 39 height 8
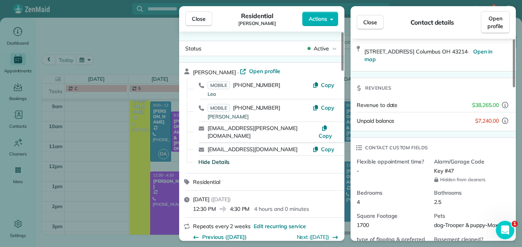
scroll to position [270, 0]
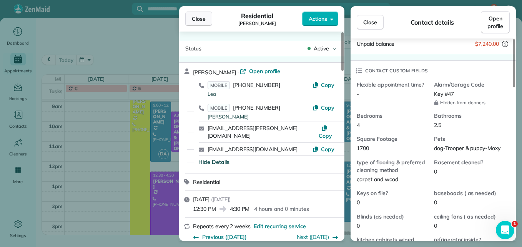
click at [202, 18] on span "Close" at bounding box center [199, 19] width 14 height 8
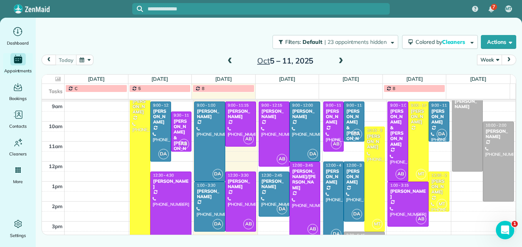
click at [432, 116] on div "[PERSON_NAME]" at bounding box center [438, 116] width 16 height 17
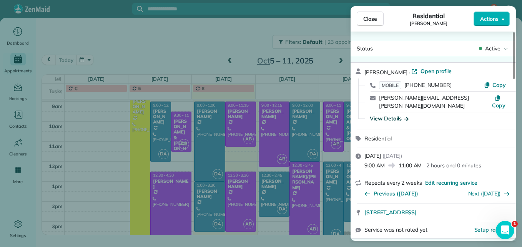
click at [387, 114] on div "View Details" at bounding box center [388, 118] width 39 height 8
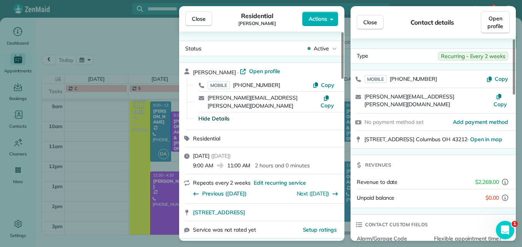
scroll to position [39, 0]
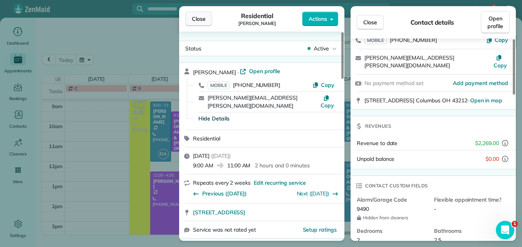
click at [206, 18] on button "Close" at bounding box center [198, 19] width 27 height 15
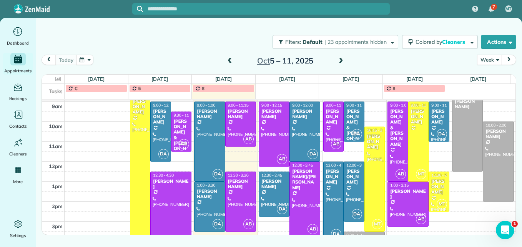
click at [332, 129] on div at bounding box center [333, 126] width 20 height 49
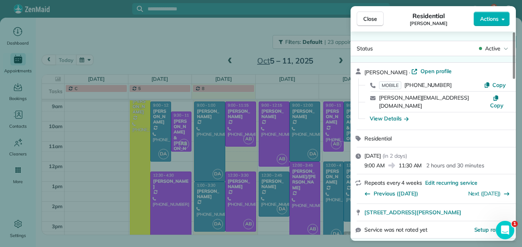
scroll to position [39, 0]
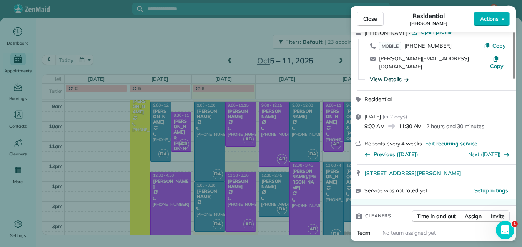
click at [394, 75] on div "View Details" at bounding box center [388, 79] width 39 height 8
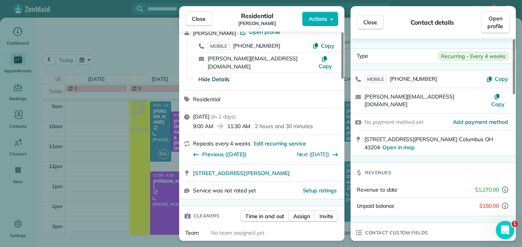
scroll to position [38, 0]
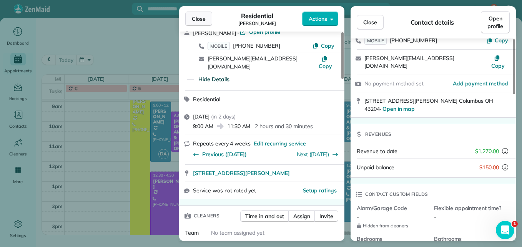
click at [205, 23] on button "Close" at bounding box center [198, 19] width 27 height 15
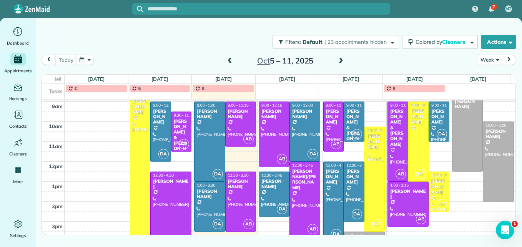
click at [306, 128] on div at bounding box center [305, 131] width 30 height 59
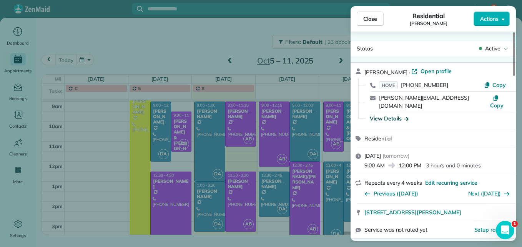
click at [377, 114] on div "View Details" at bounding box center [388, 118] width 39 height 8
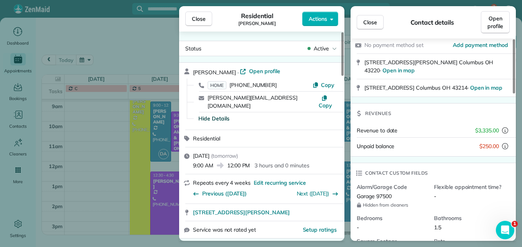
scroll to position [116, 0]
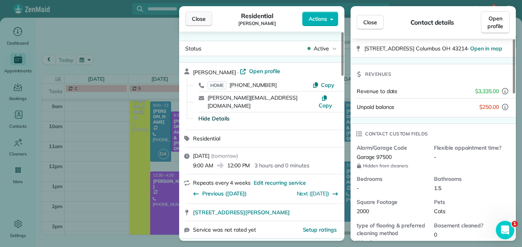
click at [191, 20] on button "Close" at bounding box center [198, 19] width 27 height 15
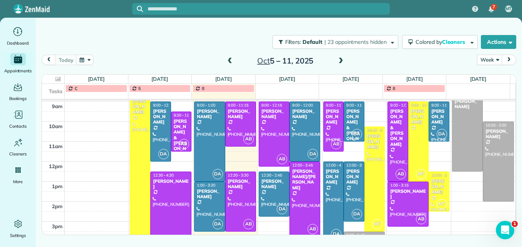
click at [357, 123] on div "[PERSON_NAME] & [PERSON_NAME]" at bounding box center [354, 127] width 16 height 39
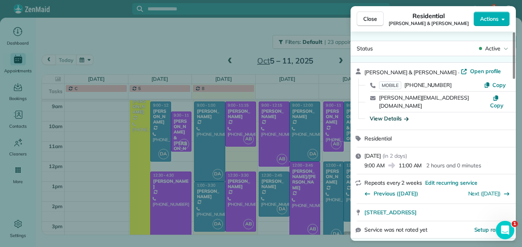
click at [397, 114] on div "View Details" at bounding box center [388, 118] width 39 height 8
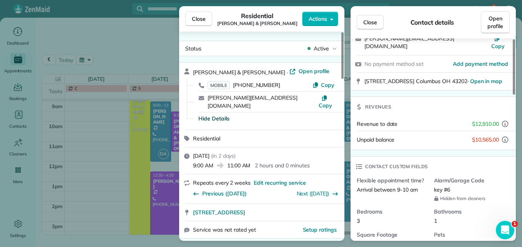
scroll to position [77, 0]
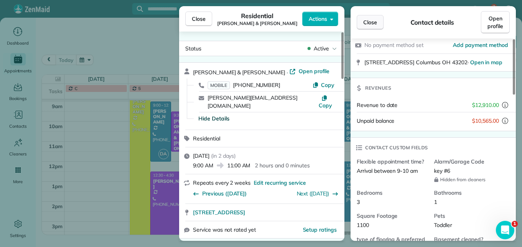
click at [366, 26] on button "Close" at bounding box center [369, 22] width 27 height 15
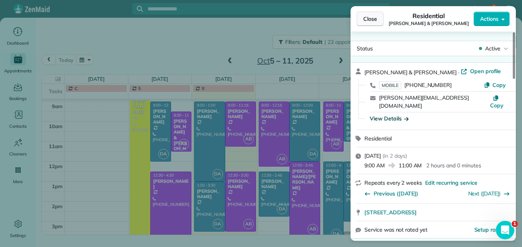
click at [366, 22] on span "Close" at bounding box center [370, 19] width 14 height 8
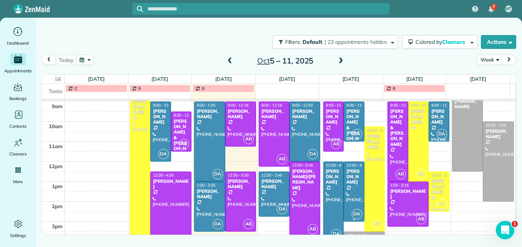
click at [346, 185] on div "[PERSON_NAME]" at bounding box center [354, 176] width 16 height 17
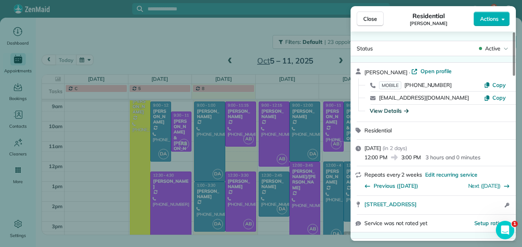
click at [385, 112] on div "View Details" at bounding box center [388, 111] width 39 height 8
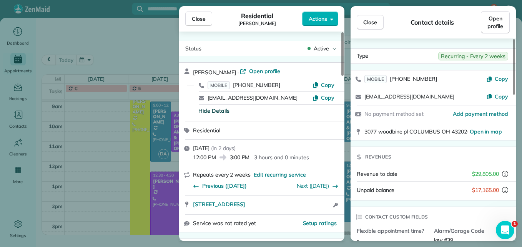
scroll to position [38, 0]
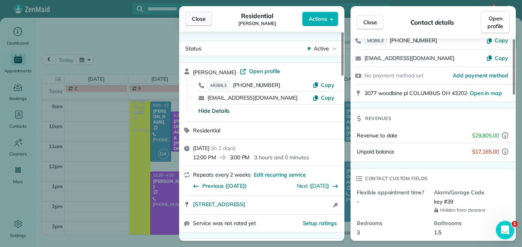
click at [198, 20] on span "Close" at bounding box center [199, 19] width 14 height 8
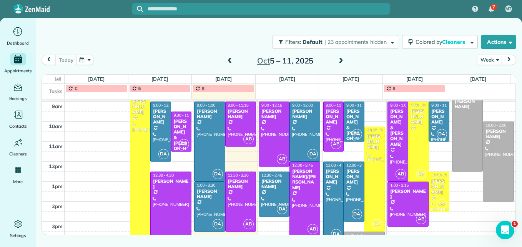
click at [158, 134] on div at bounding box center [161, 131] width 20 height 59
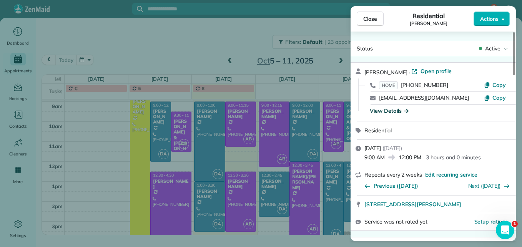
click at [386, 109] on div "View Details" at bounding box center [388, 111] width 39 height 8
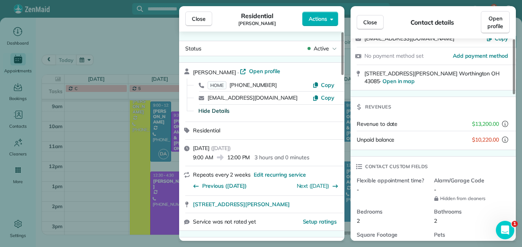
scroll to position [77, 0]
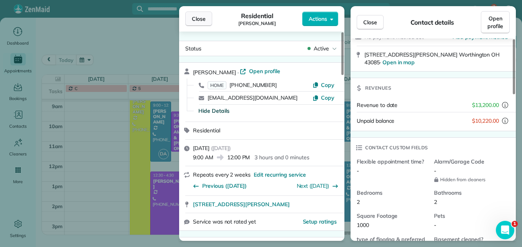
click at [201, 20] on span "Close" at bounding box center [199, 19] width 14 height 8
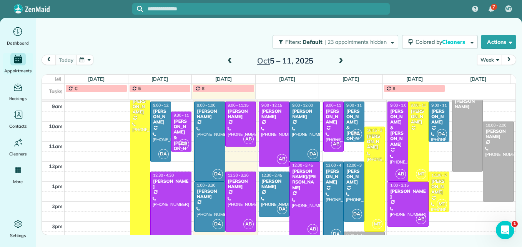
click at [432, 121] on div "[PERSON_NAME]" at bounding box center [438, 116] width 16 height 17
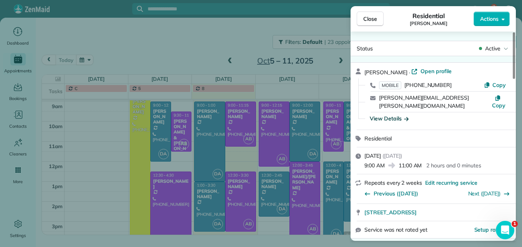
click at [390, 114] on div "View Details" at bounding box center [388, 118] width 39 height 8
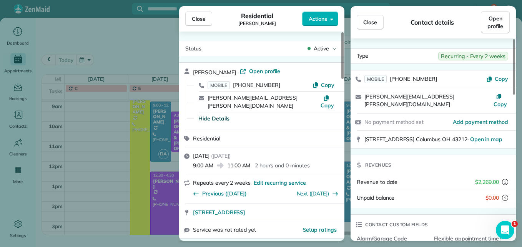
scroll to position [77, 0]
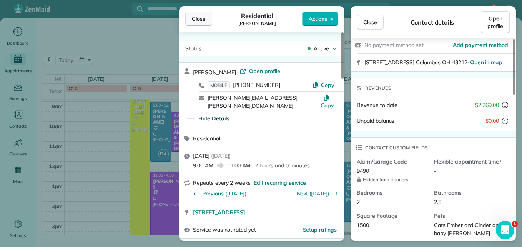
click at [188, 17] on button "Close" at bounding box center [198, 19] width 27 height 15
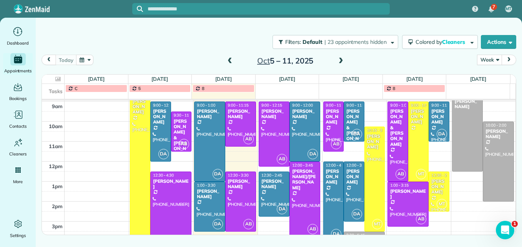
click at [232, 63] on span at bounding box center [229, 61] width 8 height 7
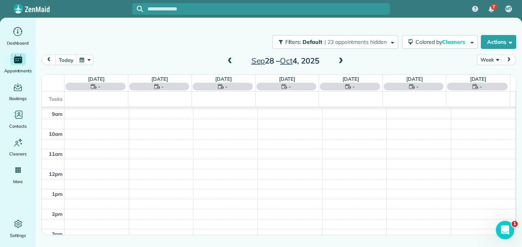
scroll to position [80, 0]
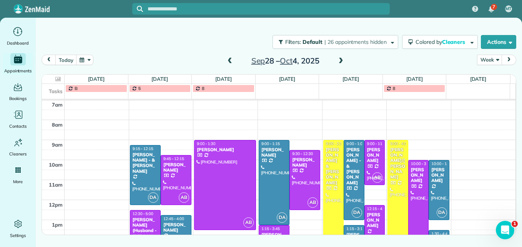
click at [232, 63] on span at bounding box center [229, 61] width 8 height 7
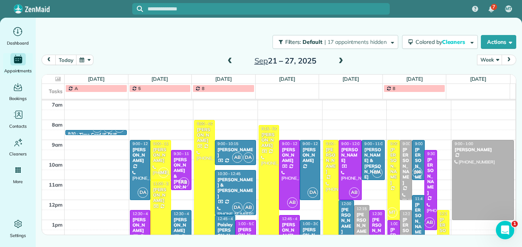
click at [414, 214] on div "Allison Calcaterra" at bounding box center [418, 221] width 8 height 39
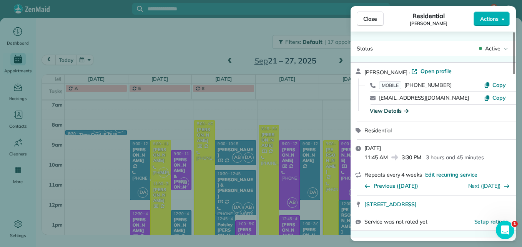
click at [387, 107] on div "View Details" at bounding box center [388, 111] width 39 height 8
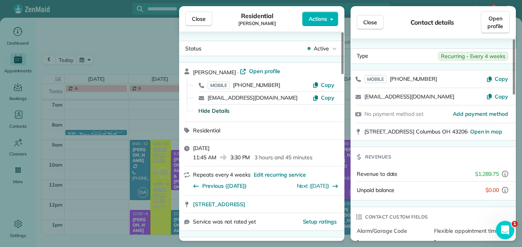
scroll to position [77, 0]
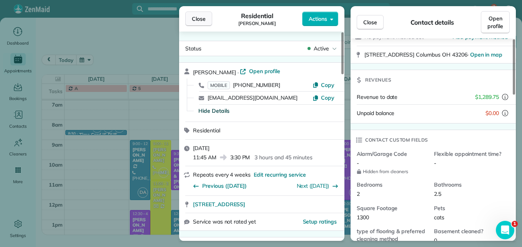
click at [195, 17] on span "Close" at bounding box center [199, 19] width 14 height 8
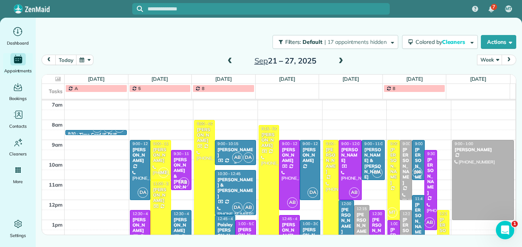
click at [228, 151] on div "[PERSON_NAME]" at bounding box center [235, 152] width 36 height 11
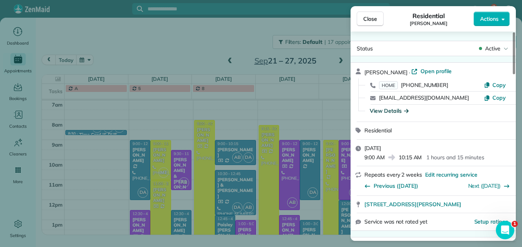
click at [384, 111] on div "View Details" at bounding box center [388, 111] width 39 height 8
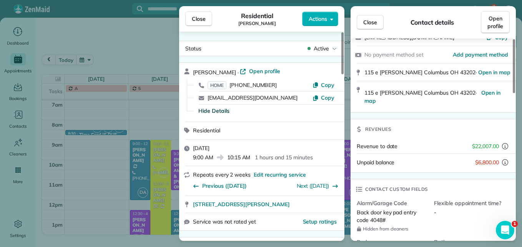
scroll to position [77, 0]
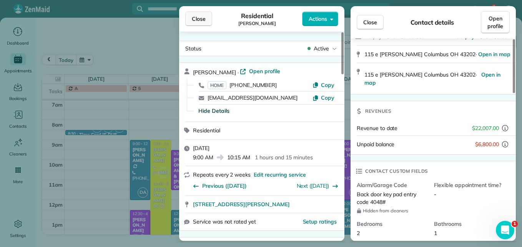
click at [196, 17] on span "Close" at bounding box center [199, 19] width 14 height 8
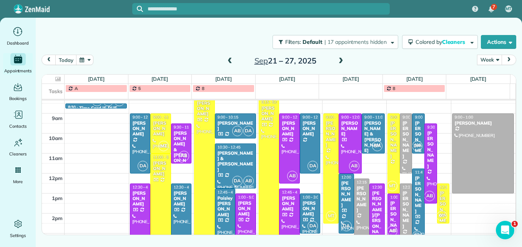
scroll to position [119, 0]
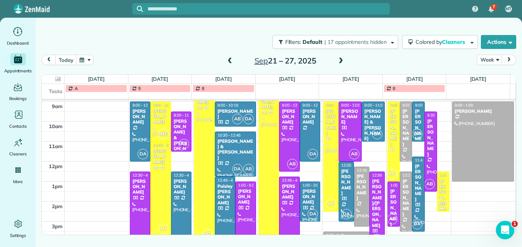
click at [237, 208] on div at bounding box center [245, 221] width 20 height 79
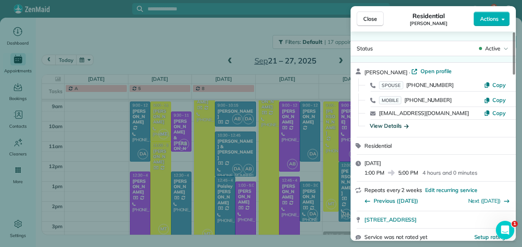
click at [397, 128] on div "View Details" at bounding box center [388, 126] width 39 height 8
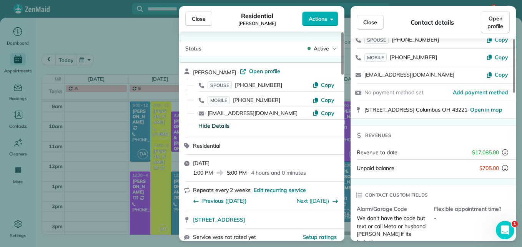
scroll to position [78, 0]
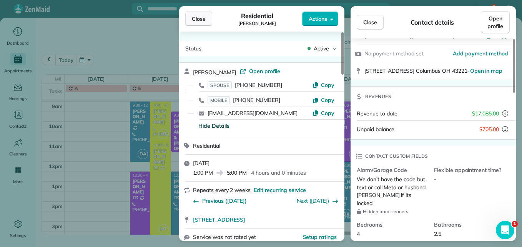
click at [191, 25] on button "Close" at bounding box center [198, 19] width 27 height 15
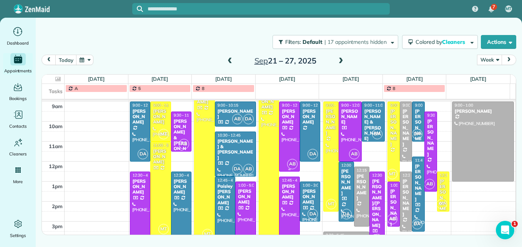
click at [285, 138] on div at bounding box center [289, 136] width 20 height 69
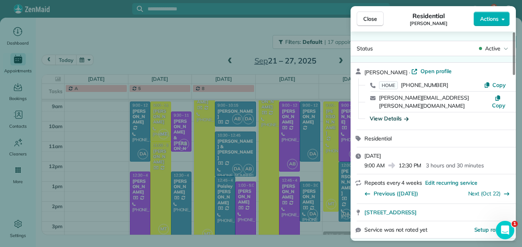
click at [392, 114] on div "View Details" at bounding box center [388, 118] width 39 height 8
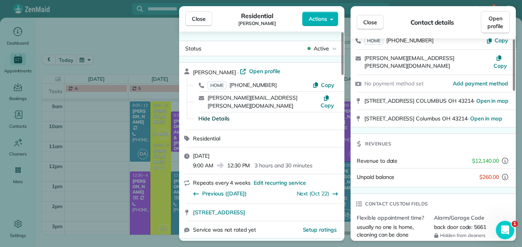
scroll to position [78, 0]
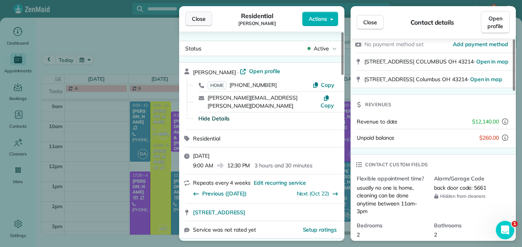
click at [197, 21] on span "Close" at bounding box center [199, 19] width 14 height 8
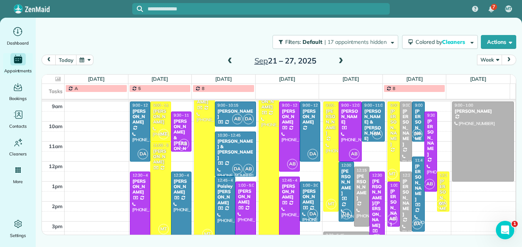
click at [374, 195] on div "[PERSON_NAME]/[PERSON_NAME]" at bounding box center [376, 203] width 11 height 50
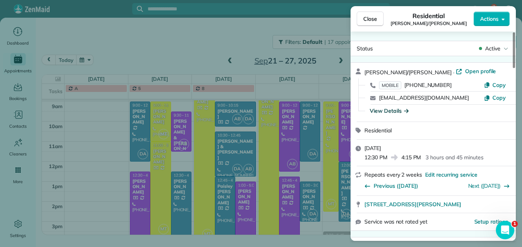
click at [397, 109] on div "View Details" at bounding box center [388, 111] width 39 height 8
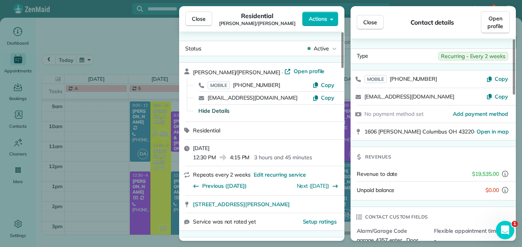
scroll to position [77, 0]
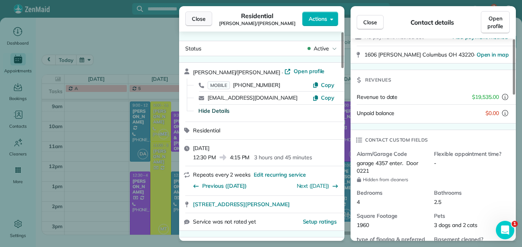
click at [193, 15] on span "Close" at bounding box center [199, 19] width 14 height 8
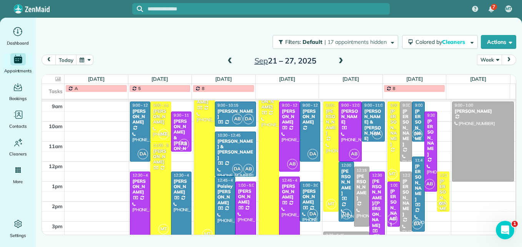
click at [343, 61] on span at bounding box center [340, 61] width 8 height 7
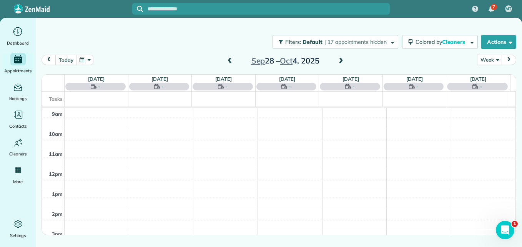
scroll to position [80, 0]
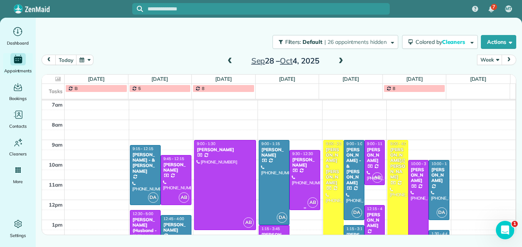
click at [302, 177] on div at bounding box center [305, 179] width 30 height 59
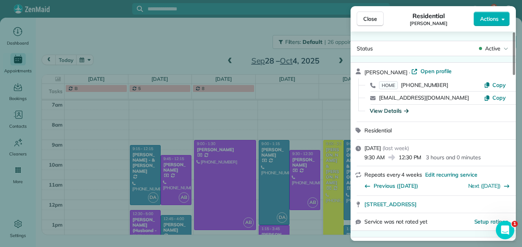
click at [386, 110] on div "View Details" at bounding box center [388, 111] width 39 height 8
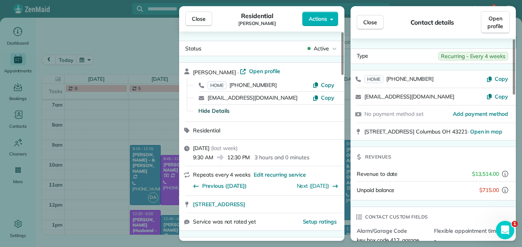
scroll to position [39, 0]
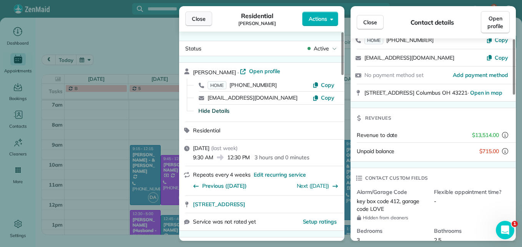
click at [188, 18] on button "Close" at bounding box center [198, 19] width 27 height 15
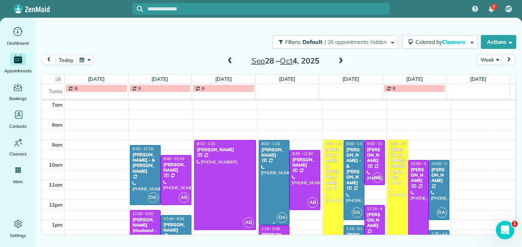
click at [266, 184] on div at bounding box center [274, 182] width 30 height 84
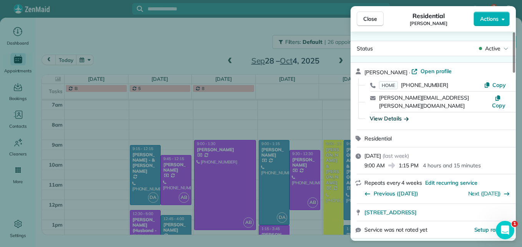
click at [396, 114] on div "View Details" at bounding box center [388, 118] width 39 height 8
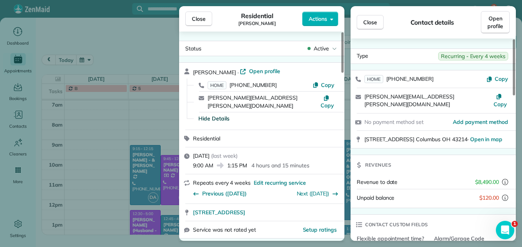
scroll to position [39, 0]
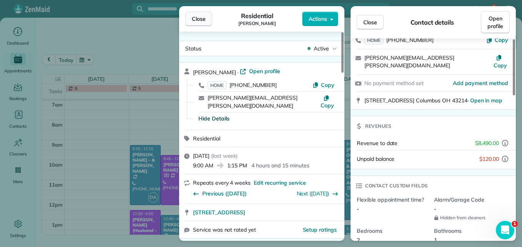
click at [187, 16] on button "Close" at bounding box center [198, 19] width 27 height 15
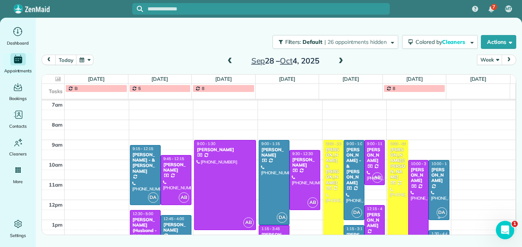
click at [434, 190] on div at bounding box center [439, 189] width 20 height 59
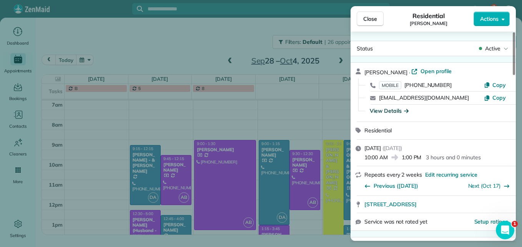
click at [383, 113] on div "View Details" at bounding box center [388, 111] width 39 height 8
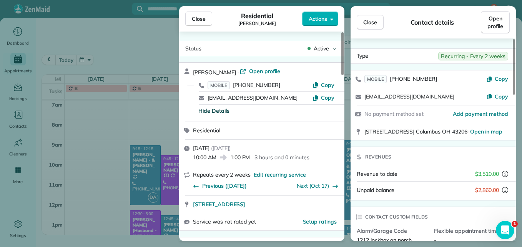
scroll to position [39, 0]
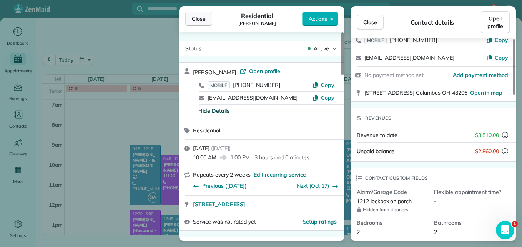
click at [192, 20] on span "Close" at bounding box center [199, 19] width 14 height 8
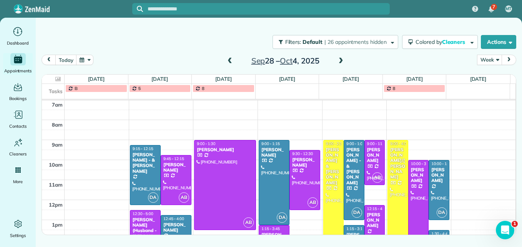
click at [142, 223] on div "[PERSON_NAME] (Husband - [PERSON_NAME]) [PERSON_NAME]" at bounding box center [145, 236] width 26 height 39
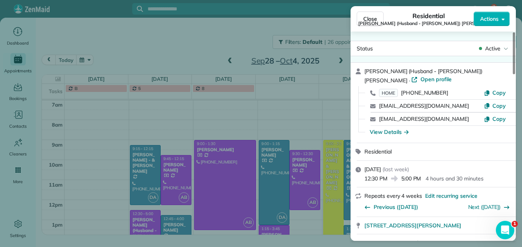
drag, startPoint x: 441, startPoint y: 164, endPoint x: 436, endPoint y: 127, distance: 37.3
click at [439, 132] on div "Ruth (Husband - David) Colker · Open profile HOME (614) 519-9801 Copy dlevine19…" at bounding box center [432, 156] width 165 height 189
drag, startPoint x: 436, startPoint y: 127, endPoint x: 389, endPoint y: 123, distance: 46.7
click at [389, 128] on div "View Details" at bounding box center [388, 132] width 39 height 8
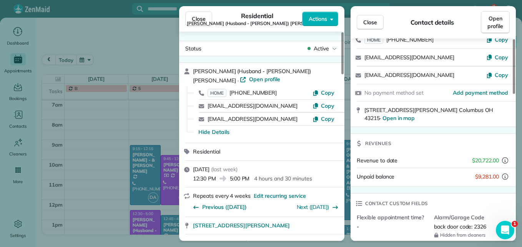
scroll to position [78, 0]
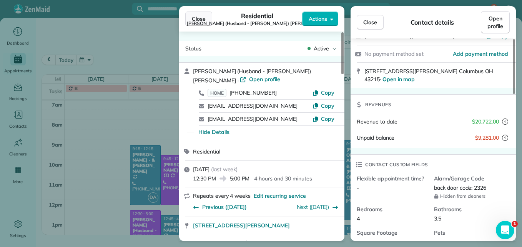
click at [196, 21] on span "Close" at bounding box center [199, 19] width 14 height 8
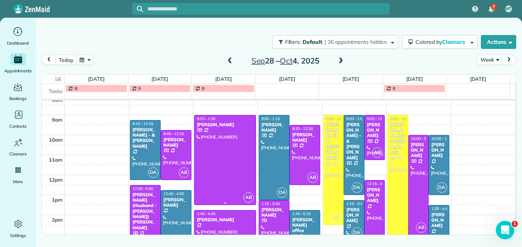
scroll to position [119, 0]
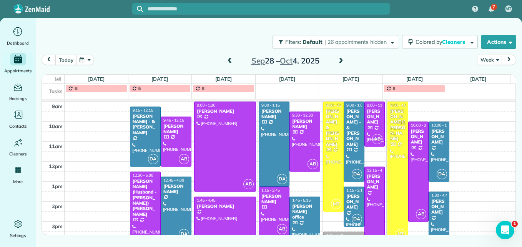
click at [419, 181] on div at bounding box center [418, 171] width 20 height 99
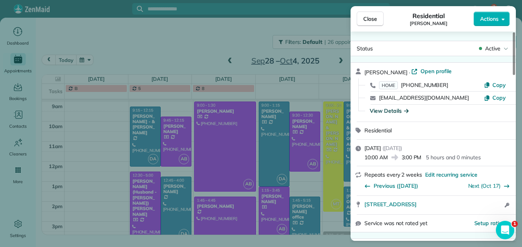
click at [384, 108] on div "View Details" at bounding box center [388, 111] width 39 height 8
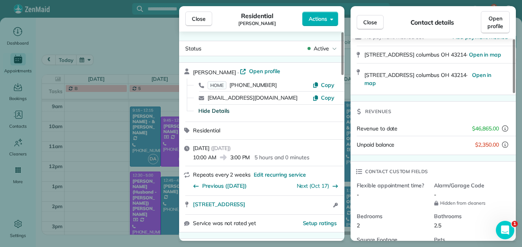
scroll to position [115, 0]
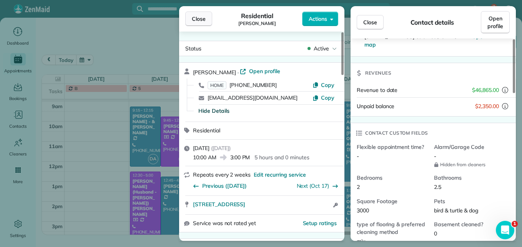
click at [206, 23] on button "Close" at bounding box center [198, 19] width 27 height 15
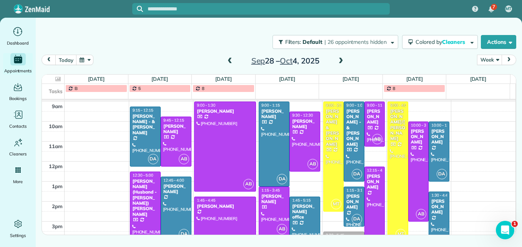
click at [338, 59] on span at bounding box center [340, 61] width 8 height 7
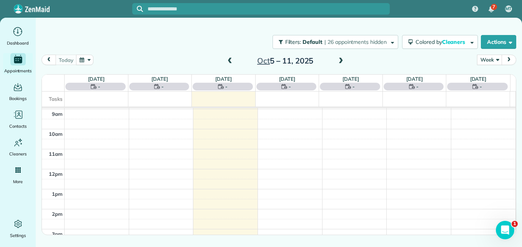
scroll to position [80, 0]
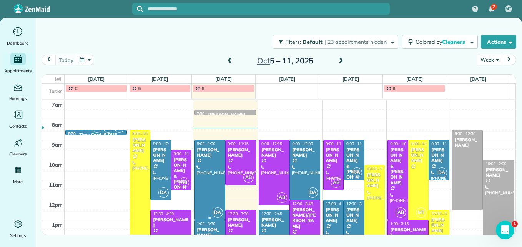
click at [203, 190] on div at bounding box center [209, 179] width 30 height 79
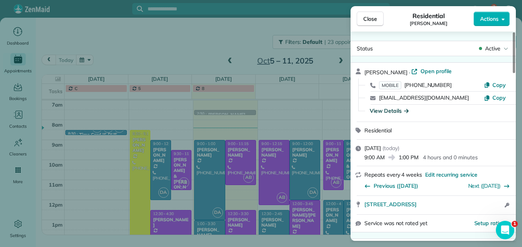
click at [381, 108] on div "View Details" at bounding box center [388, 111] width 39 height 8
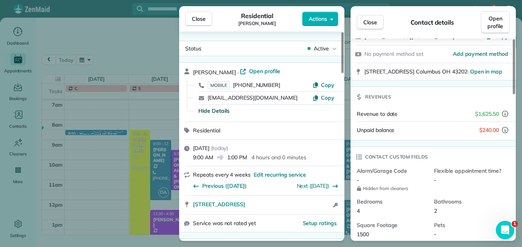
scroll to position [77, 0]
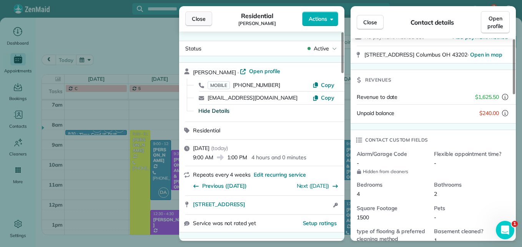
click at [198, 17] on span "Close" at bounding box center [199, 19] width 14 height 8
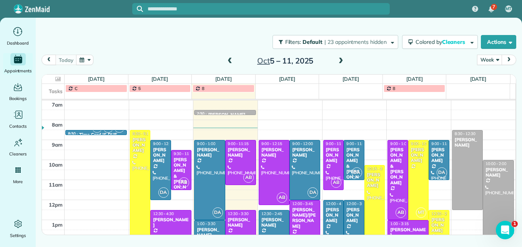
click at [207, 229] on div "[PERSON_NAME]" at bounding box center [209, 232] width 26 height 11
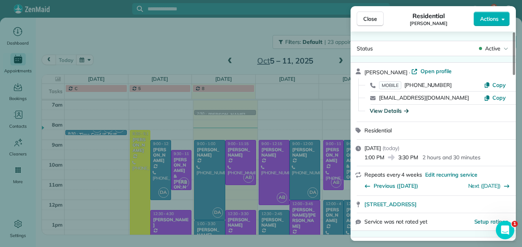
click at [378, 107] on div "View Details" at bounding box center [388, 111] width 39 height 8
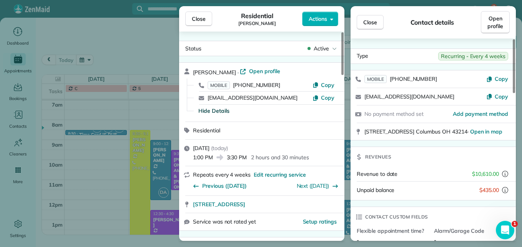
scroll to position [38, 0]
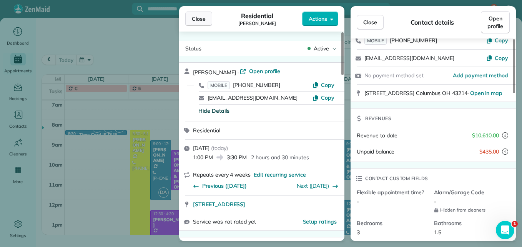
click at [200, 22] on span "Close" at bounding box center [199, 19] width 14 height 8
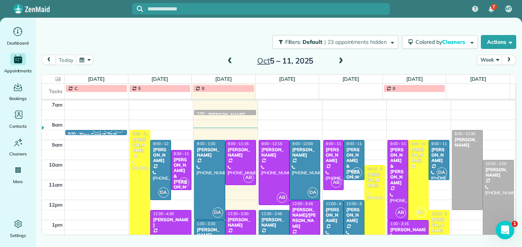
click at [339, 63] on span at bounding box center [340, 61] width 8 height 7
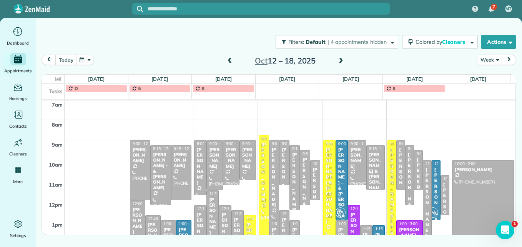
click at [416, 166] on div "Andrea Masters" at bounding box center [418, 193] width 4 height 72
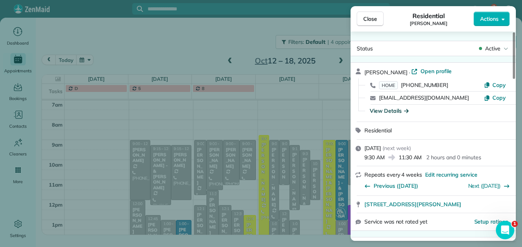
click at [391, 110] on div "View Details" at bounding box center [388, 111] width 39 height 8
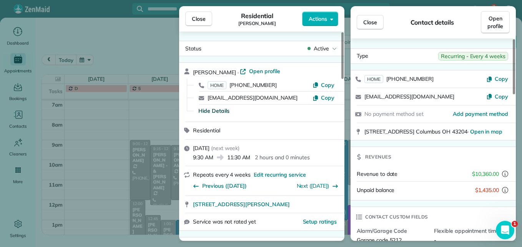
scroll to position [39, 0]
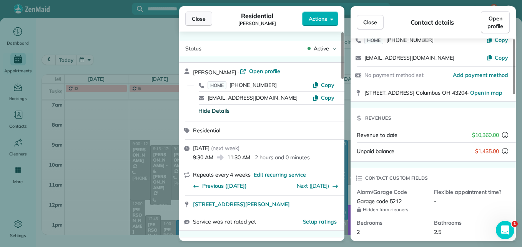
click at [207, 22] on button "Close" at bounding box center [198, 19] width 27 height 15
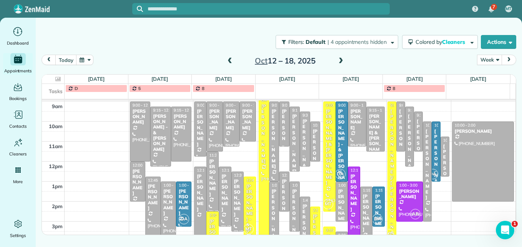
scroll to position [157, 0]
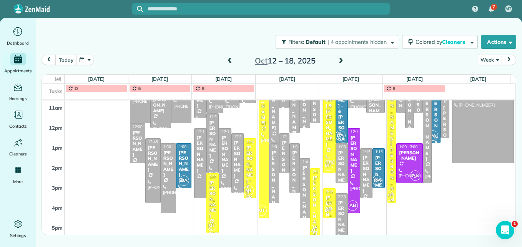
click at [342, 59] on span at bounding box center [340, 61] width 8 height 7
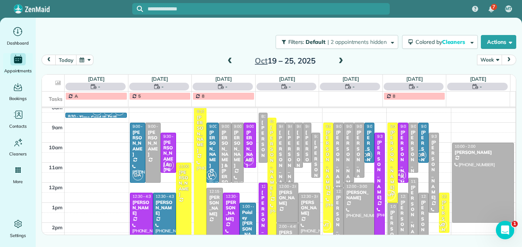
scroll to position [119, 0]
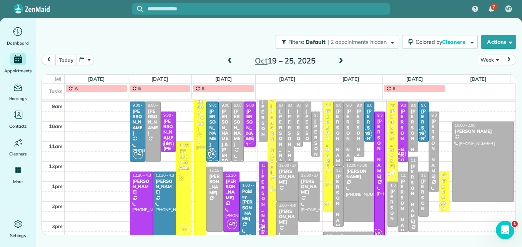
click at [282, 223] on div at bounding box center [286, 229] width 21 height 54
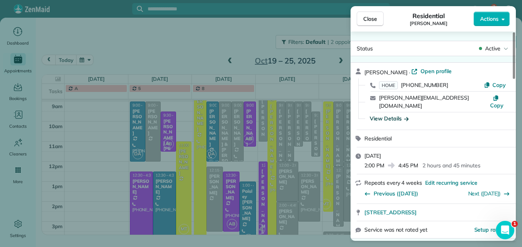
click at [381, 114] on div "View Details" at bounding box center [388, 118] width 39 height 8
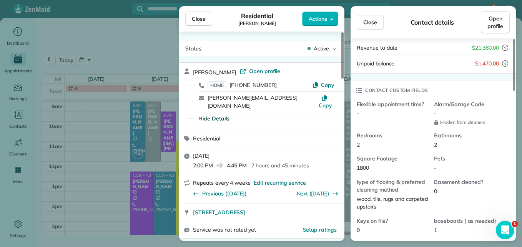
scroll to position [192, 0]
click at [192, 18] on span "Close" at bounding box center [199, 19] width 14 height 8
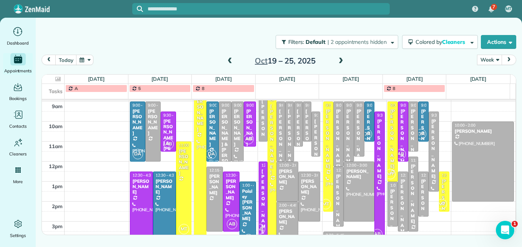
click at [341, 63] on span at bounding box center [340, 61] width 8 height 7
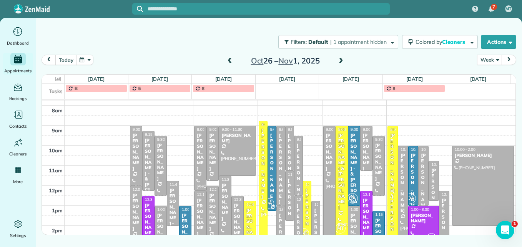
scroll to position [80, 0]
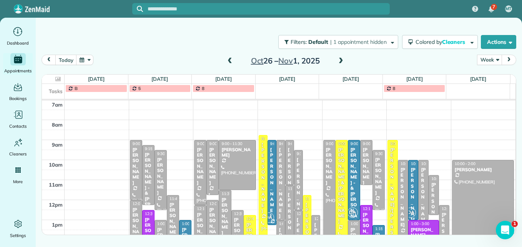
click at [339, 60] on span at bounding box center [340, 61] width 8 height 7
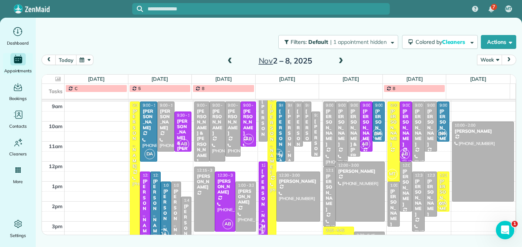
scroll to position [157, 0]
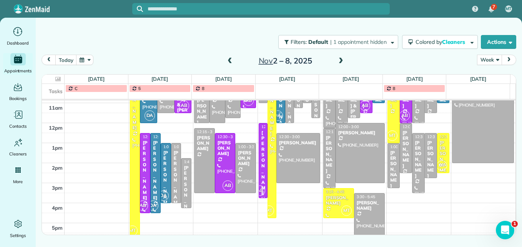
click at [339, 62] on span at bounding box center [340, 61] width 8 height 7
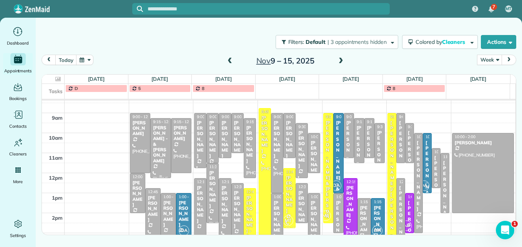
scroll to position [119, 0]
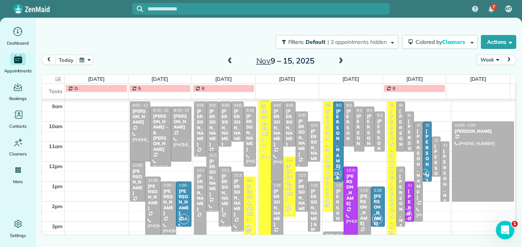
click at [151, 195] on div at bounding box center [153, 209] width 15 height 64
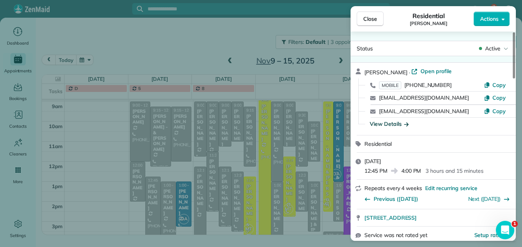
click at [385, 121] on div "View Details" at bounding box center [388, 124] width 39 height 8
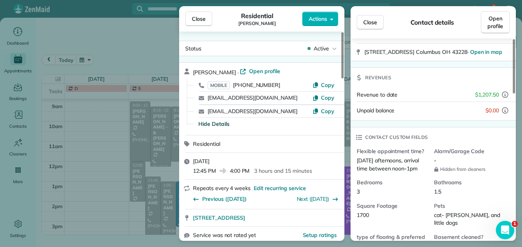
scroll to position [116, 0]
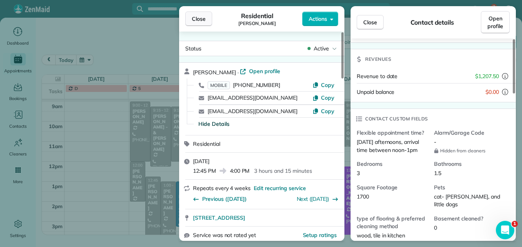
click at [192, 18] on span "Close" at bounding box center [199, 19] width 14 height 8
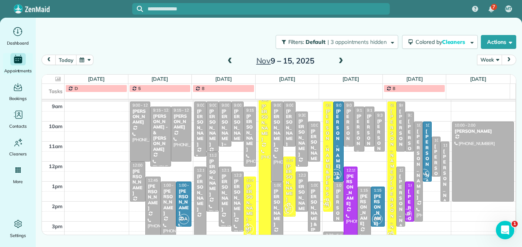
click at [221, 127] on div "Meg Connelly" at bounding box center [225, 127] width 8 height 39
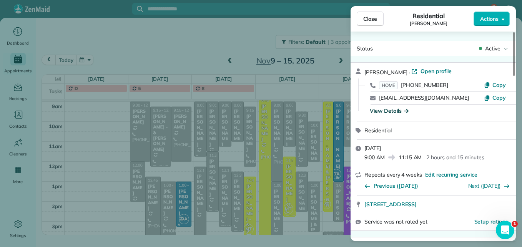
click at [393, 111] on div "View Details" at bounding box center [388, 111] width 39 height 8
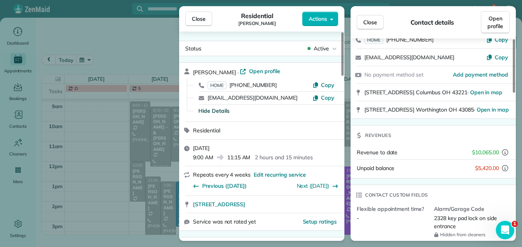
scroll to position [78, 0]
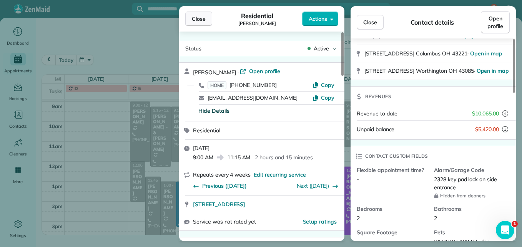
click at [200, 16] on span "Close" at bounding box center [199, 19] width 14 height 8
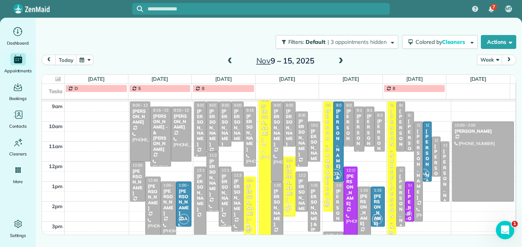
click at [222, 204] on div at bounding box center [225, 196] width 12 height 59
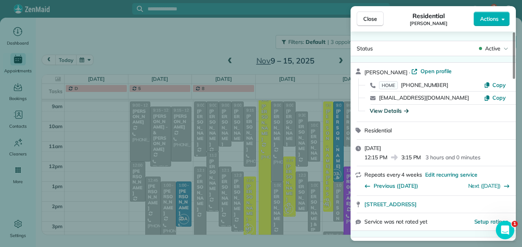
click at [393, 113] on div "View Details" at bounding box center [388, 111] width 39 height 8
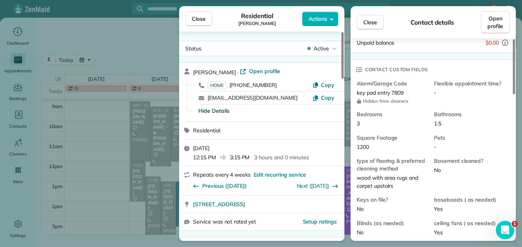
scroll to position [154, 0]
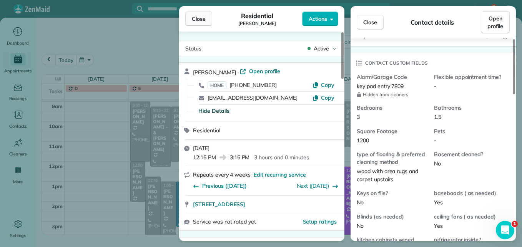
click at [209, 23] on button "Close" at bounding box center [198, 19] width 27 height 15
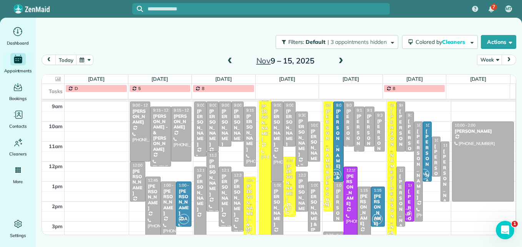
click at [298, 141] on div "Katie Carlson" at bounding box center [302, 137] width 8 height 39
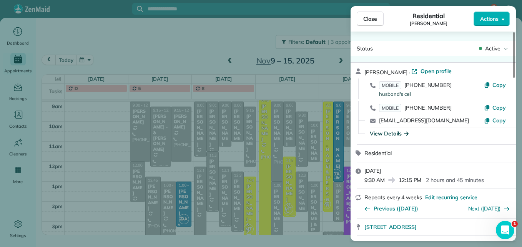
click at [378, 132] on div "View Details" at bounding box center [388, 133] width 39 height 8
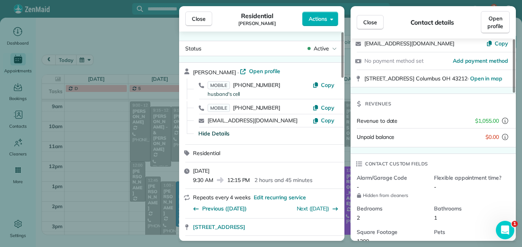
scroll to position [77, 0]
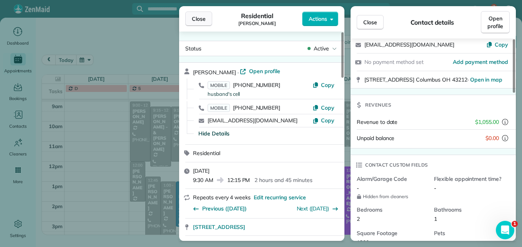
click at [200, 25] on button "Close" at bounding box center [198, 19] width 27 height 15
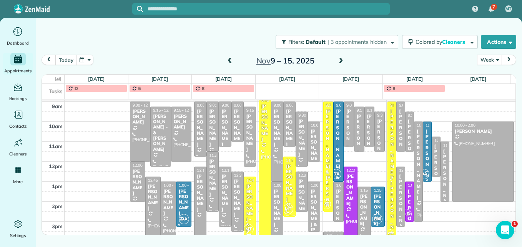
click at [310, 142] on div "Adam Weiland" at bounding box center [314, 147] width 8 height 39
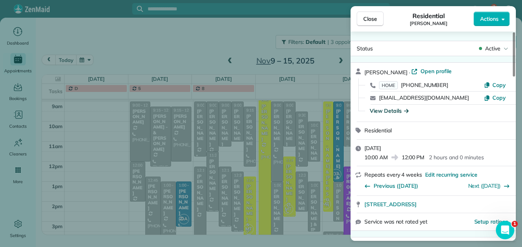
click at [381, 109] on div "View Details" at bounding box center [388, 111] width 39 height 8
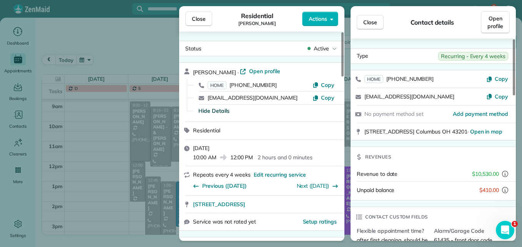
scroll to position [39, 0]
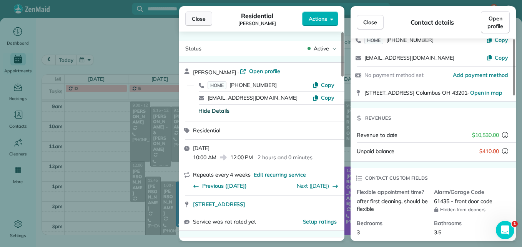
click at [200, 20] on span "Close" at bounding box center [199, 19] width 14 height 8
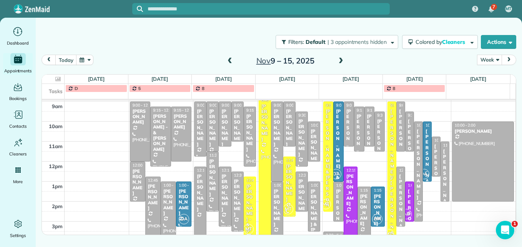
click at [339, 57] on span at bounding box center [340, 61] width 8 height 12
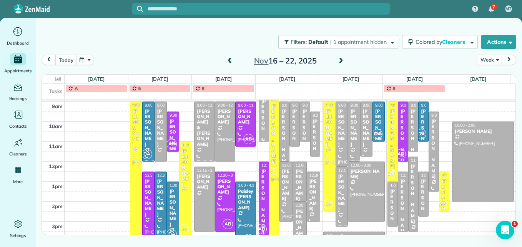
scroll to position [157, 0]
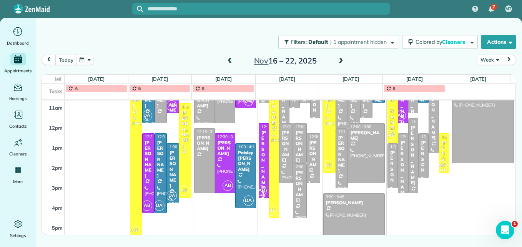
click at [261, 173] on div "[PERSON_NAME]/[PERSON_NAME]" at bounding box center [264, 193] width 6 height 127
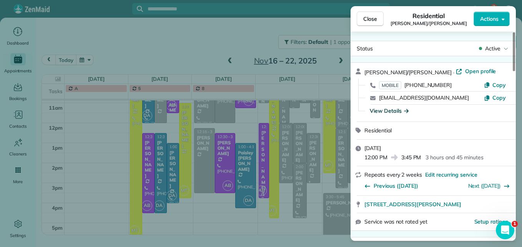
click at [387, 109] on div "View Details" at bounding box center [388, 111] width 39 height 8
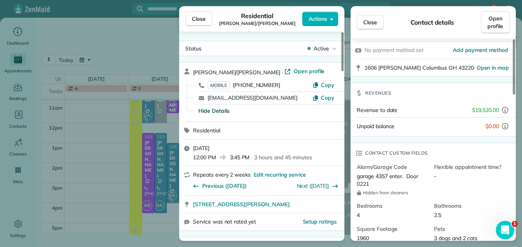
scroll to position [77, 0]
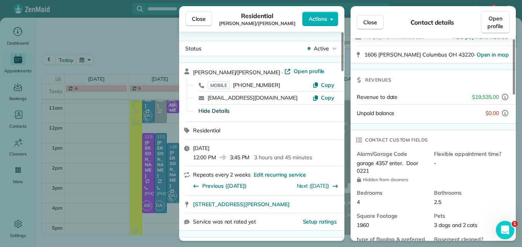
drag, startPoint x: 376, startPoint y: 164, endPoint x: 406, endPoint y: 168, distance: 29.5
click at [406, 168] on div "garage 4357 enter. Door 0221" at bounding box center [391, 167] width 71 height 16
drag, startPoint x: 406, startPoint y: 168, endPoint x: 409, endPoint y: 164, distance: 5.5
click at [193, 21] on span "Close" at bounding box center [199, 19] width 14 height 8
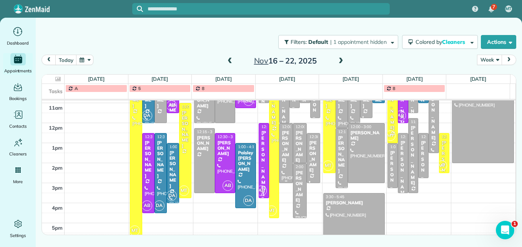
click at [284, 147] on div "Jodi Cannon" at bounding box center [285, 146] width 9 height 33
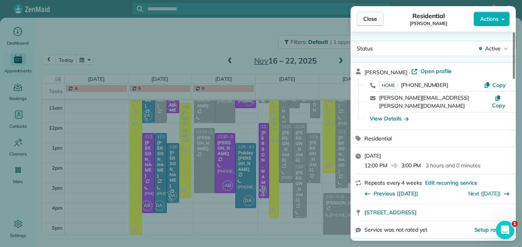
click at [373, 22] on span "Close" at bounding box center [370, 19] width 14 height 8
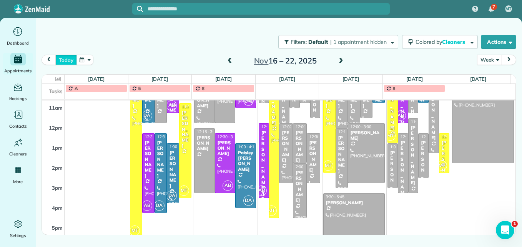
click at [68, 60] on button "today" at bounding box center [65, 60] width 21 height 10
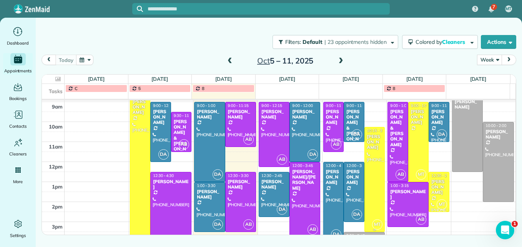
scroll to position [119, 0]
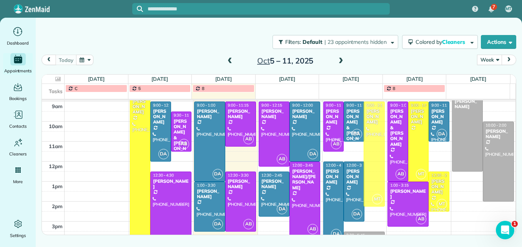
drag, startPoint x: 374, startPoint y: 182, endPoint x: 375, endPoint y: 160, distance: 21.9
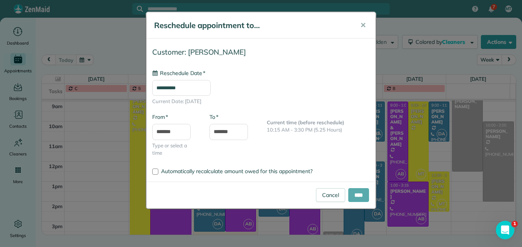
type input "**********"
click at [353, 199] on input "****" at bounding box center [358, 195] width 21 height 14
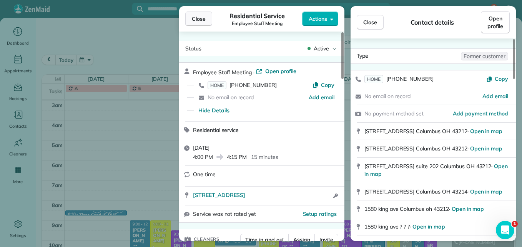
scroll to position [119, 0]
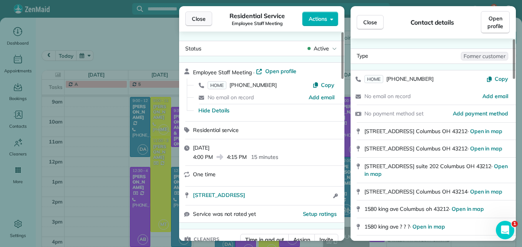
click at [201, 23] on button "Close" at bounding box center [198, 19] width 27 height 15
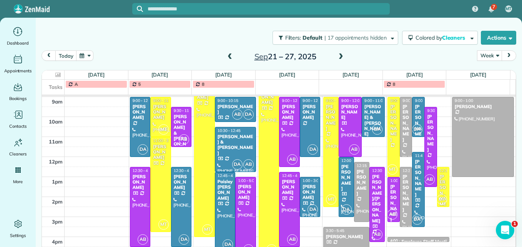
click at [339, 60] on span at bounding box center [340, 56] width 8 height 7
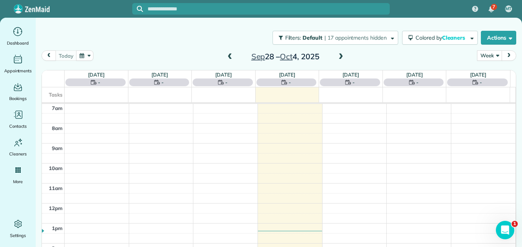
scroll to position [119, 0]
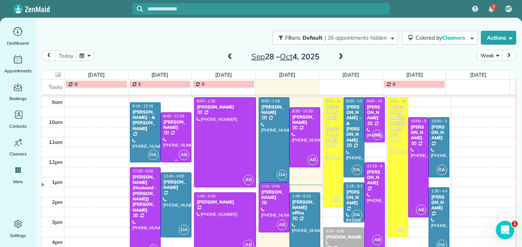
click at [185, 139] on div at bounding box center [176, 137] width 30 height 49
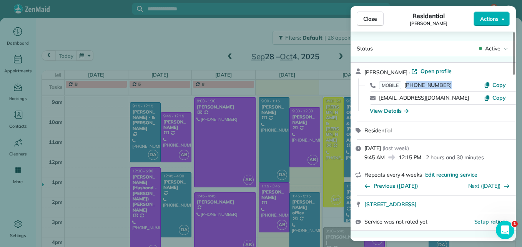
drag, startPoint x: 445, startPoint y: 85, endPoint x: 407, endPoint y: 86, distance: 37.7
click at [407, 86] on div "MOBILE (614) 203-9012" at bounding box center [431, 85] width 105 height 8
drag, startPoint x: 407, startPoint y: 86, endPoint x: 414, endPoint y: 86, distance: 6.9
copy span "614) 203-9012"
click at [368, 20] on span "Close" at bounding box center [370, 19] width 14 height 8
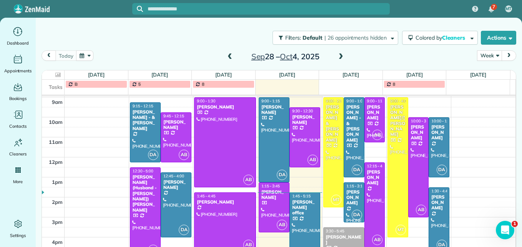
click at [301, 225] on div at bounding box center [305, 226] width 30 height 69
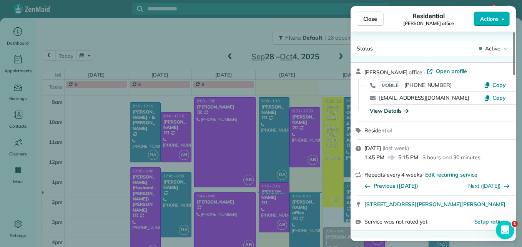
click at [394, 109] on div "View Details" at bounding box center [388, 111] width 39 height 8
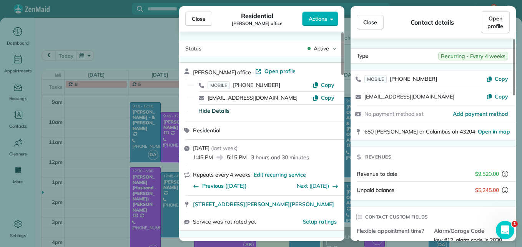
scroll to position [38, 0]
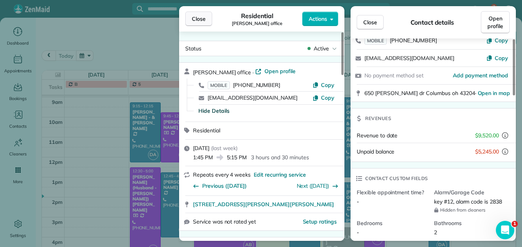
click at [197, 21] on span "Close" at bounding box center [199, 19] width 14 height 8
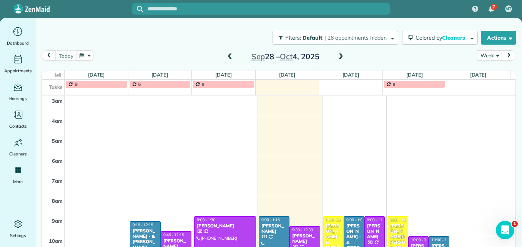
scroll to position [119, 0]
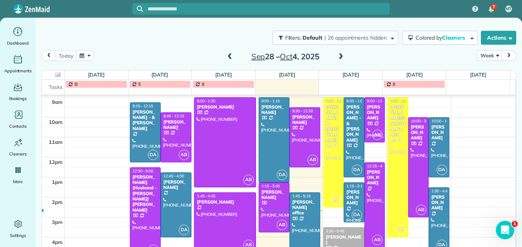
click at [338, 57] on span at bounding box center [340, 56] width 8 height 7
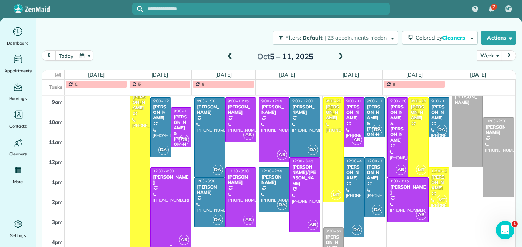
click at [164, 212] on div at bounding box center [171, 206] width 40 height 79
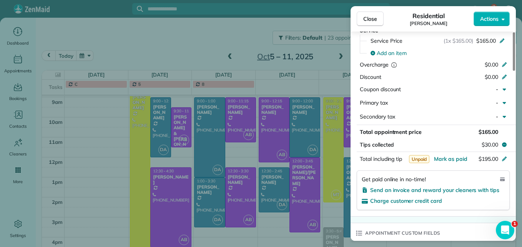
scroll to position [461, 0]
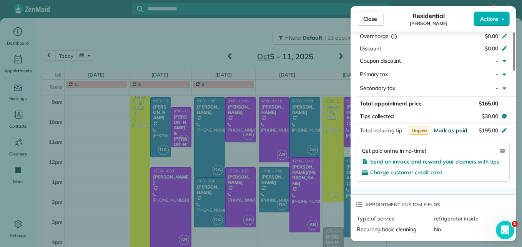
click at [444, 127] on span "Mark as paid" at bounding box center [450, 130] width 33 height 7
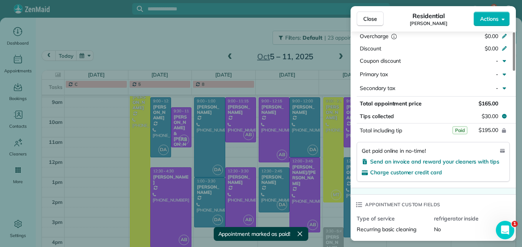
click at [175, 126] on div "Close Residential [PERSON_NAME] Actions Status Active [PERSON_NAME] · Open prof…" at bounding box center [261, 123] width 522 height 247
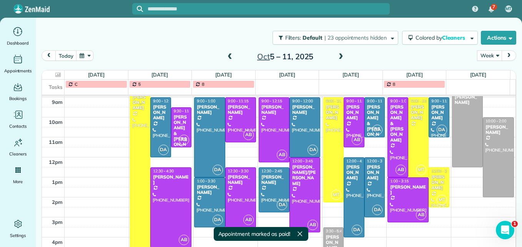
click at [180, 123] on div "[PERSON_NAME] & [PERSON_NAME]" at bounding box center [181, 133] width 16 height 39
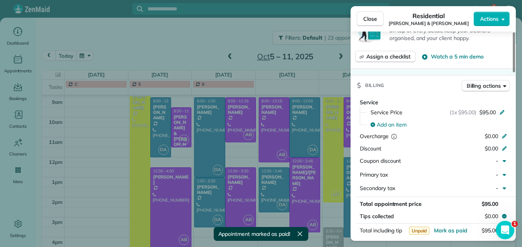
scroll to position [386, 0]
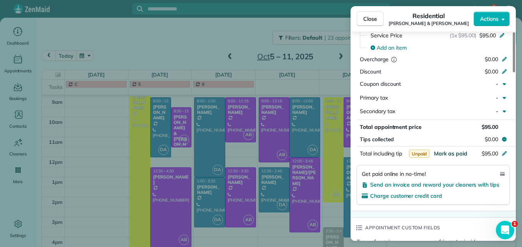
click at [451, 154] on span "Mark as paid" at bounding box center [450, 153] width 33 height 7
click at [368, 19] on span "Close" at bounding box center [370, 19] width 14 height 8
